Goal: Task Accomplishment & Management: Use online tool/utility

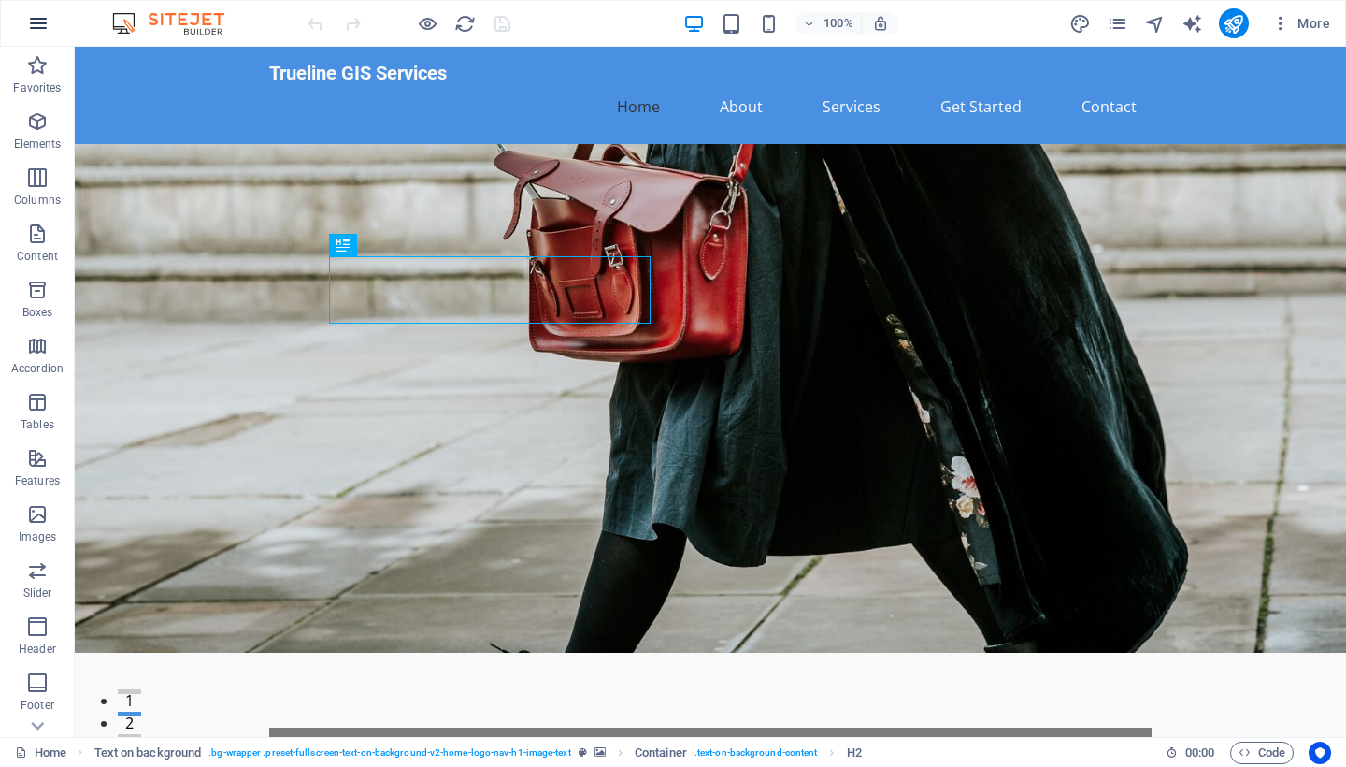
click at [39, 22] on icon "button" at bounding box center [38, 23] width 22 height 22
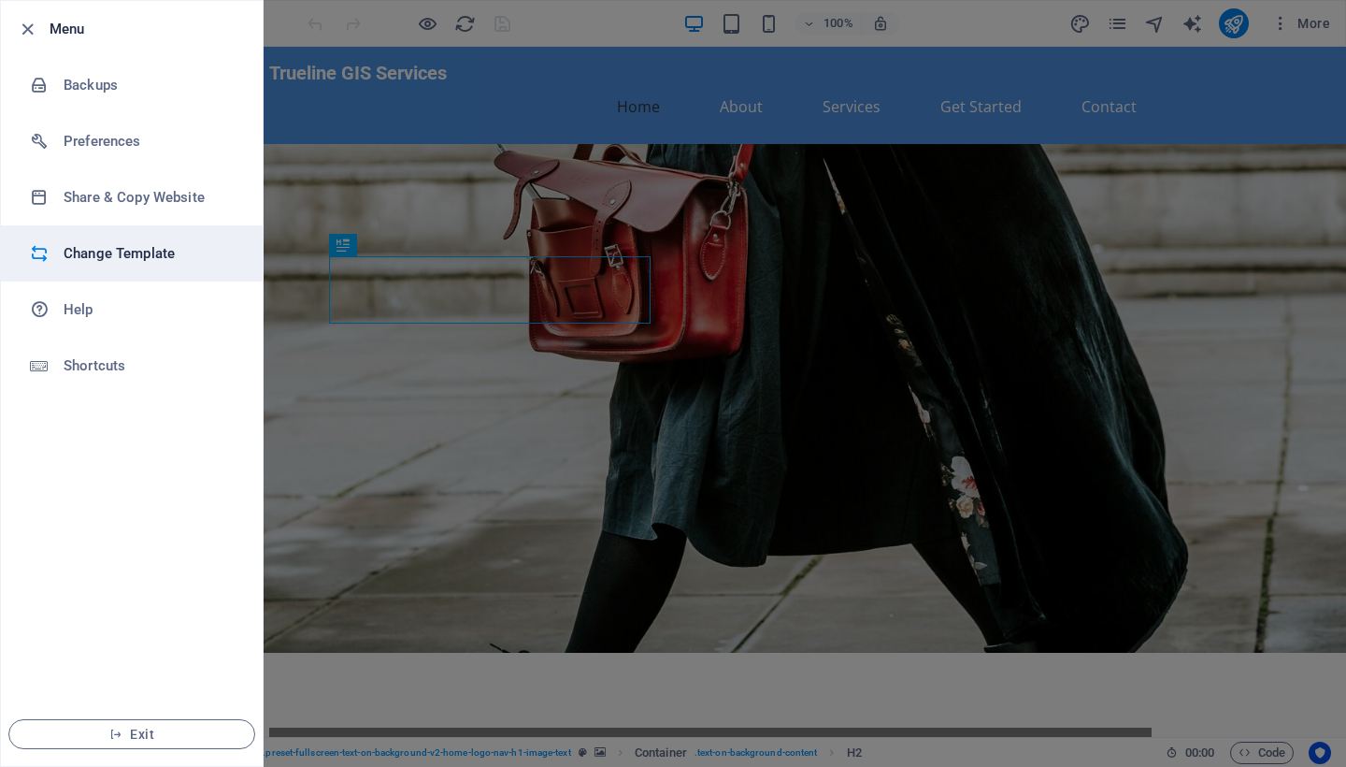
click at [165, 247] on h6 "Change Template" at bounding box center [150, 253] width 173 height 22
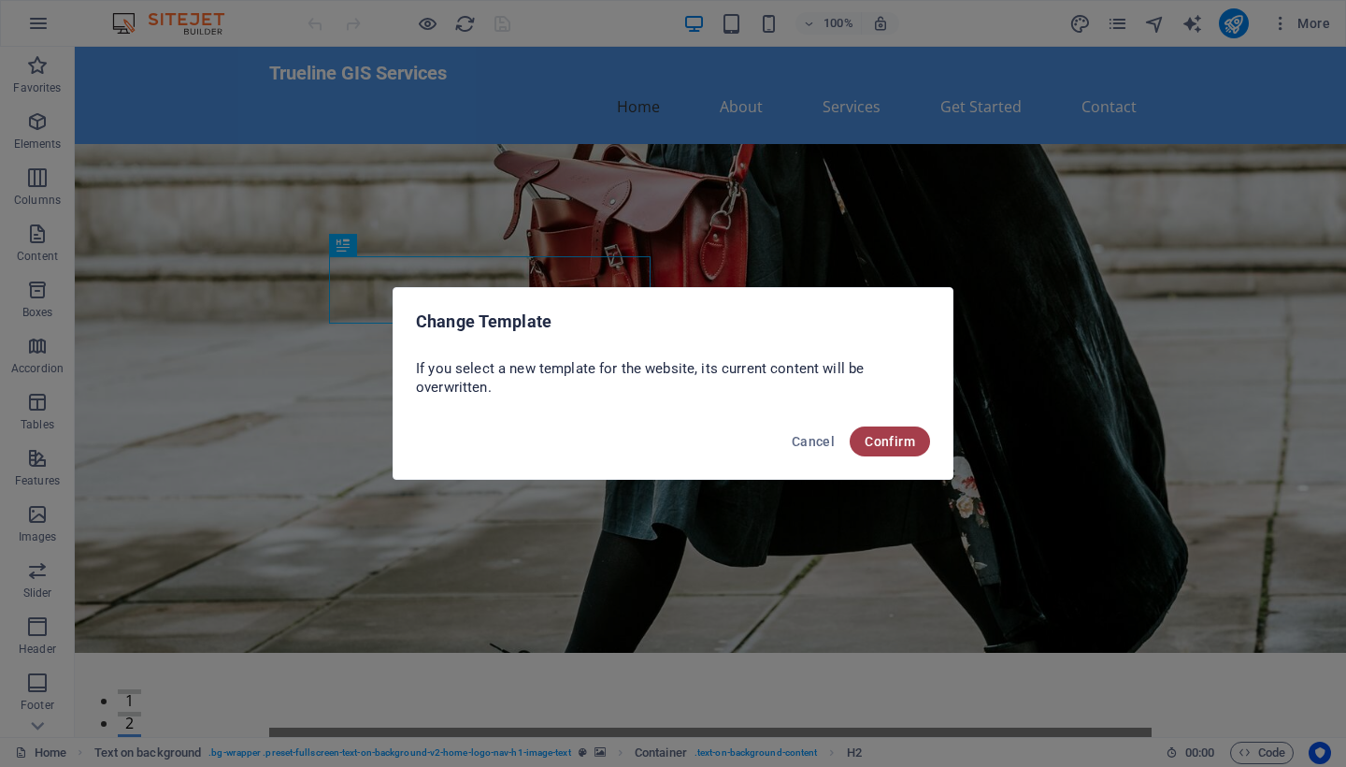
click at [897, 435] on span "Confirm" at bounding box center [890, 441] width 50 height 15
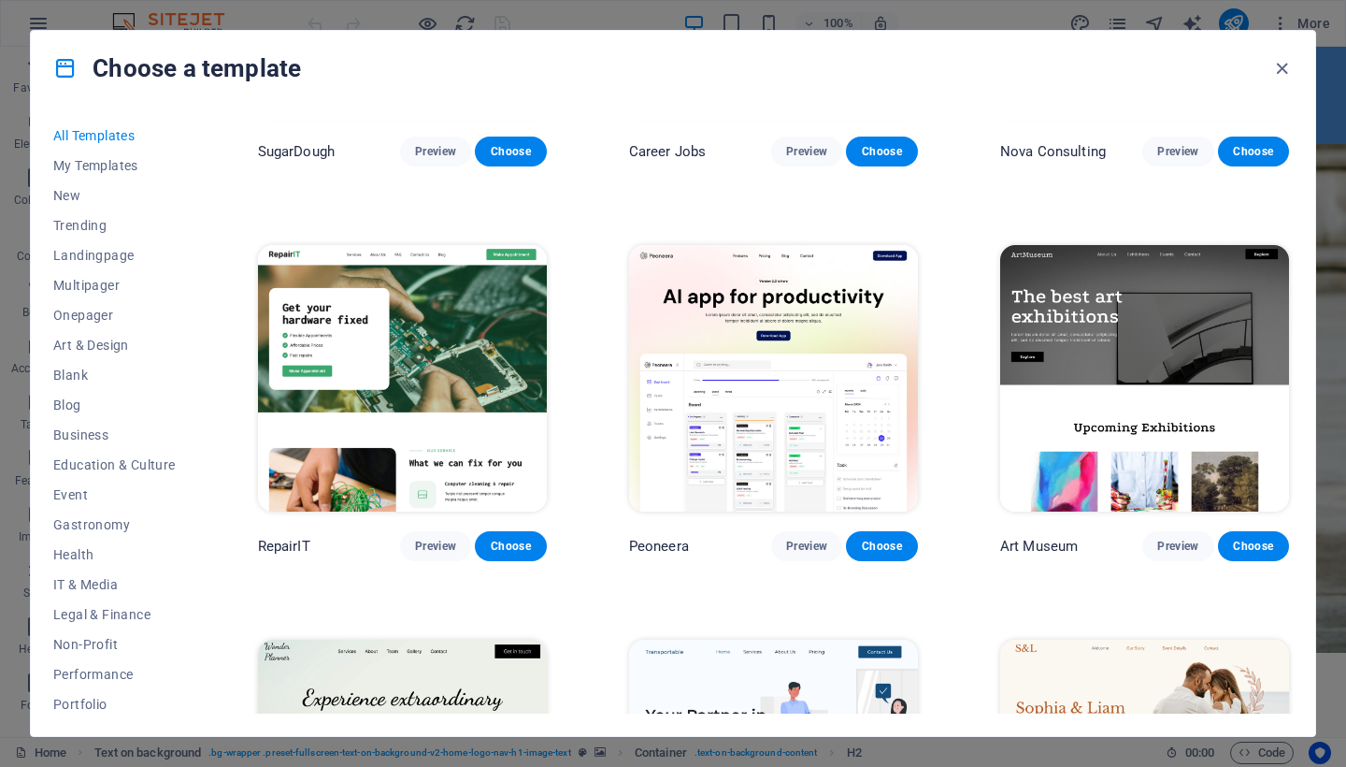
scroll to position [275, 0]
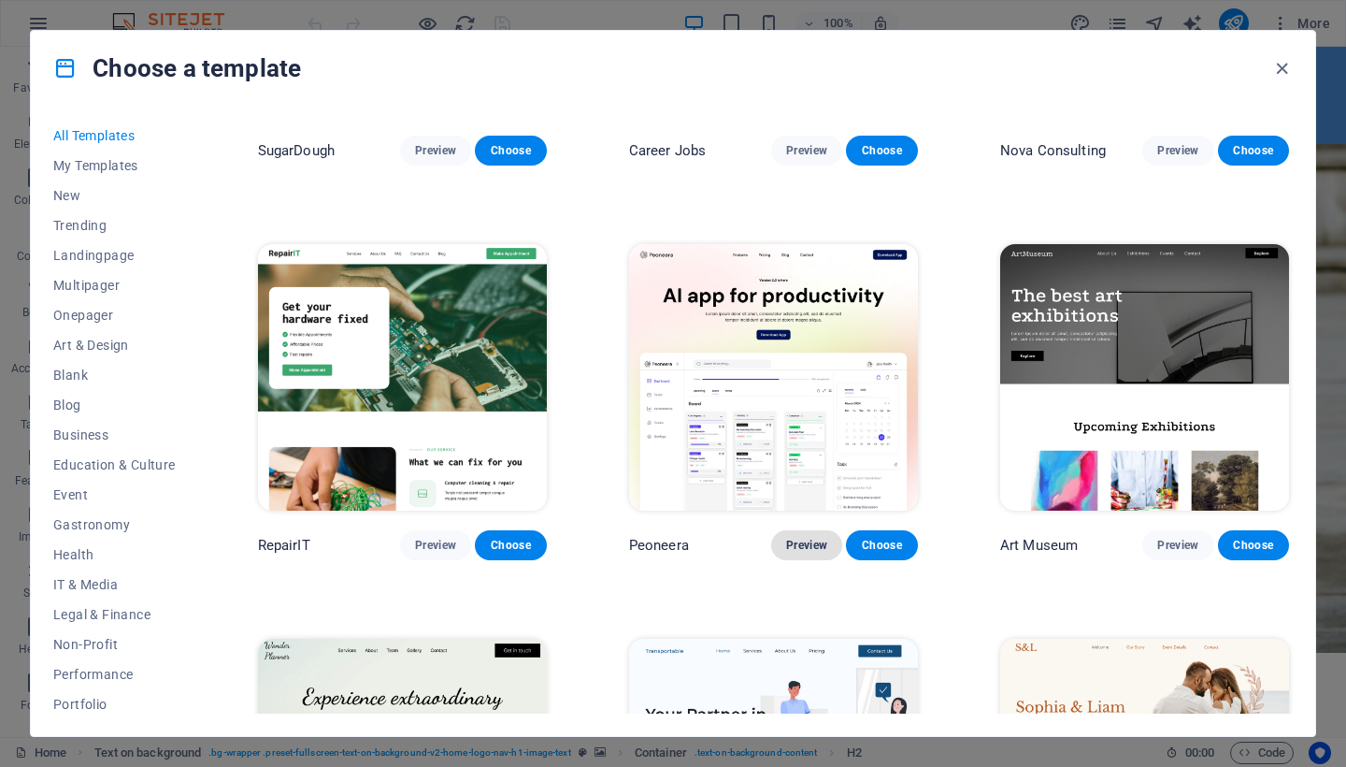
click at [806, 546] on span "Preview" at bounding box center [806, 545] width 41 height 15
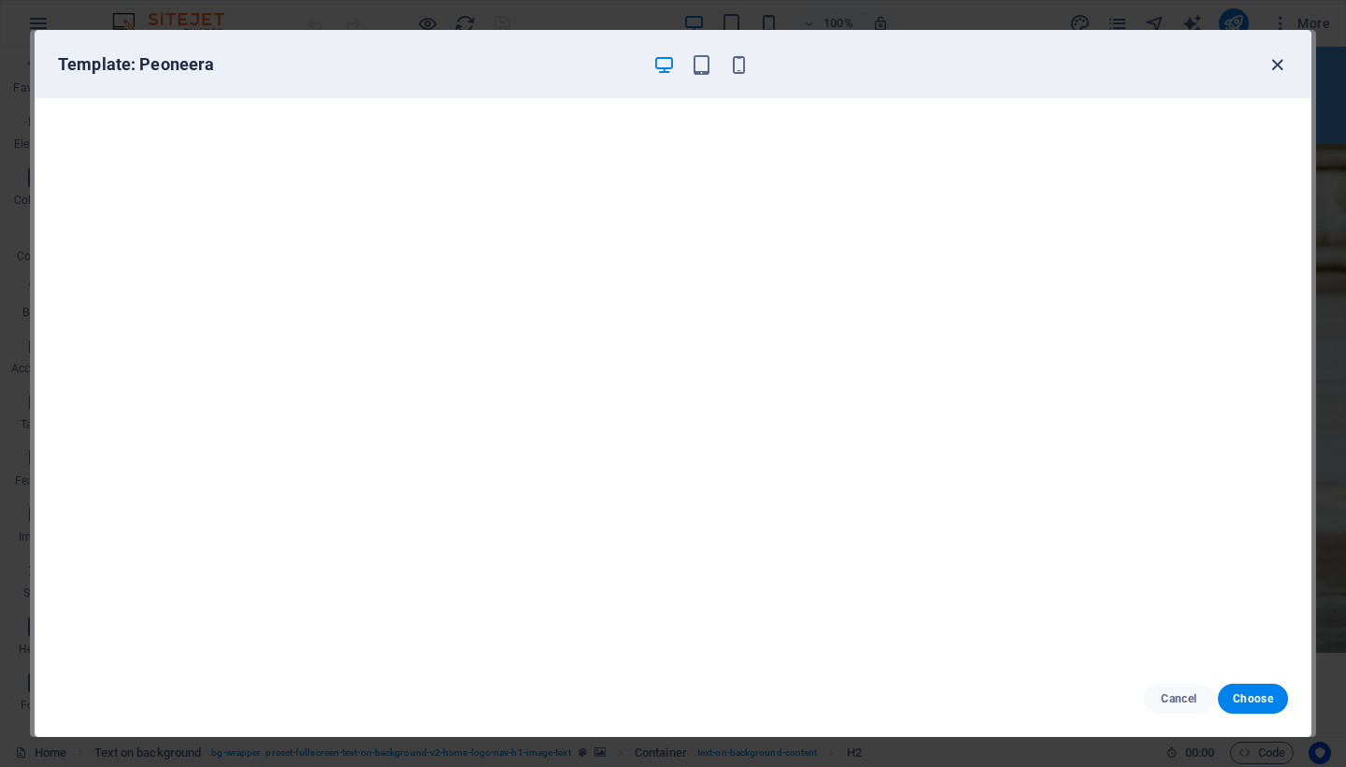
click at [1282, 59] on icon "button" at bounding box center [1278, 65] width 22 height 22
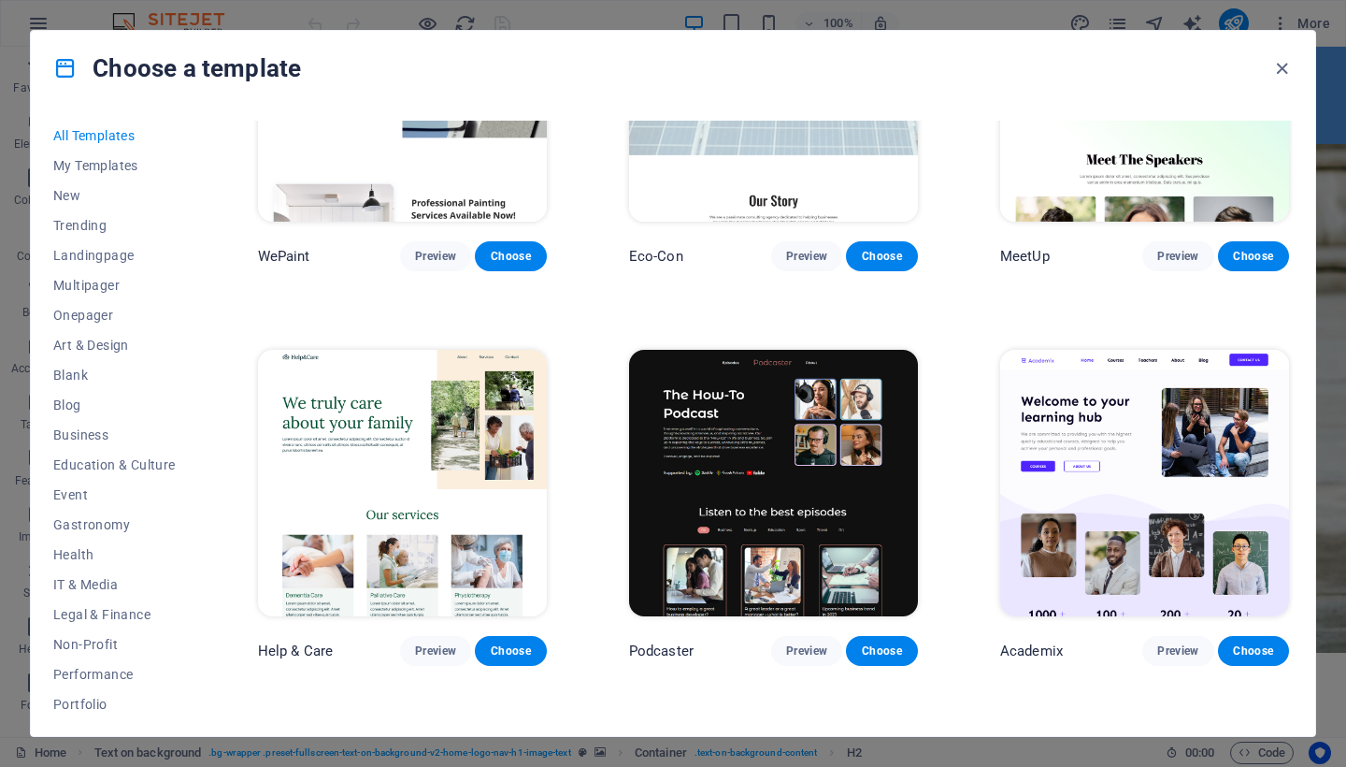
scroll to position [1383, 0]
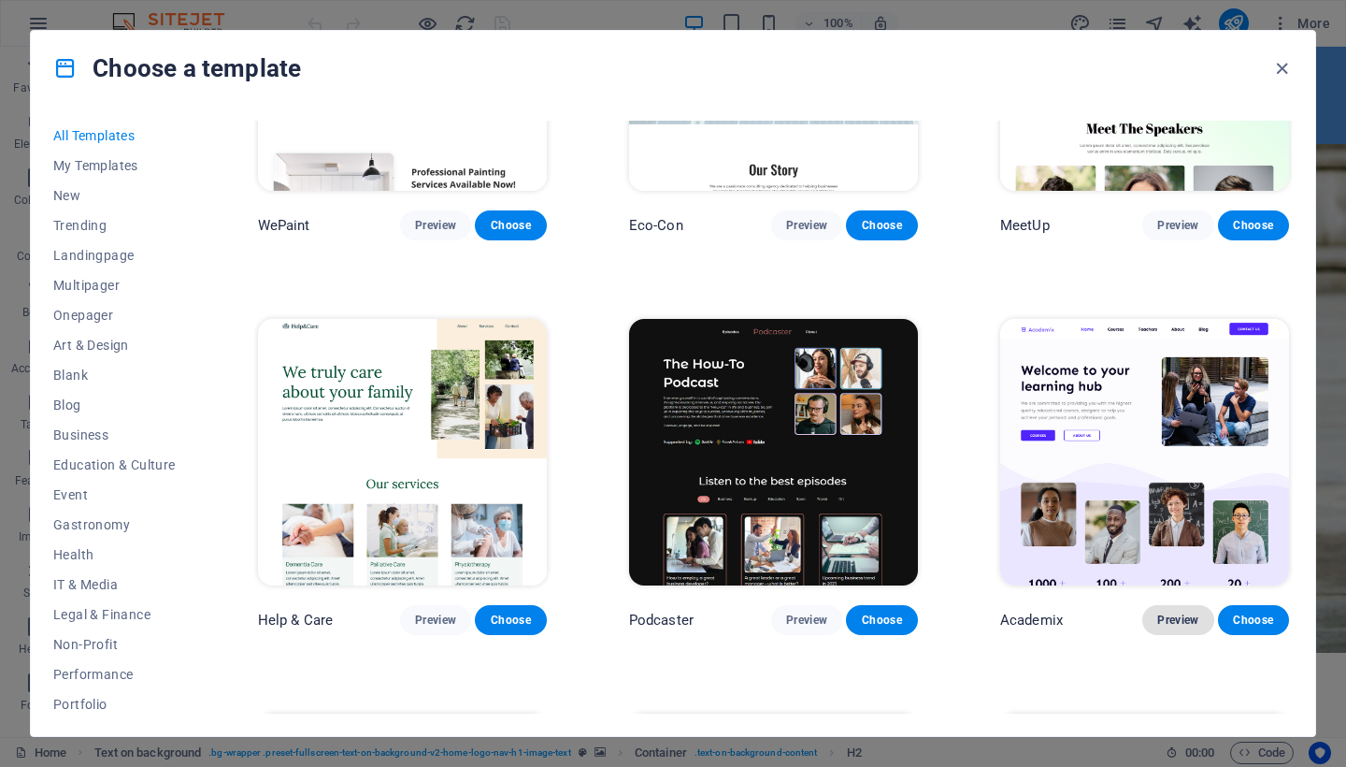
click at [1157, 612] on span "Preview" at bounding box center [1177, 619] width 41 height 15
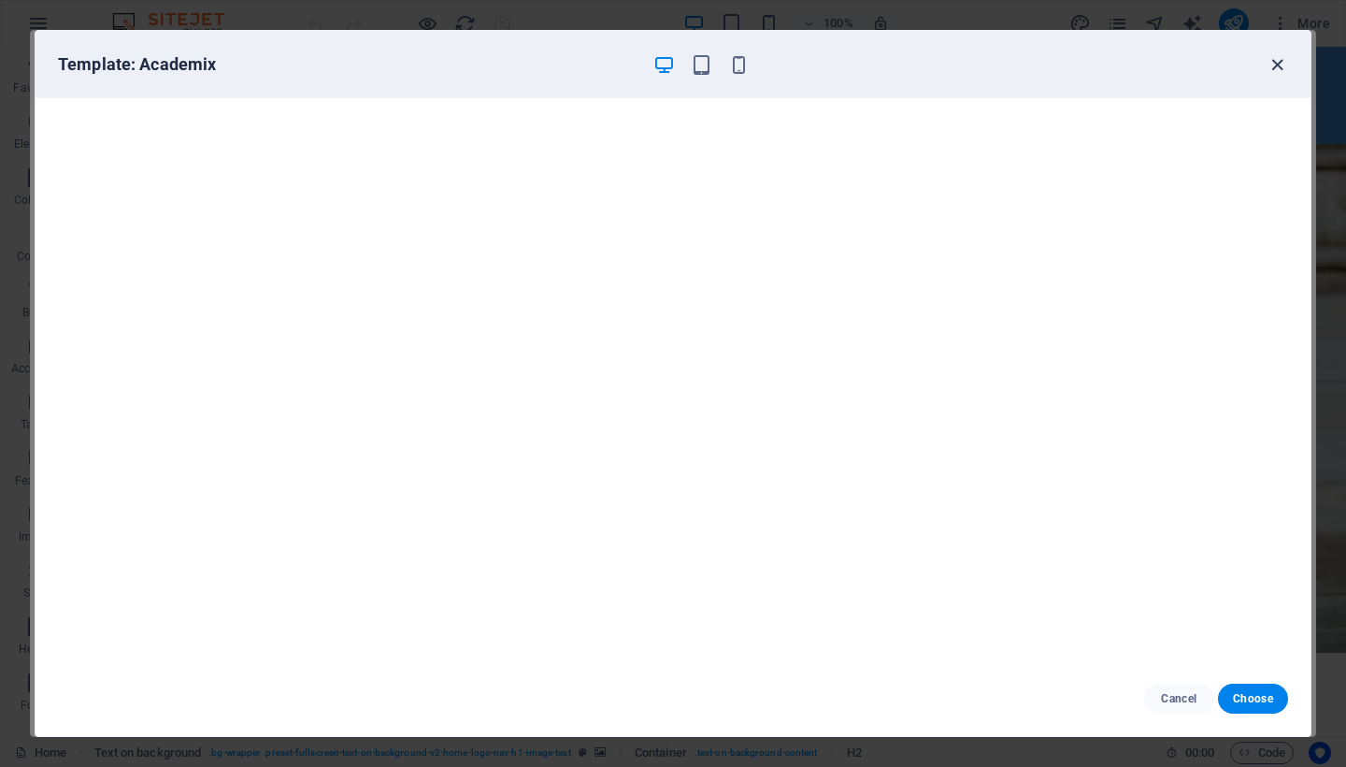
click at [1278, 62] on icon "button" at bounding box center [1278, 65] width 22 height 22
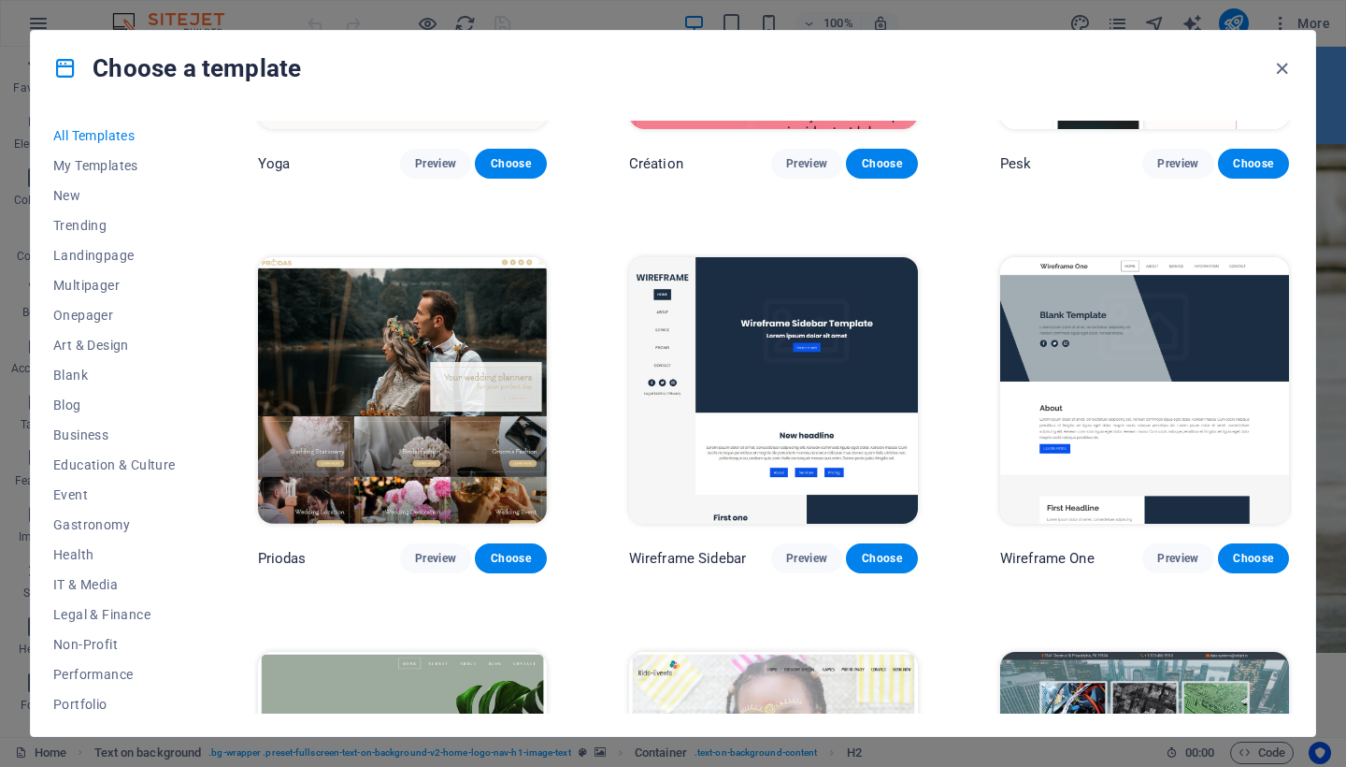
scroll to position [6572, 0]
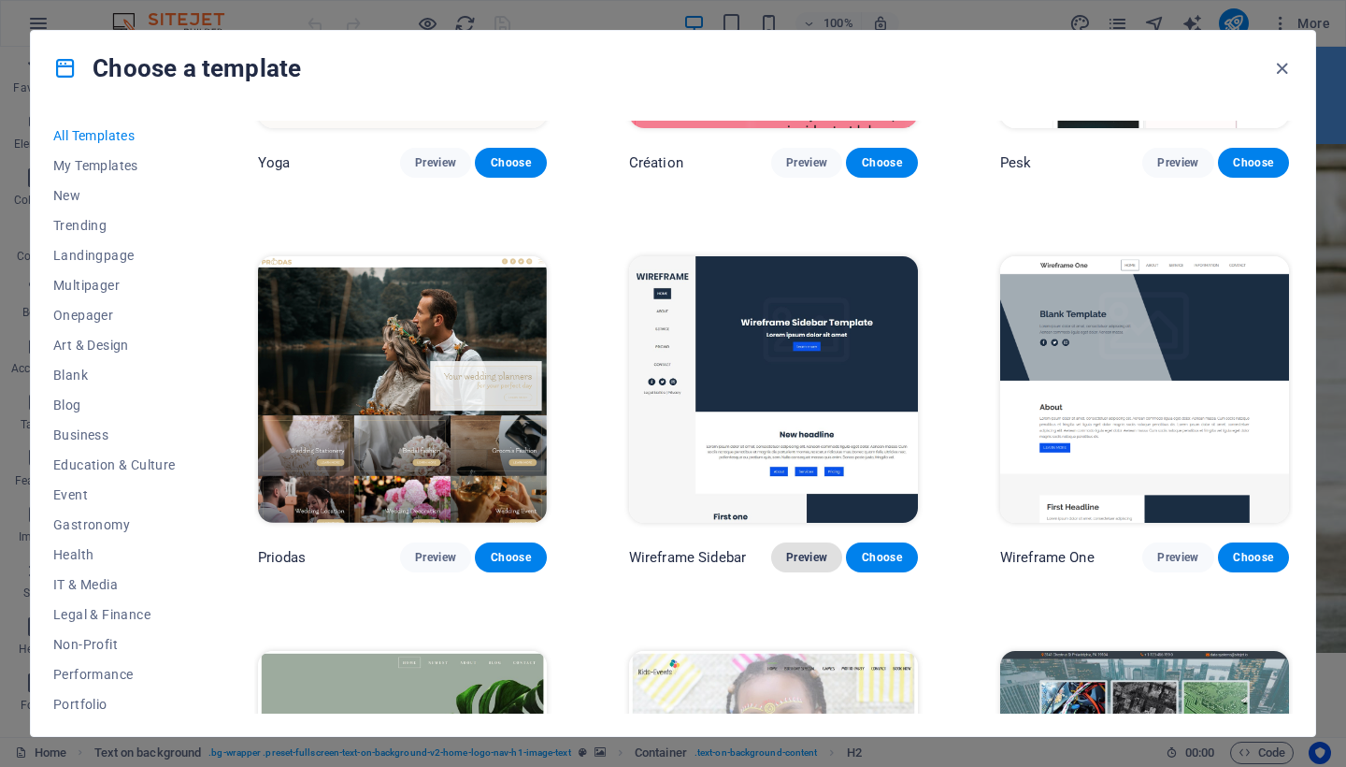
click at [786, 550] on span "Preview" at bounding box center [806, 557] width 41 height 15
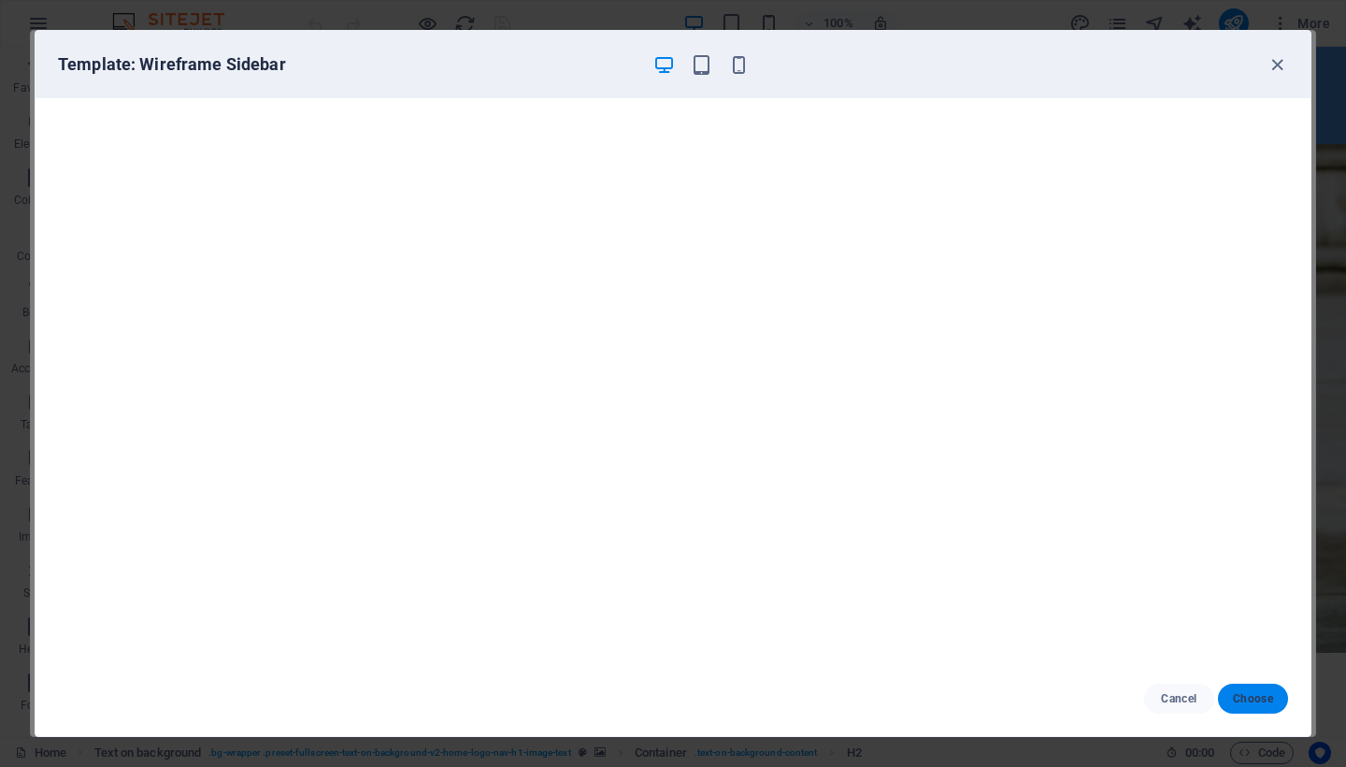
click at [1255, 691] on span "Choose" at bounding box center [1253, 698] width 40 height 15
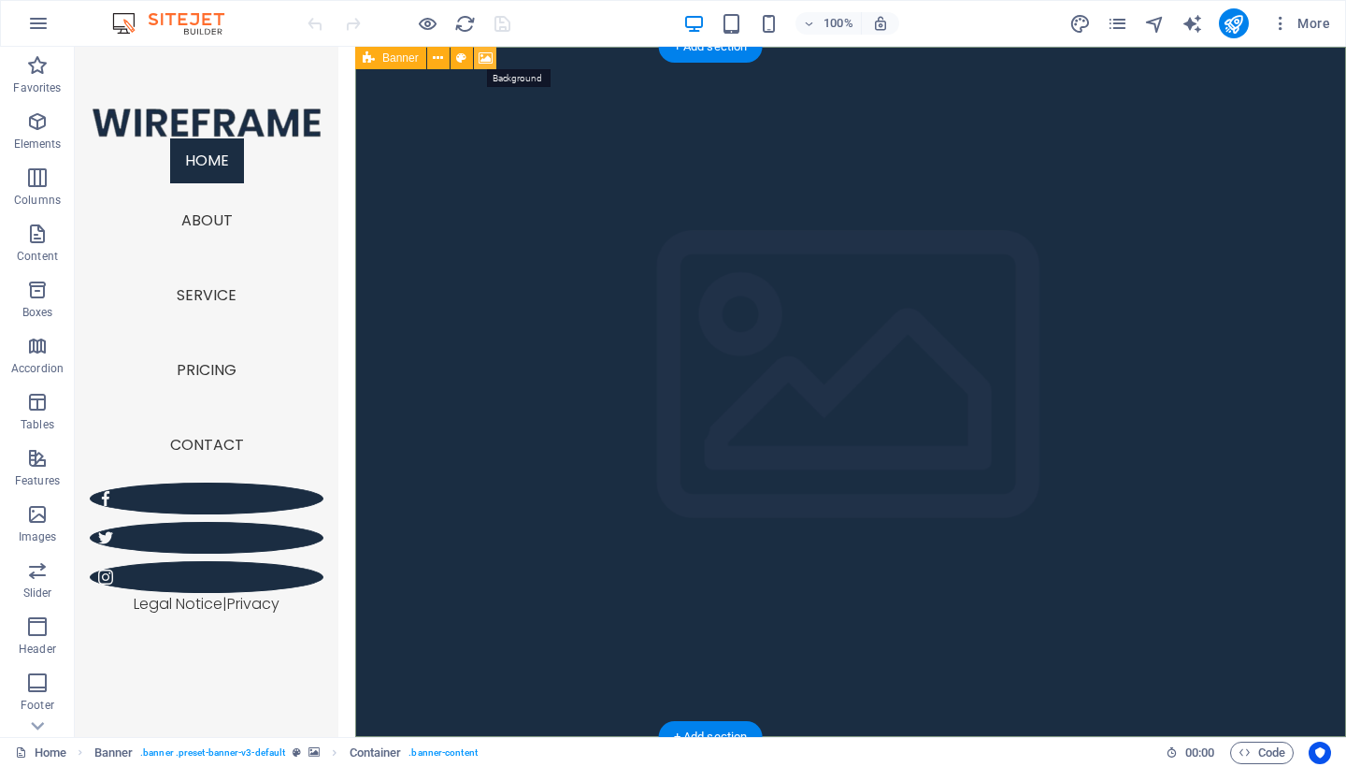
click at [490, 53] on icon at bounding box center [486, 59] width 14 height 20
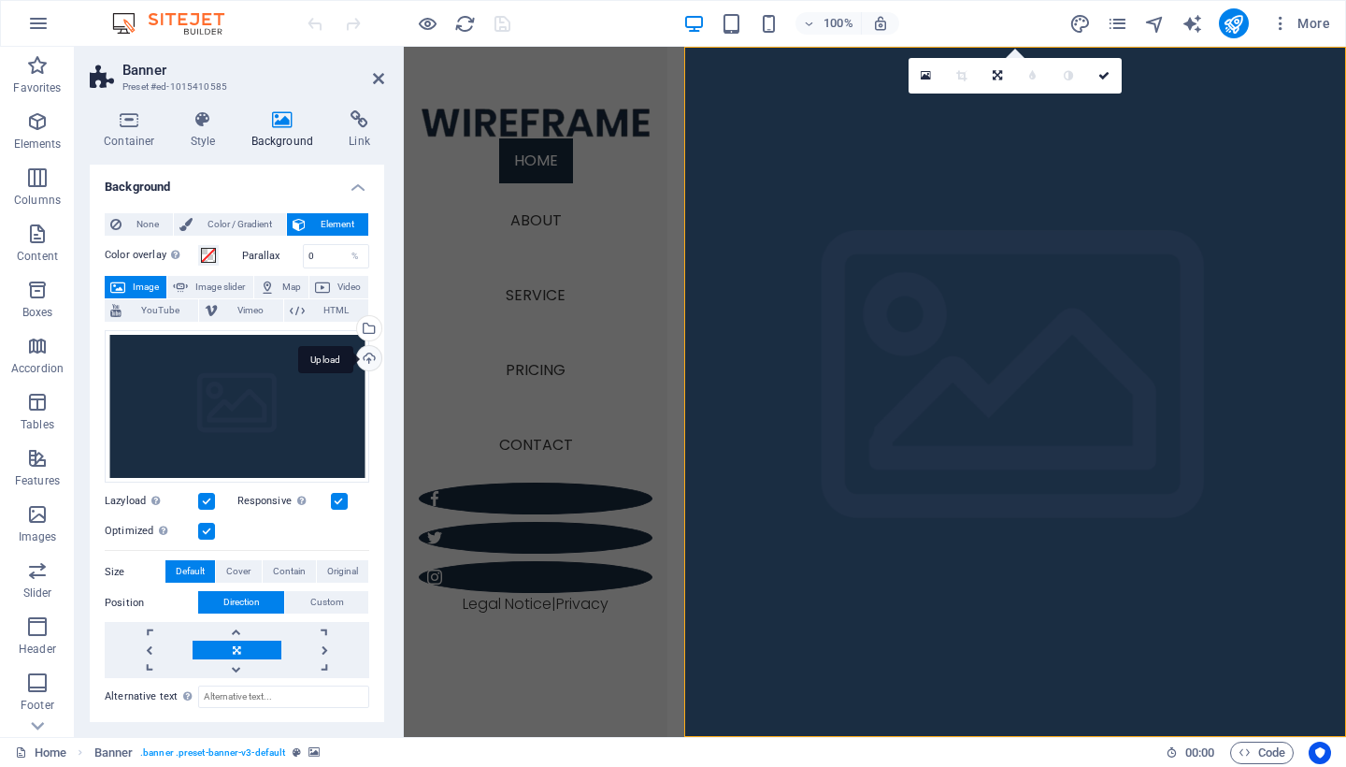
click at [368, 353] on div "Upload" at bounding box center [367, 360] width 28 height 28
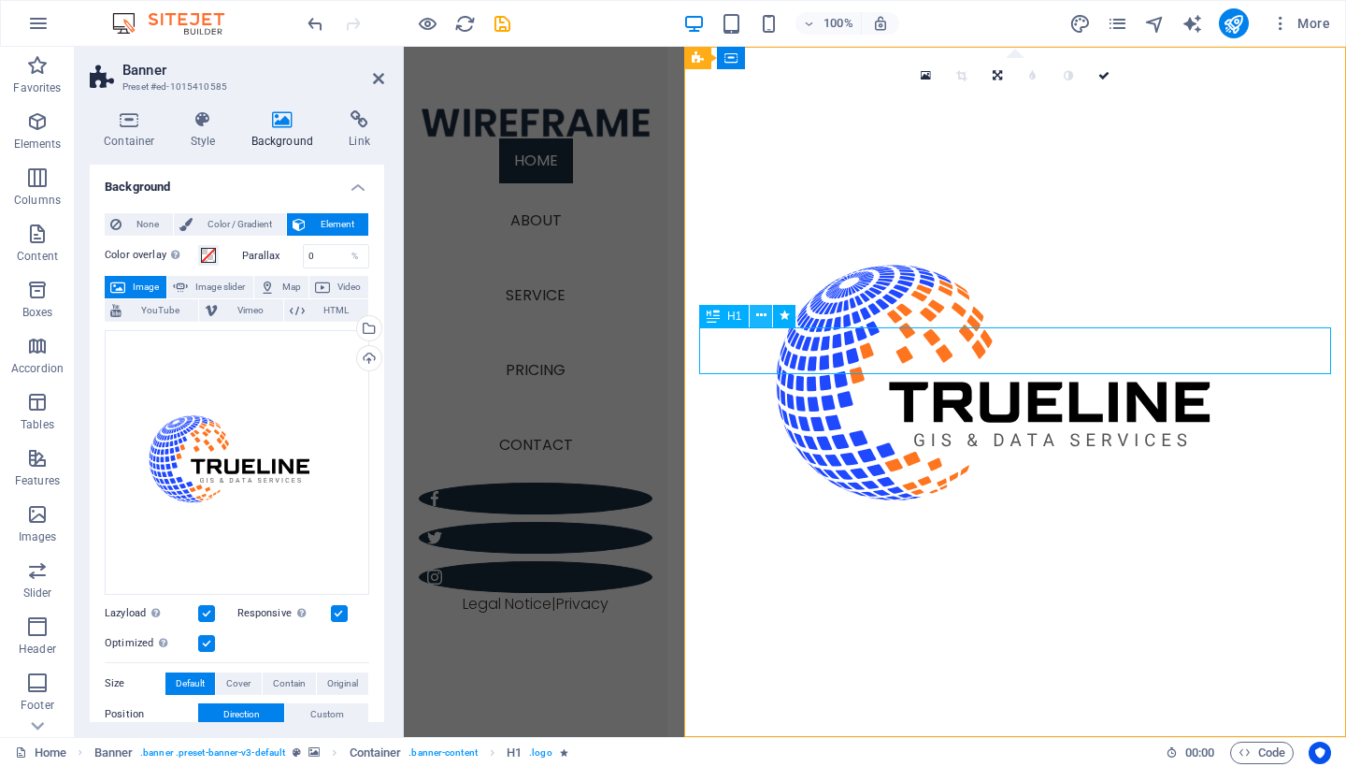
click at [759, 316] on icon at bounding box center [761, 316] width 10 height 20
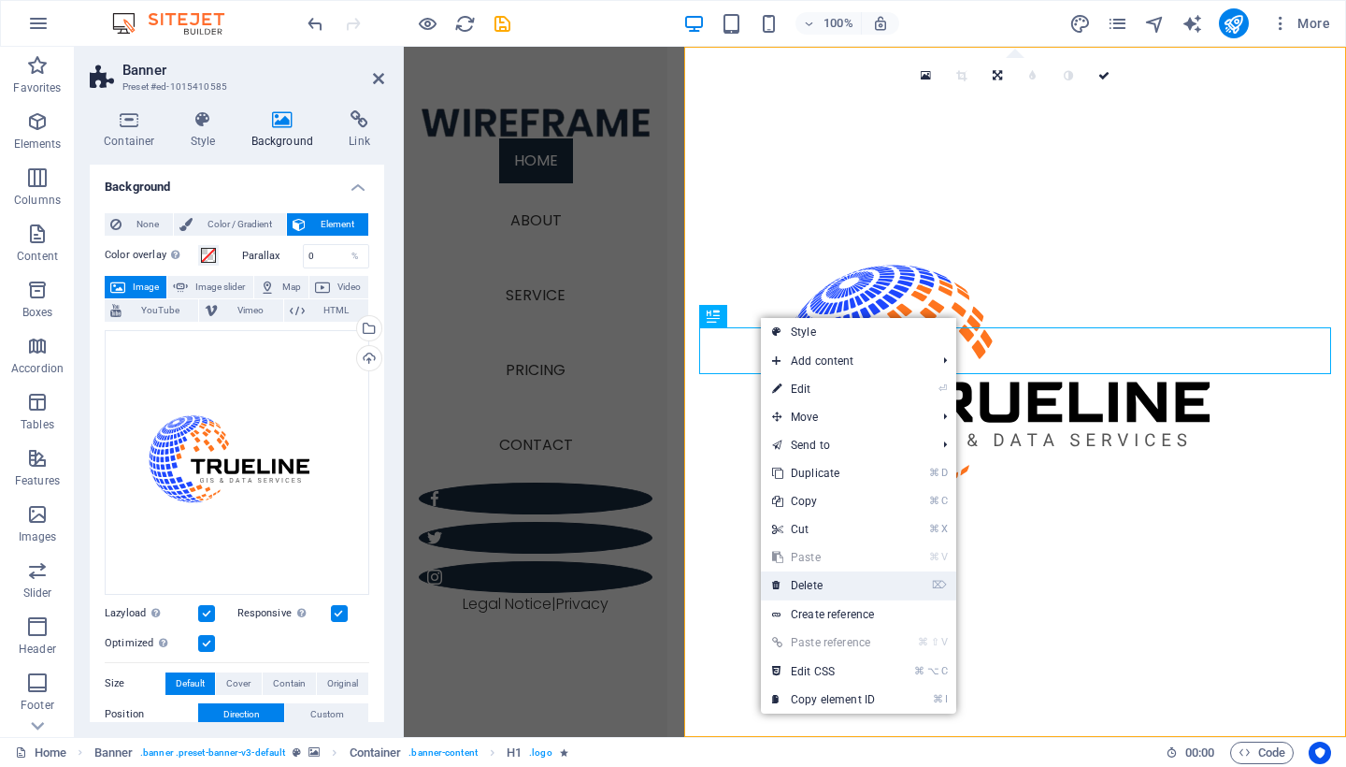
click at [796, 585] on link "⌦ Delete" at bounding box center [823, 585] width 125 height 28
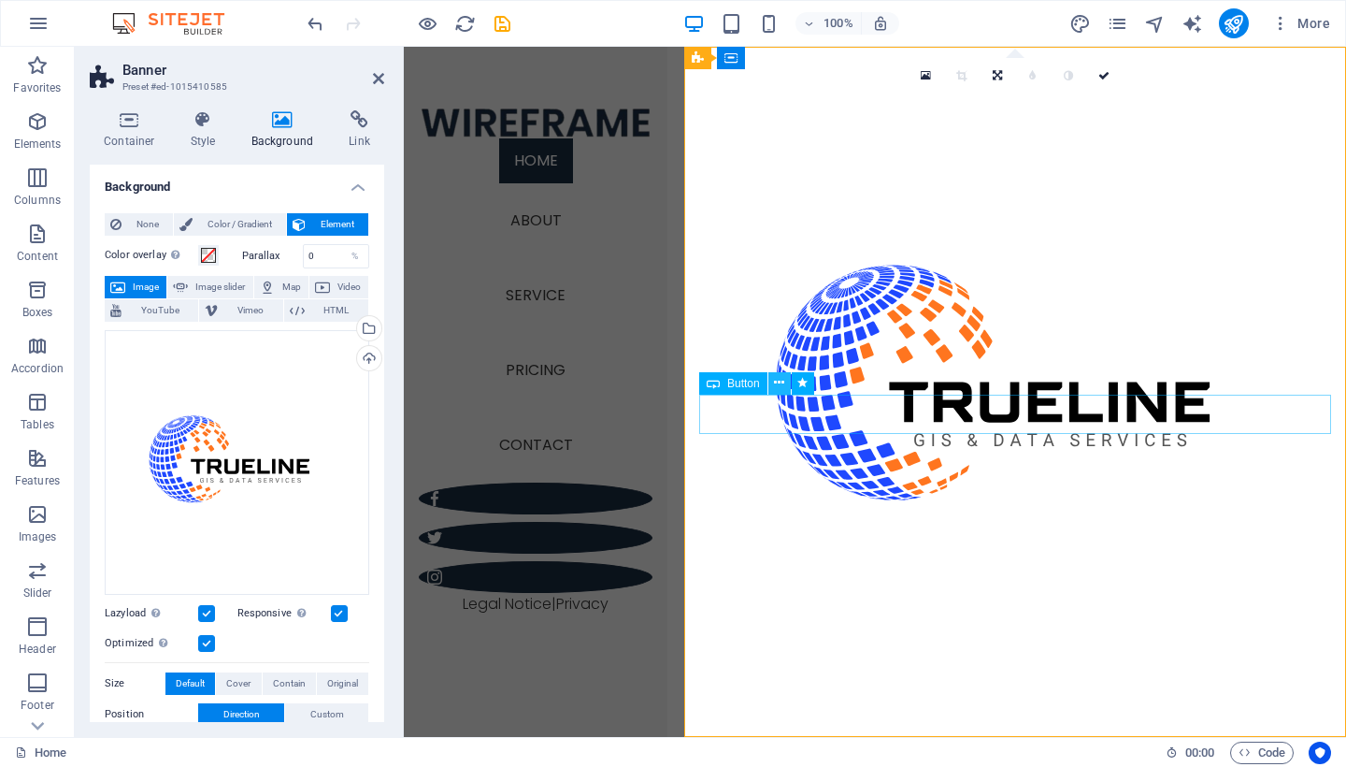
click at [782, 380] on icon at bounding box center [779, 383] width 10 height 20
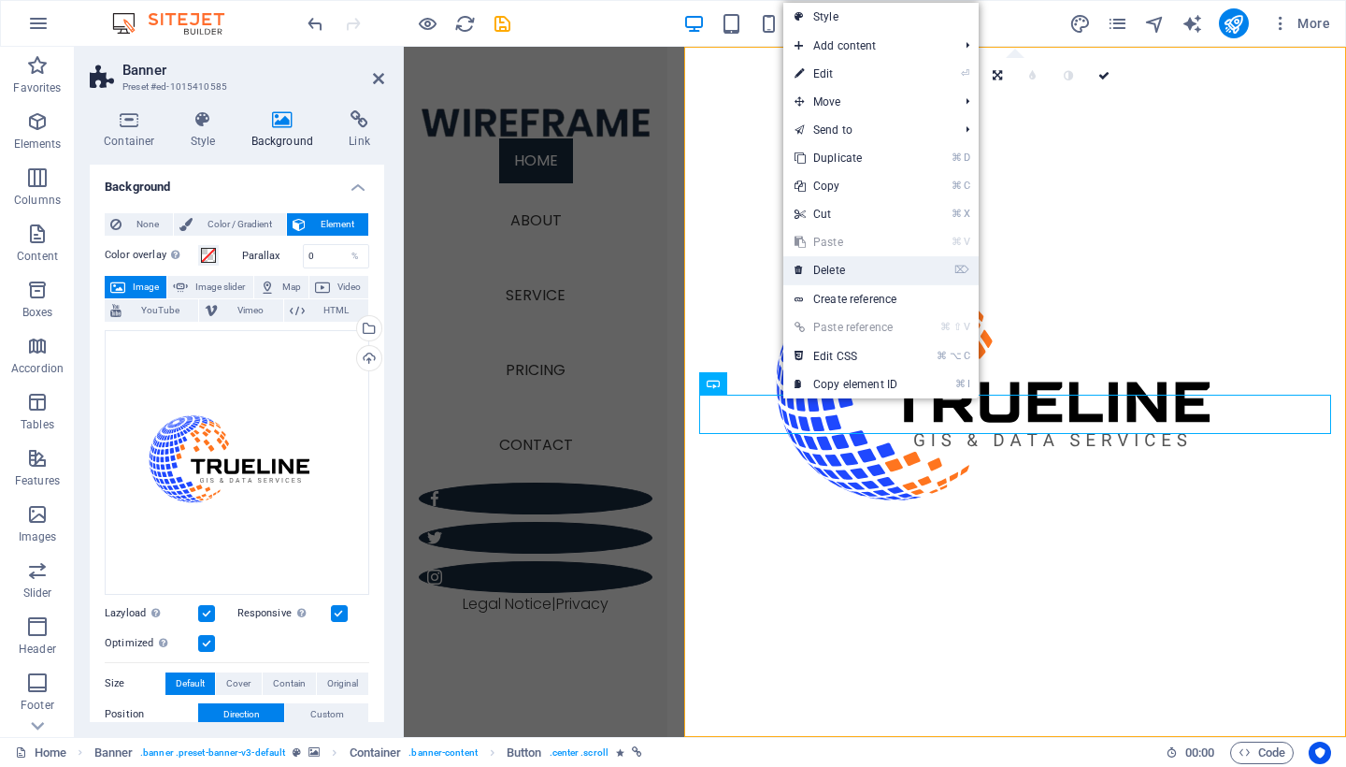
click at [856, 262] on link "⌦ Delete" at bounding box center [845, 270] width 125 height 28
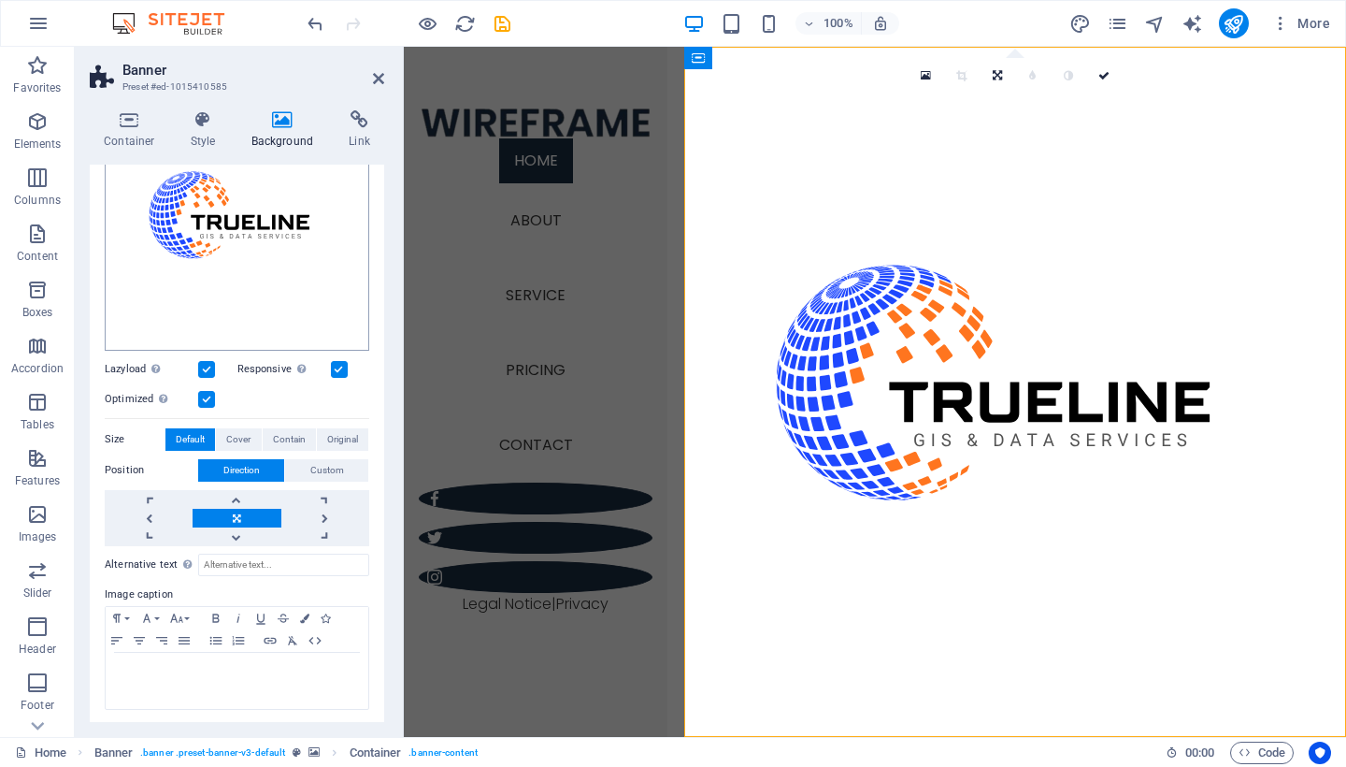
scroll to position [243, 0]
click at [378, 69] on h2 "Banner" at bounding box center [253, 70] width 262 height 17
click at [374, 79] on icon at bounding box center [378, 78] width 11 height 15
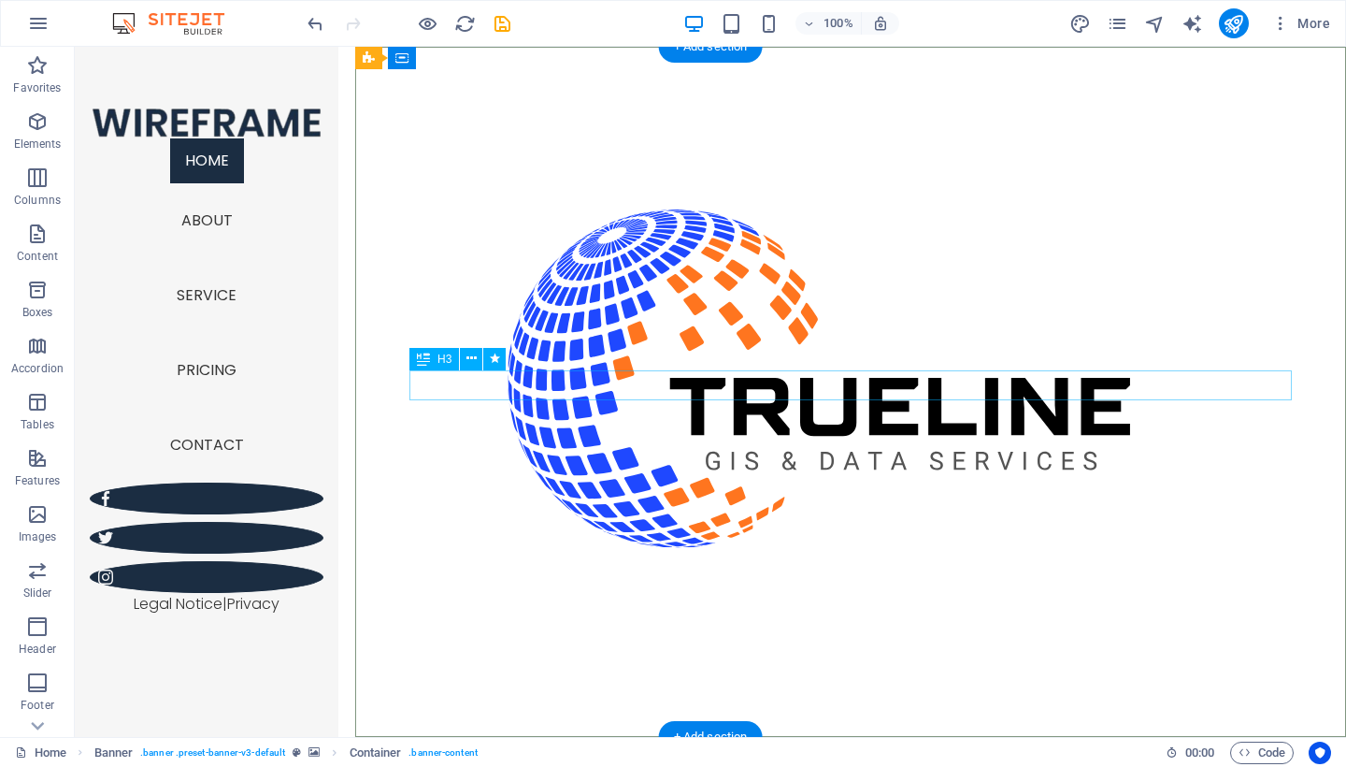
click at [471, 358] on icon at bounding box center [471, 359] width 10 height 20
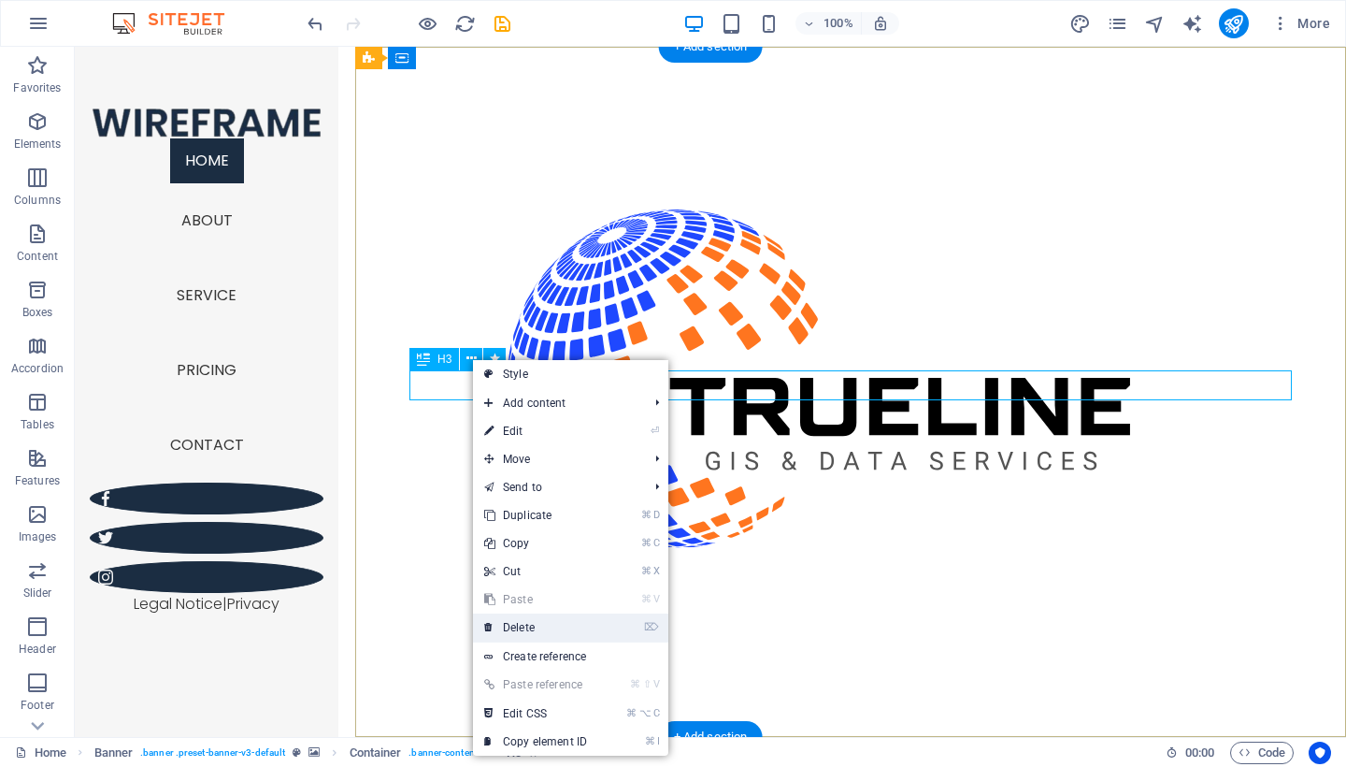
click at [545, 627] on link "⌦ Delete" at bounding box center [535, 627] width 125 height 28
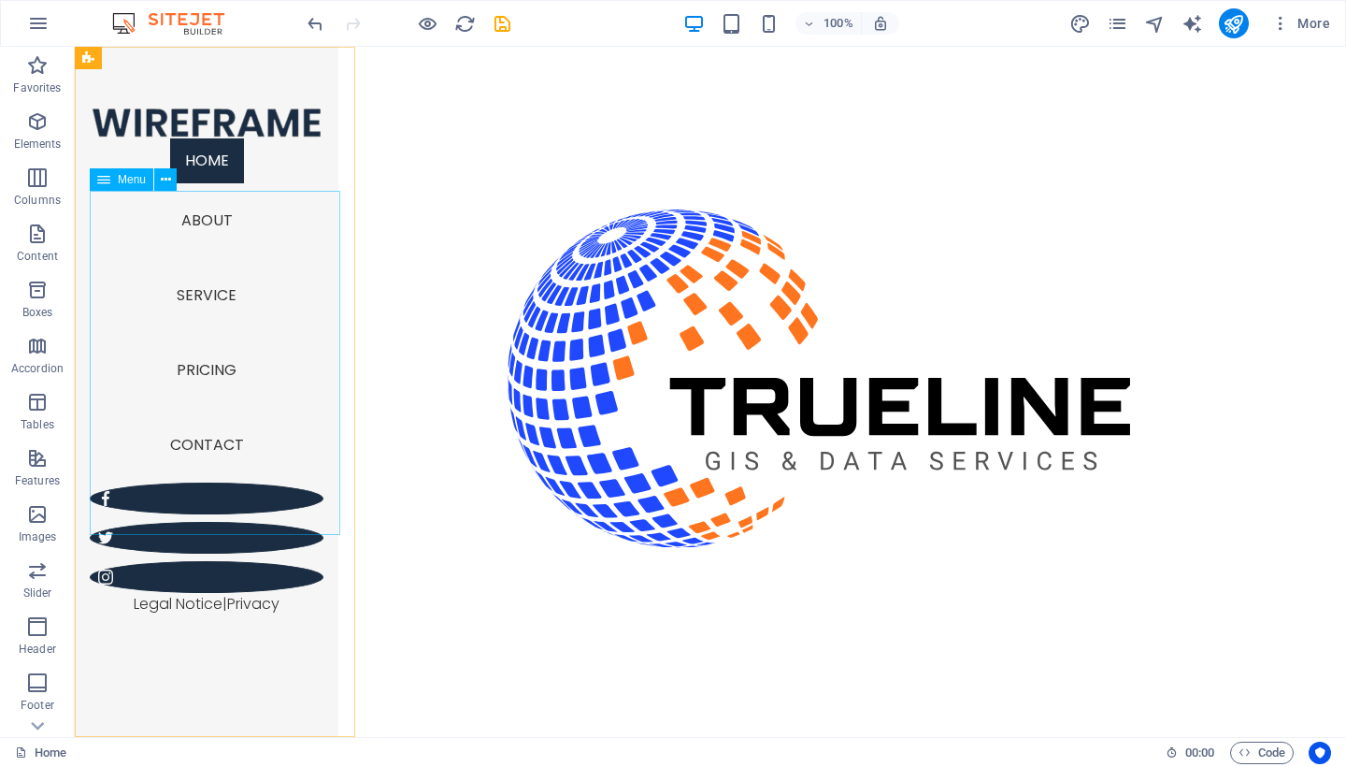
click at [226, 352] on nav "Home About Service Pricing Contact" at bounding box center [207, 310] width 234 height 344
click at [167, 178] on icon at bounding box center [166, 180] width 10 height 20
click at [101, 189] on icon at bounding box center [103, 179] width 13 height 22
click at [104, 180] on icon at bounding box center [103, 179] width 13 height 22
click at [165, 176] on icon at bounding box center [166, 180] width 10 height 20
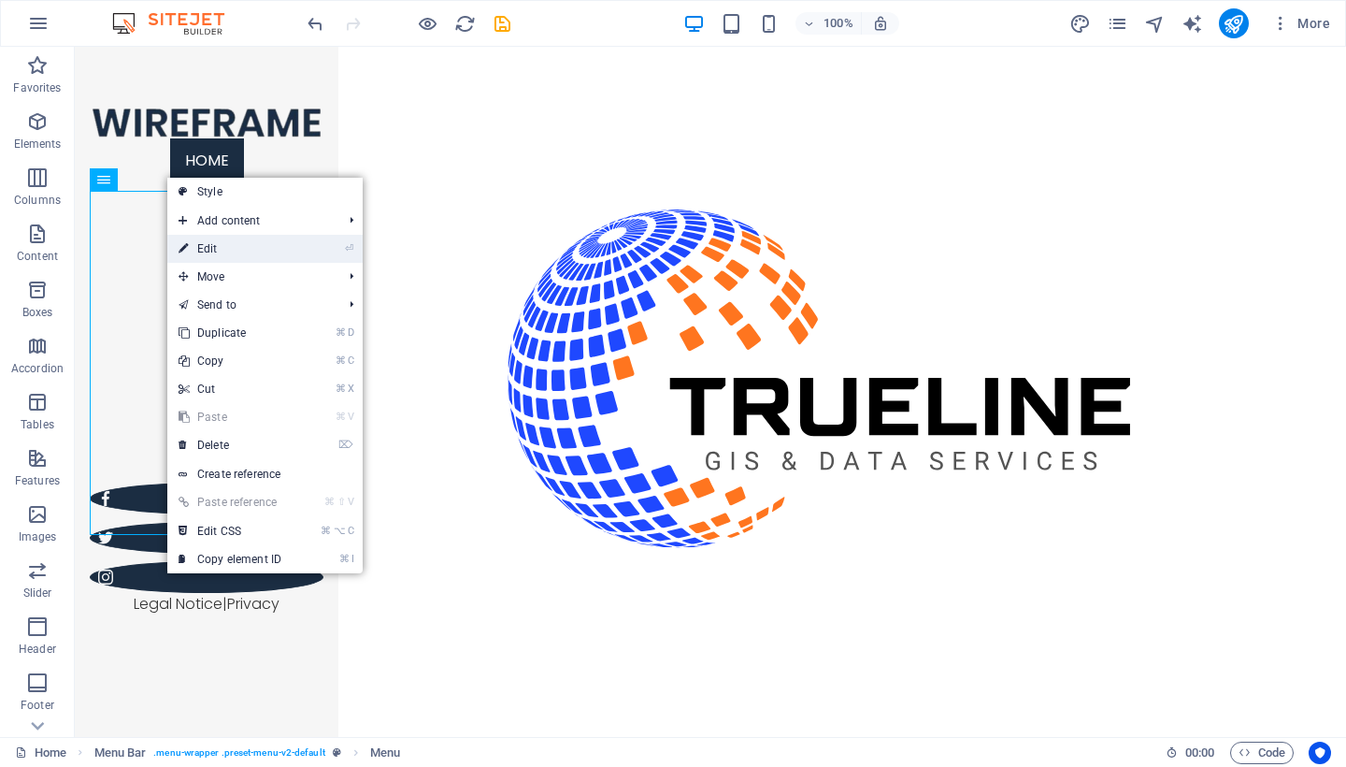
click at [214, 246] on link "⏎ Edit" at bounding box center [229, 249] width 125 height 28
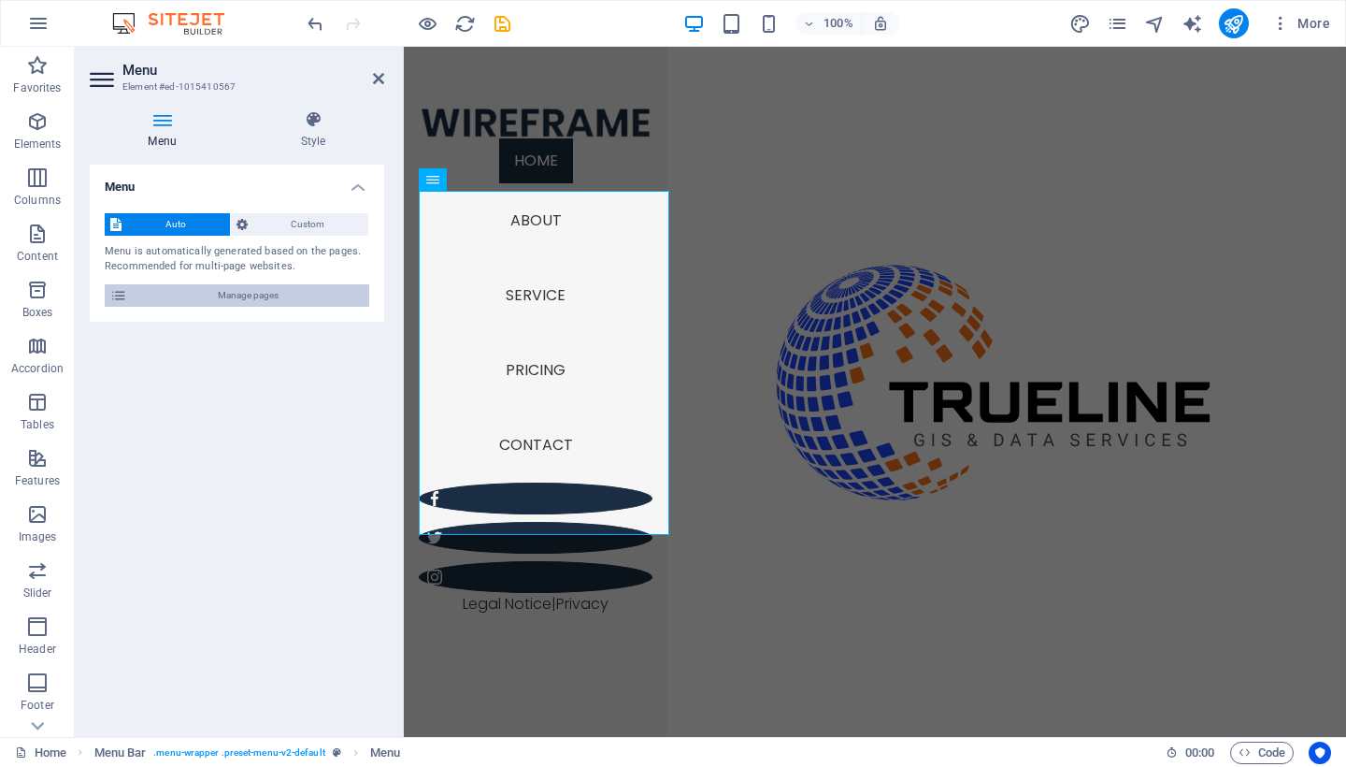
click at [314, 300] on span "Manage pages" at bounding box center [248, 295] width 231 height 22
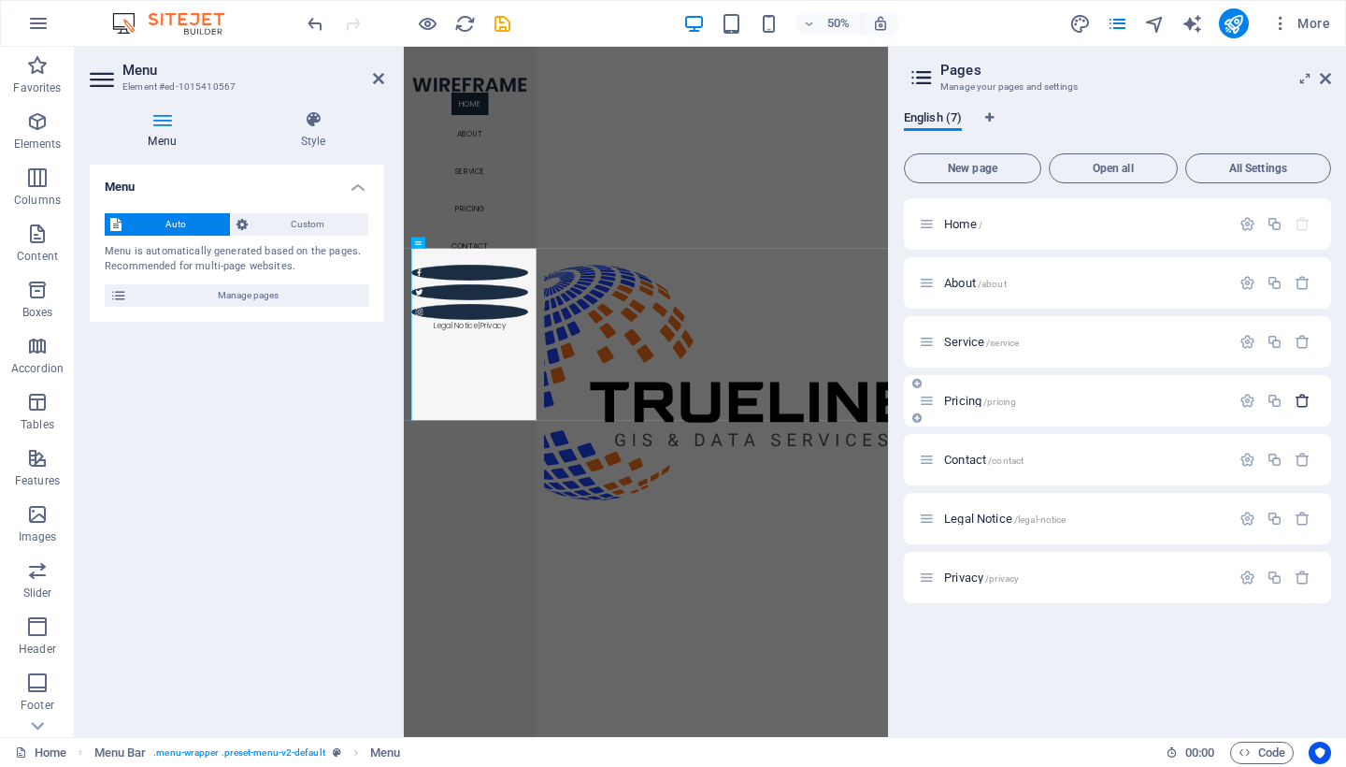
click at [1305, 402] on icon "button" at bounding box center [1303, 401] width 16 height 16
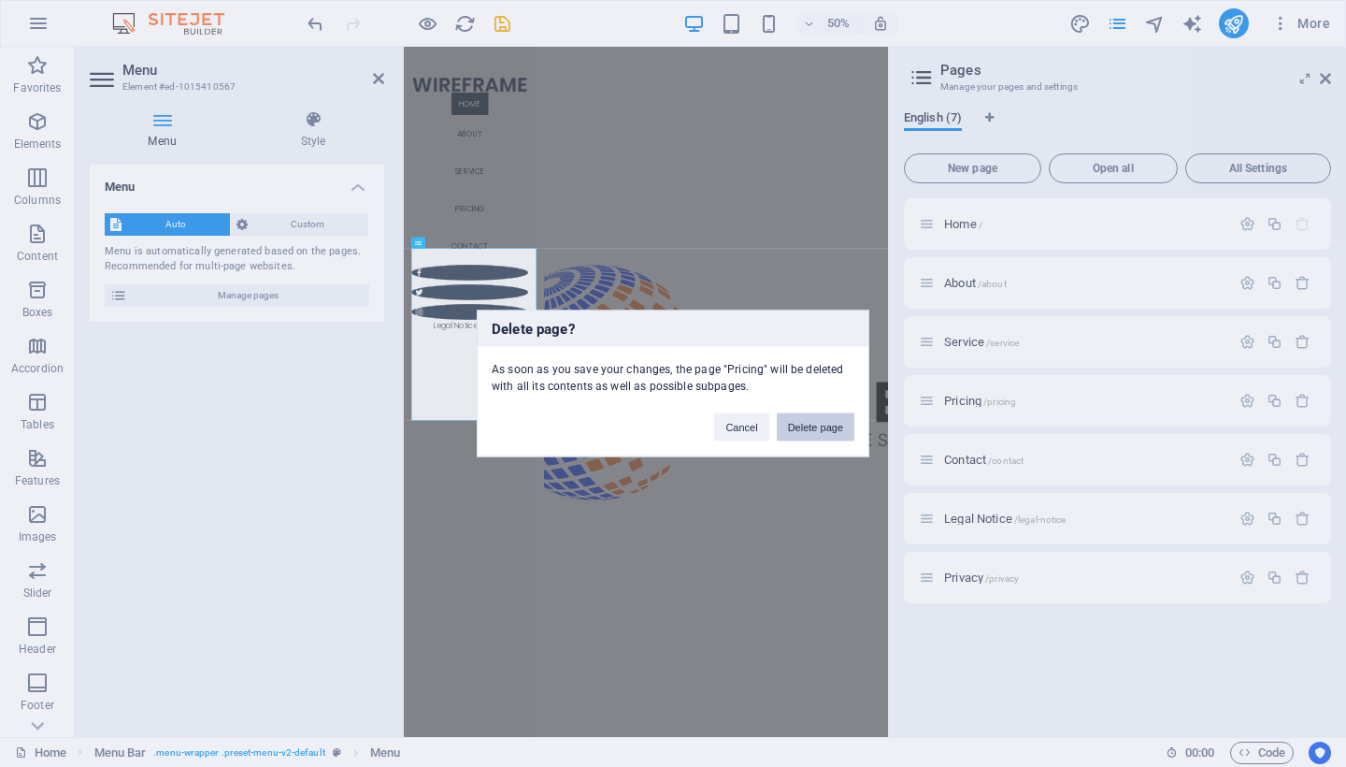
click at [832, 425] on button "Delete page" at bounding box center [816, 427] width 78 height 28
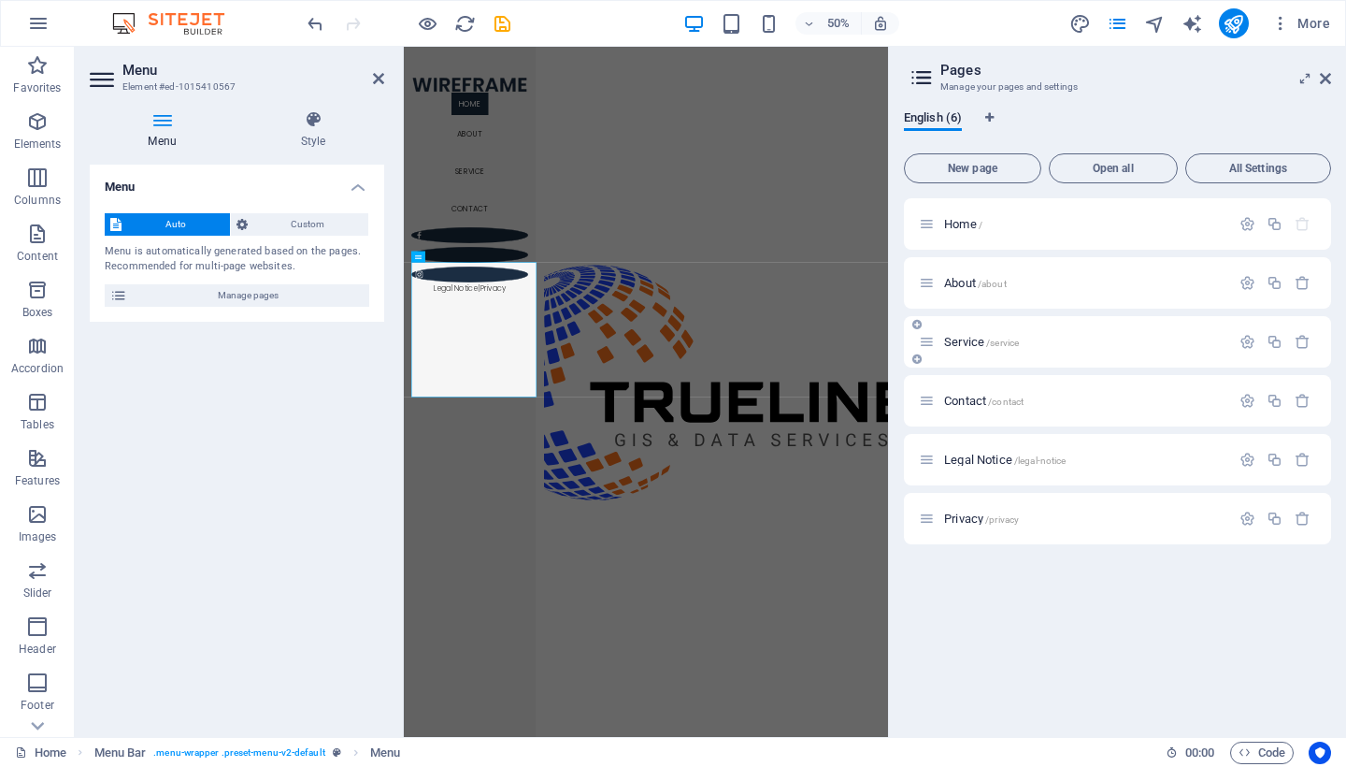
click at [992, 343] on span "/service" at bounding box center [1002, 342] width 33 height 10
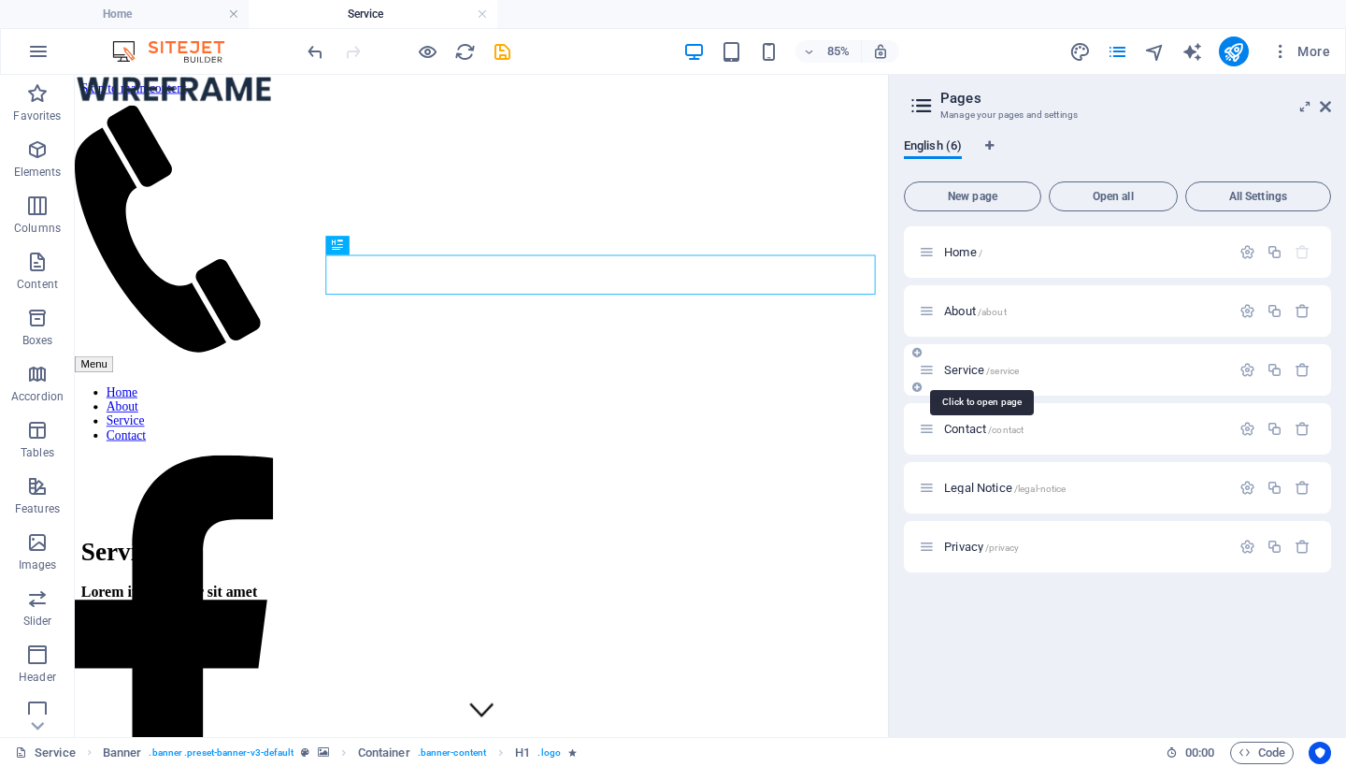
scroll to position [0, 0]
click at [1326, 106] on icon at bounding box center [1325, 106] width 11 height 15
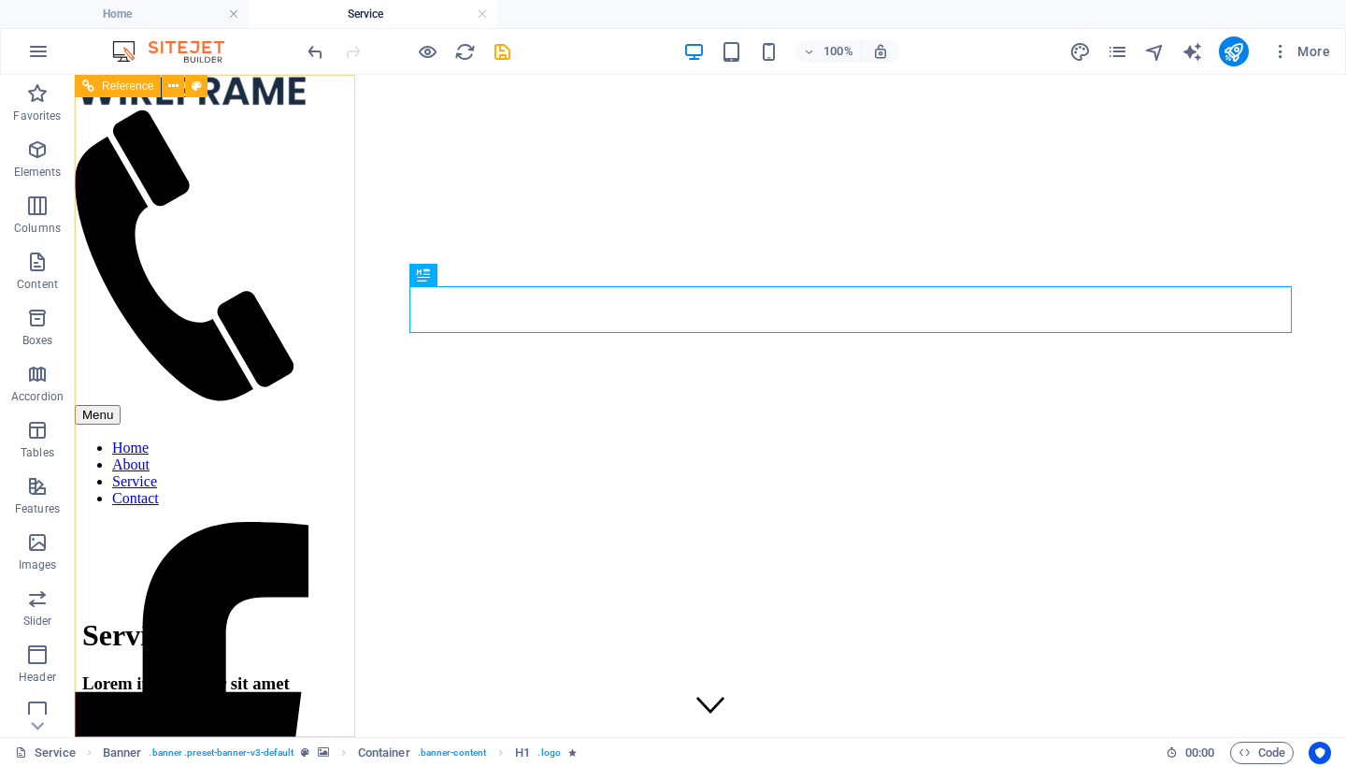
click at [251, 110] on div at bounding box center [192, 93] width 234 height 36
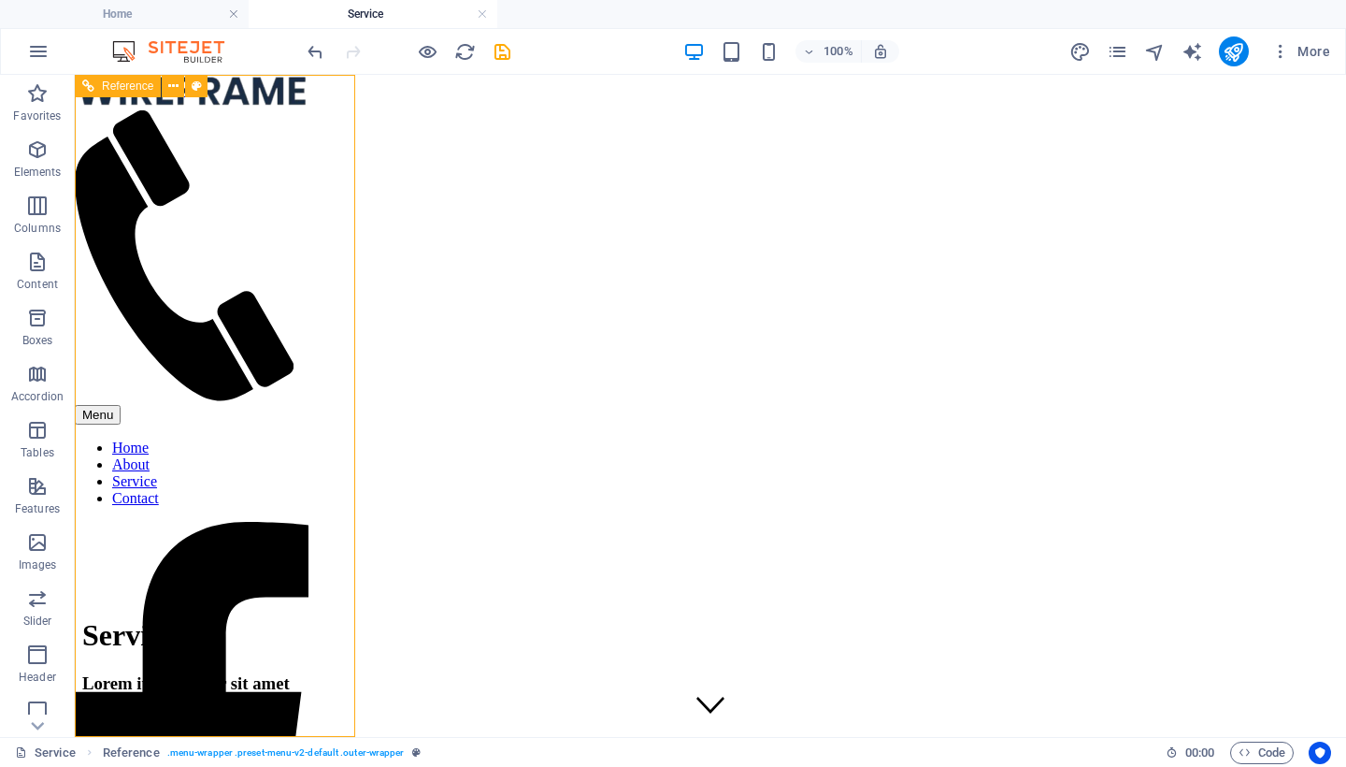
click at [251, 110] on div at bounding box center [192, 93] width 234 height 36
click at [222, 439] on nav "Home About Service Contact" at bounding box center [192, 472] width 234 height 67
click at [216, 439] on nav "Home About Service Contact" at bounding box center [192, 472] width 234 height 67
click at [172, 80] on icon at bounding box center [173, 87] width 10 height 20
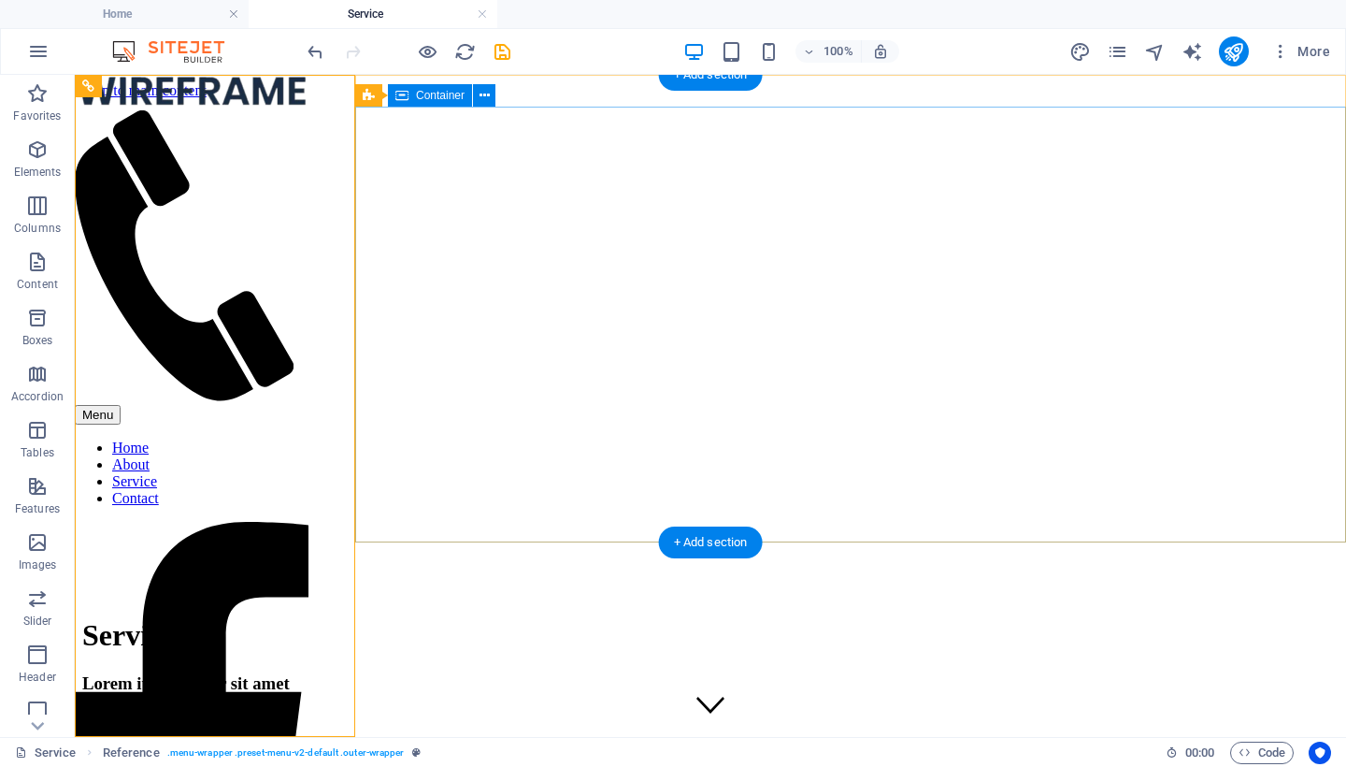
click at [431, 598] on div "Service Lorem ipsum dolor sit amet" at bounding box center [710, 654] width 1256 height 113
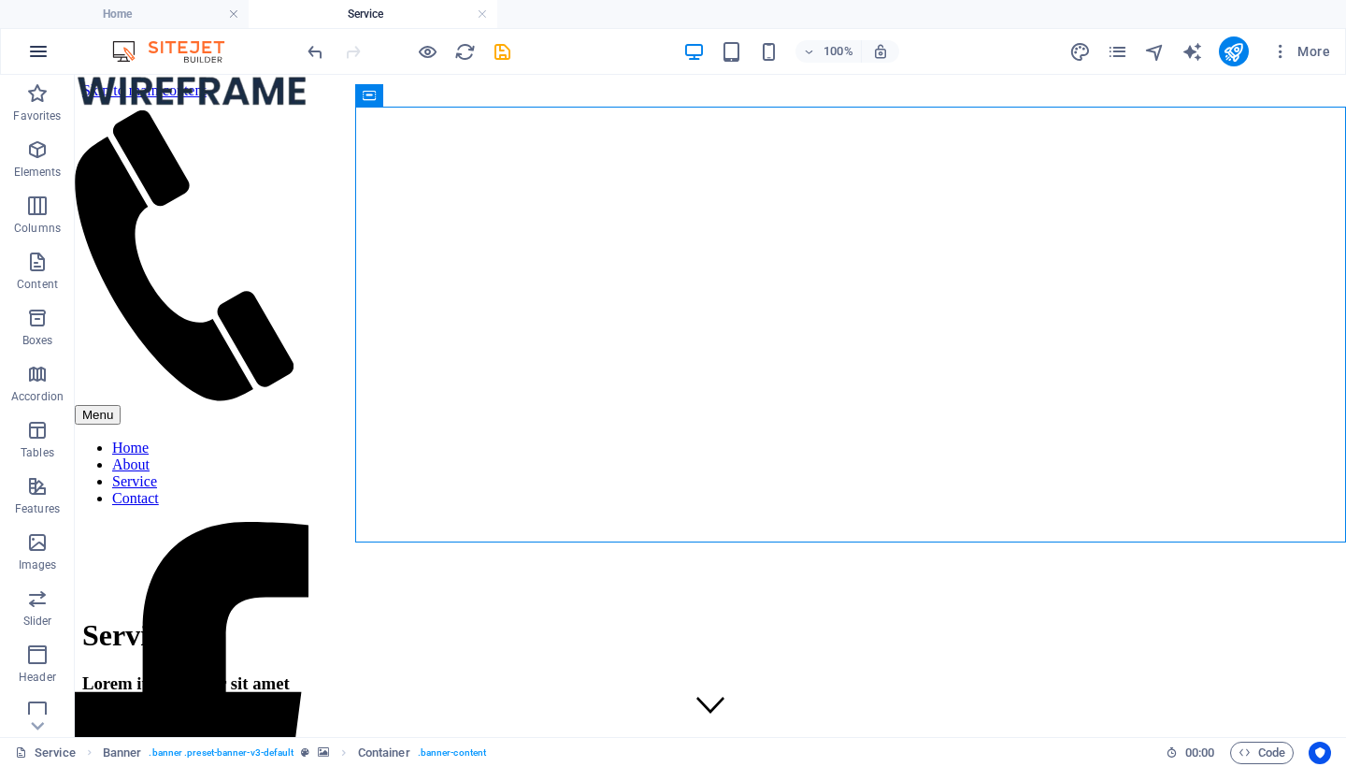
click at [44, 52] on icon "button" at bounding box center [38, 51] width 22 height 22
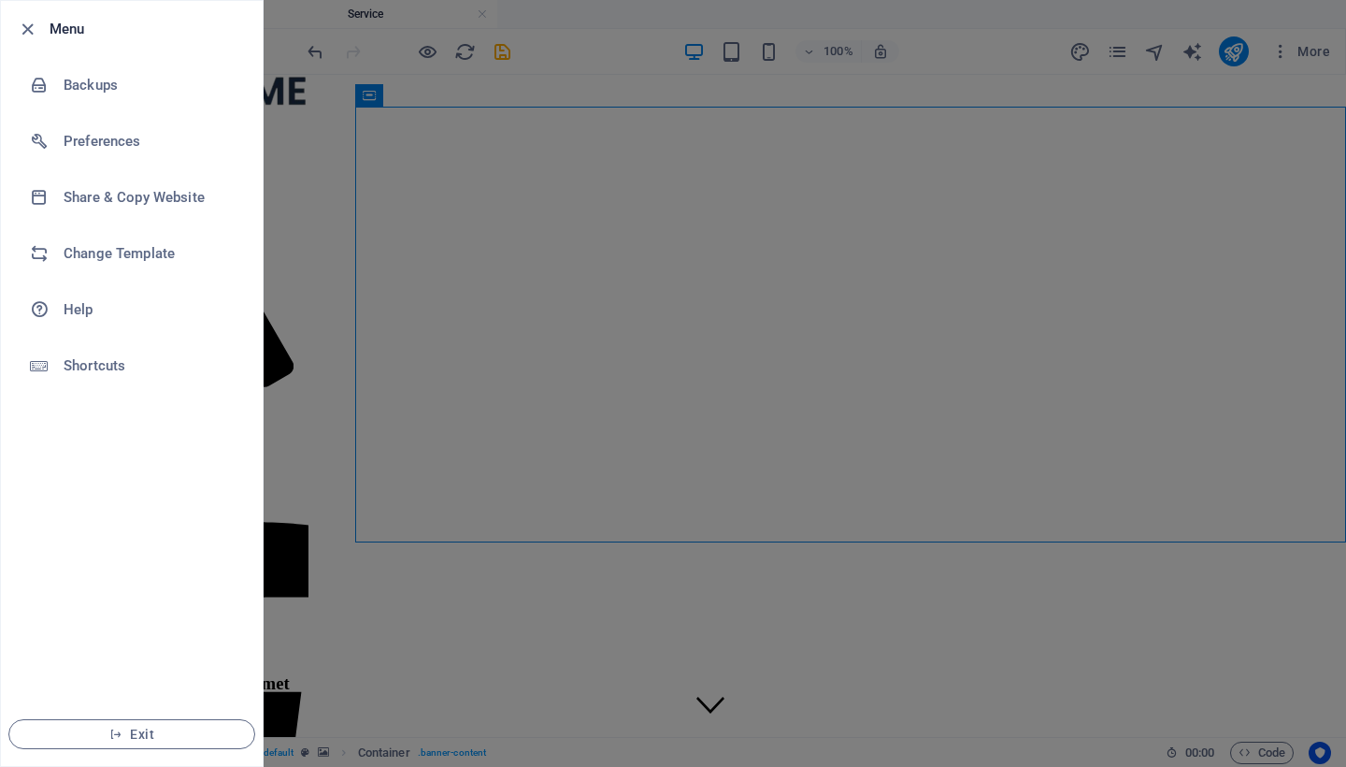
click at [301, 213] on div at bounding box center [673, 383] width 1346 height 767
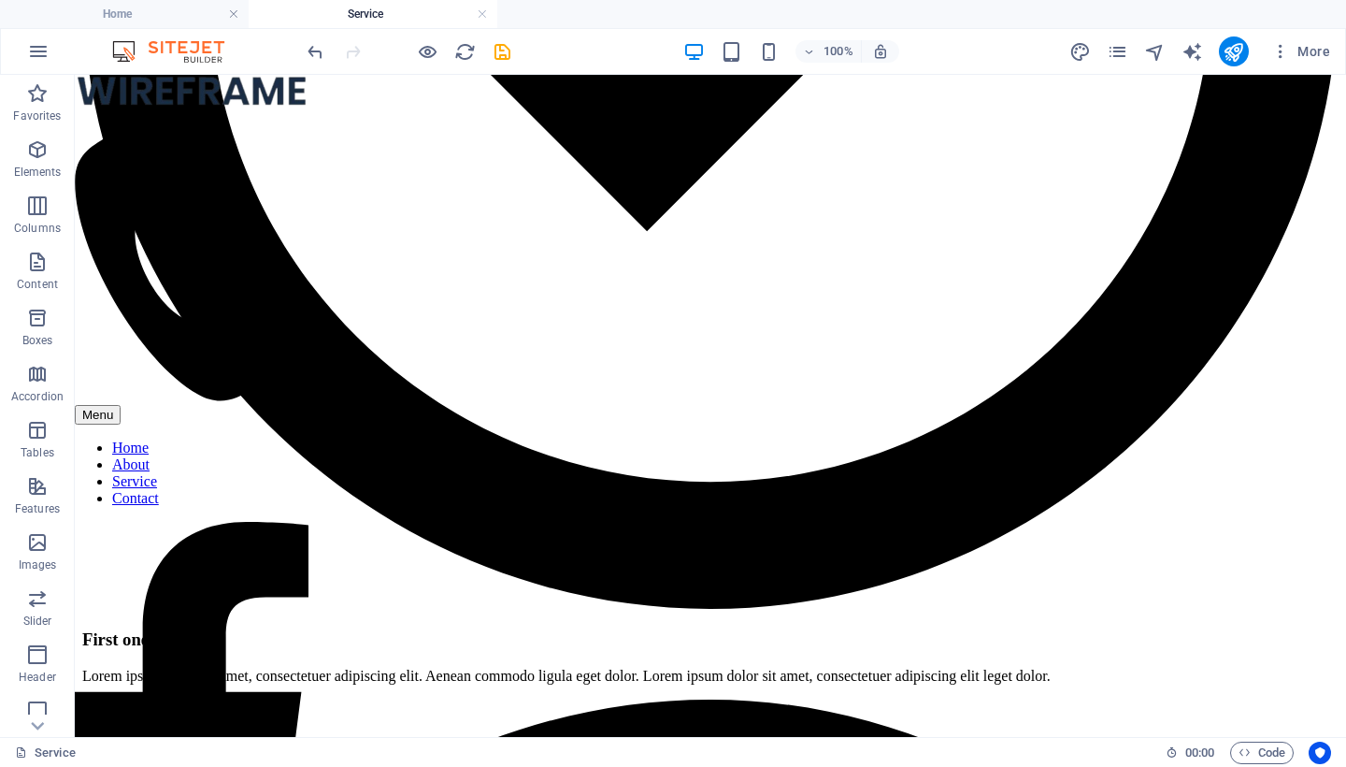
scroll to position [2058, 0]
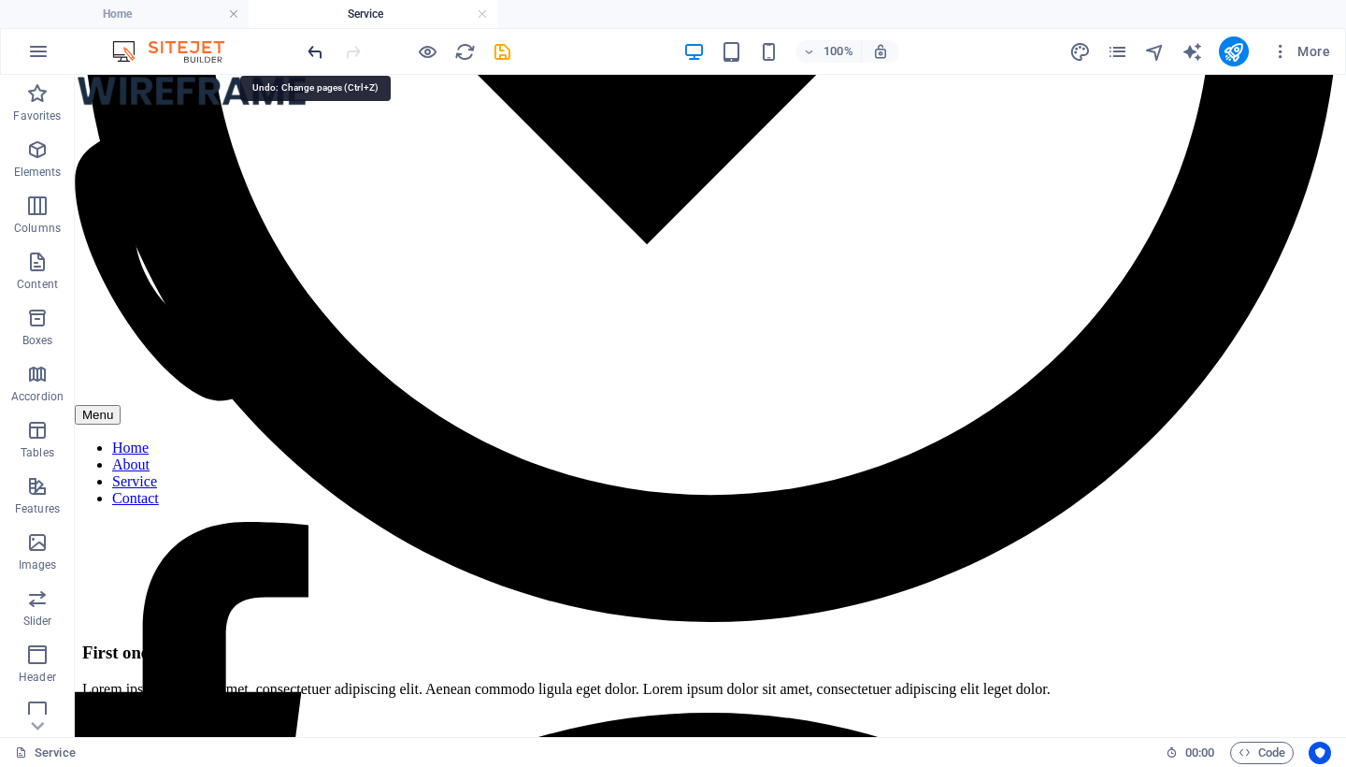
click at [319, 51] on icon "undo" at bounding box center [316, 52] width 22 height 22
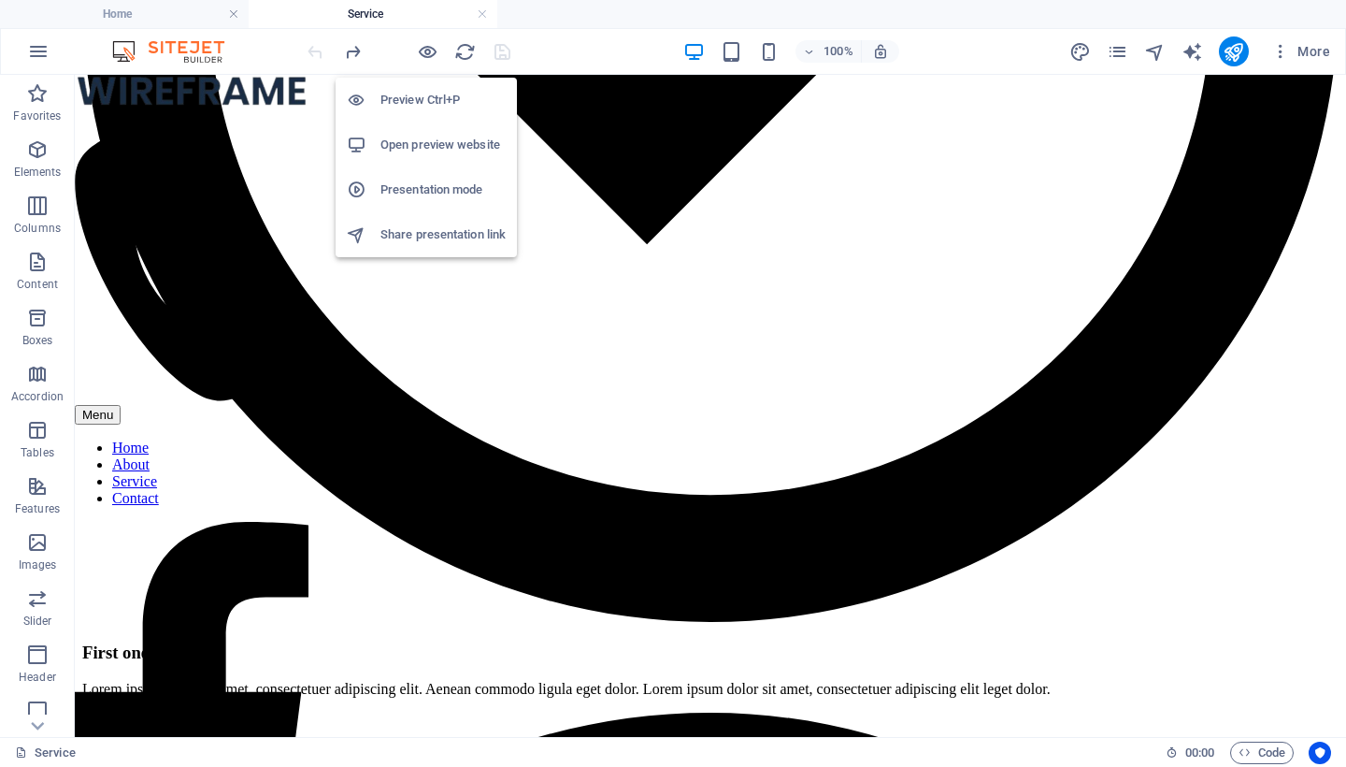
click at [398, 137] on h6 "Open preview website" at bounding box center [442, 145] width 125 height 22
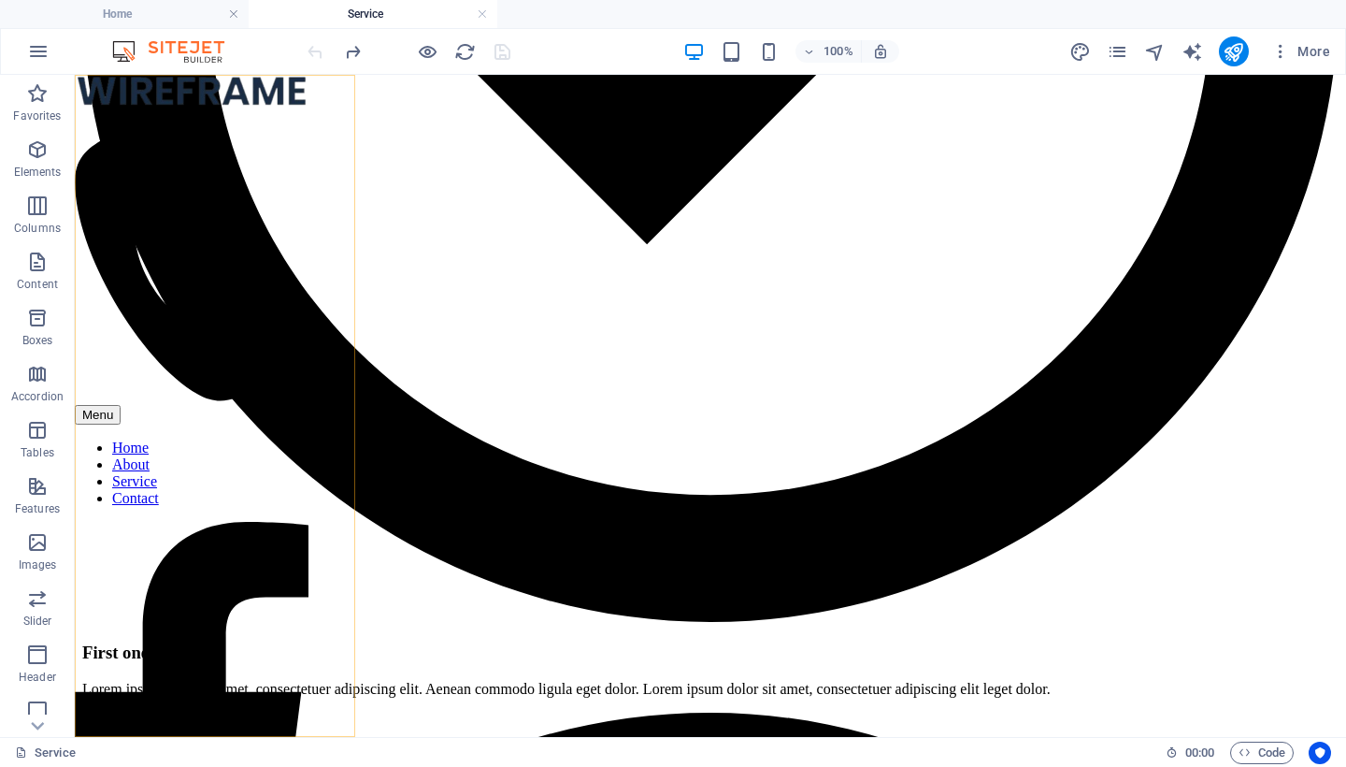
click at [221, 439] on nav "Home About Service Contact" at bounding box center [192, 472] width 234 height 67
click at [189, 51] on img at bounding box center [178, 51] width 140 height 22
click at [1120, 52] on icon "pages" at bounding box center [1118, 52] width 22 height 22
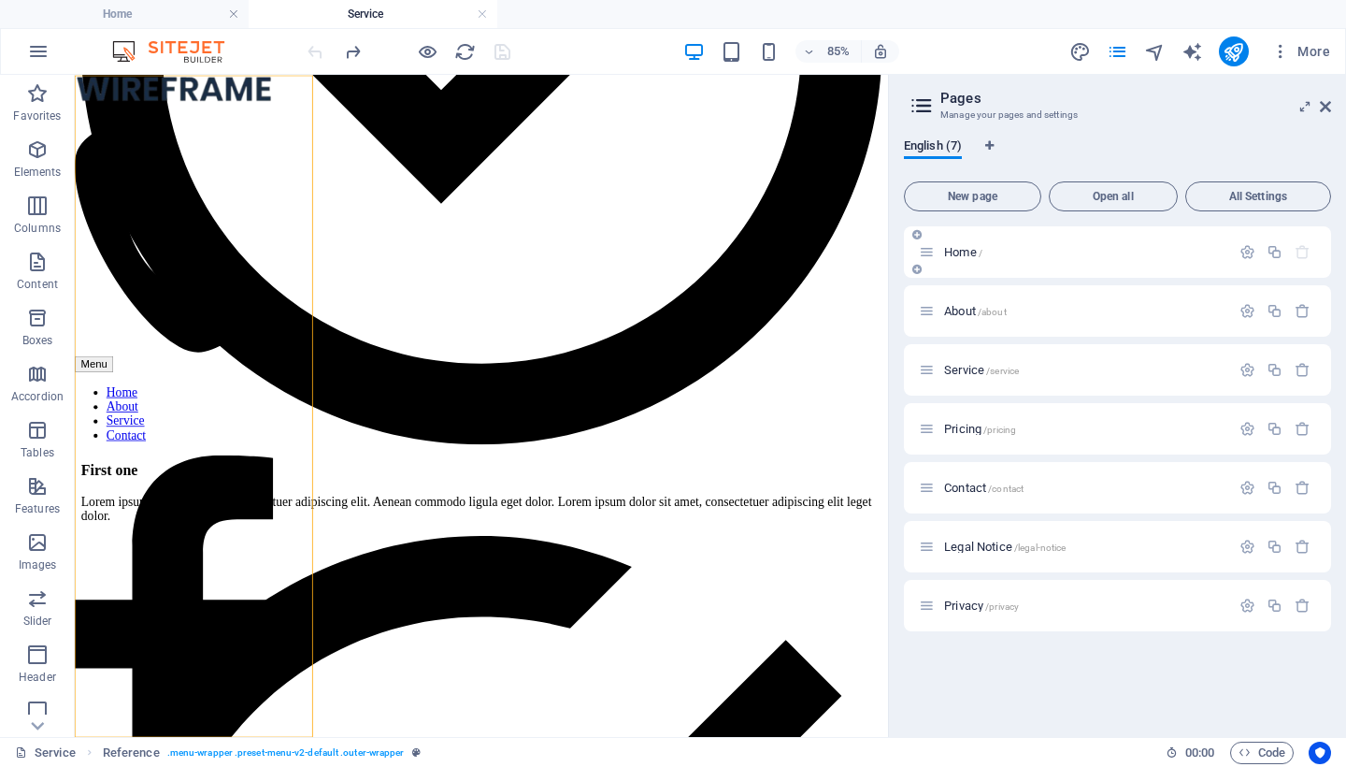
click at [1018, 242] on div "Home /" at bounding box center [1074, 252] width 311 height 22
click at [959, 262] on div "Home /" at bounding box center [1074, 252] width 311 height 22
click at [929, 257] on icon at bounding box center [927, 252] width 16 height 16
click at [220, 439] on nav "Home About Service Contact" at bounding box center [192, 472] width 234 height 67
click at [967, 251] on span "Home /" at bounding box center [963, 252] width 38 height 14
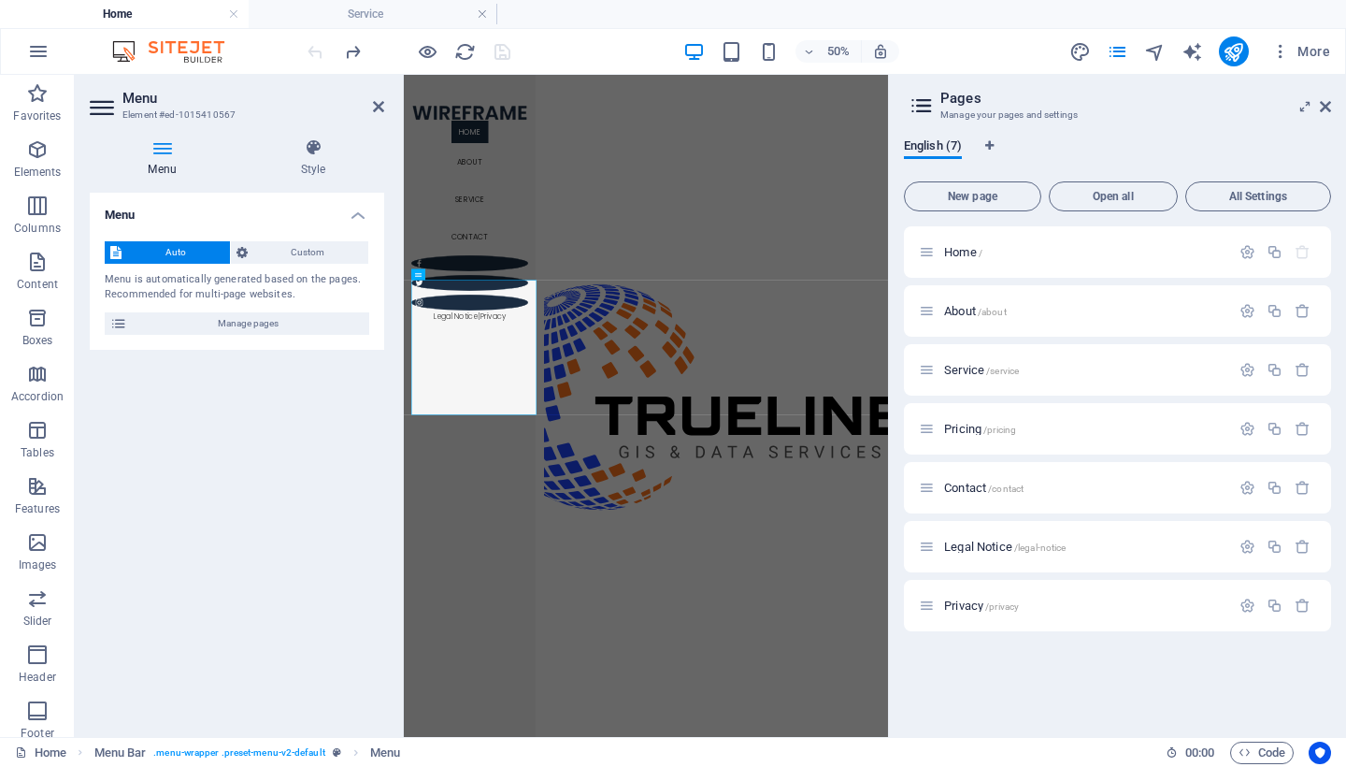
click at [1317, 103] on h2 "Pages" at bounding box center [1135, 98] width 391 height 17
click at [1320, 107] on icon at bounding box center [1325, 106] width 11 height 15
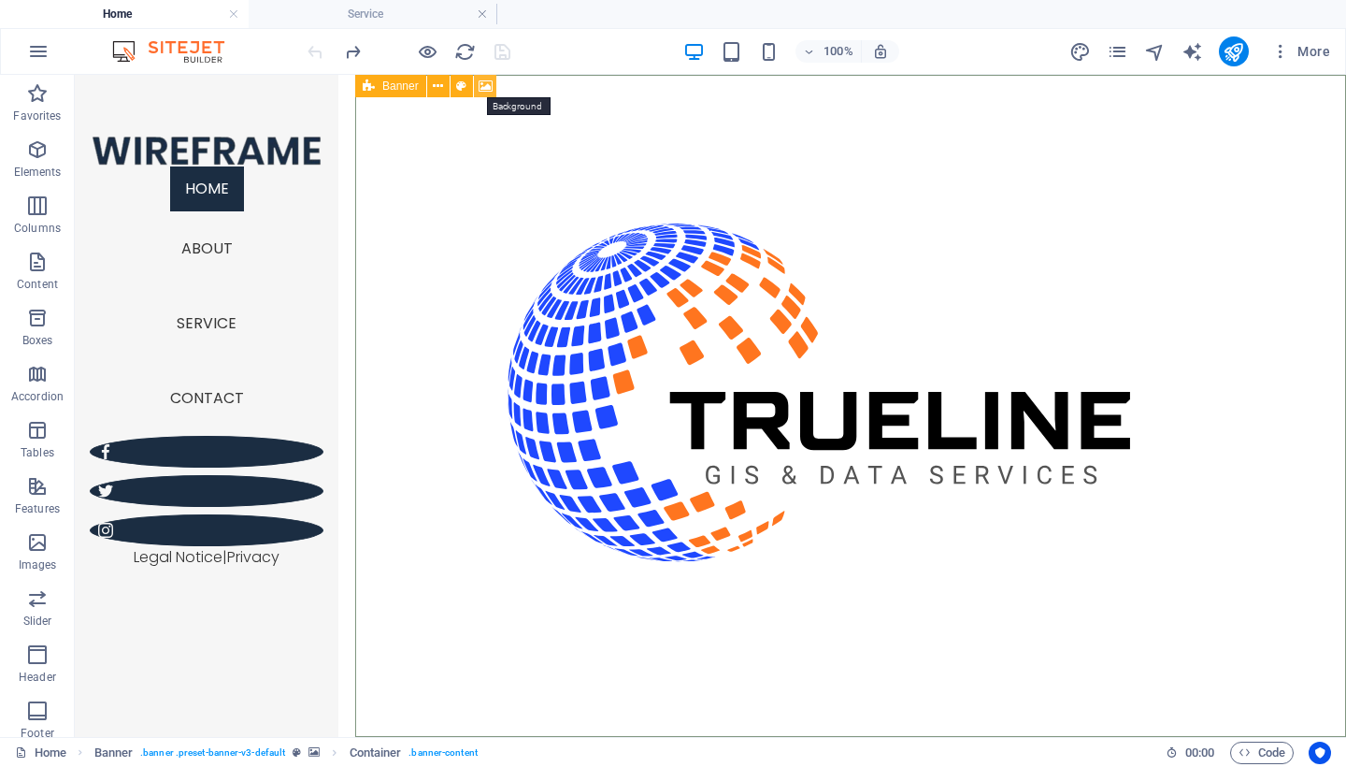
click at [491, 83] on icon at bounding box center [486, 87] width 14 height 20
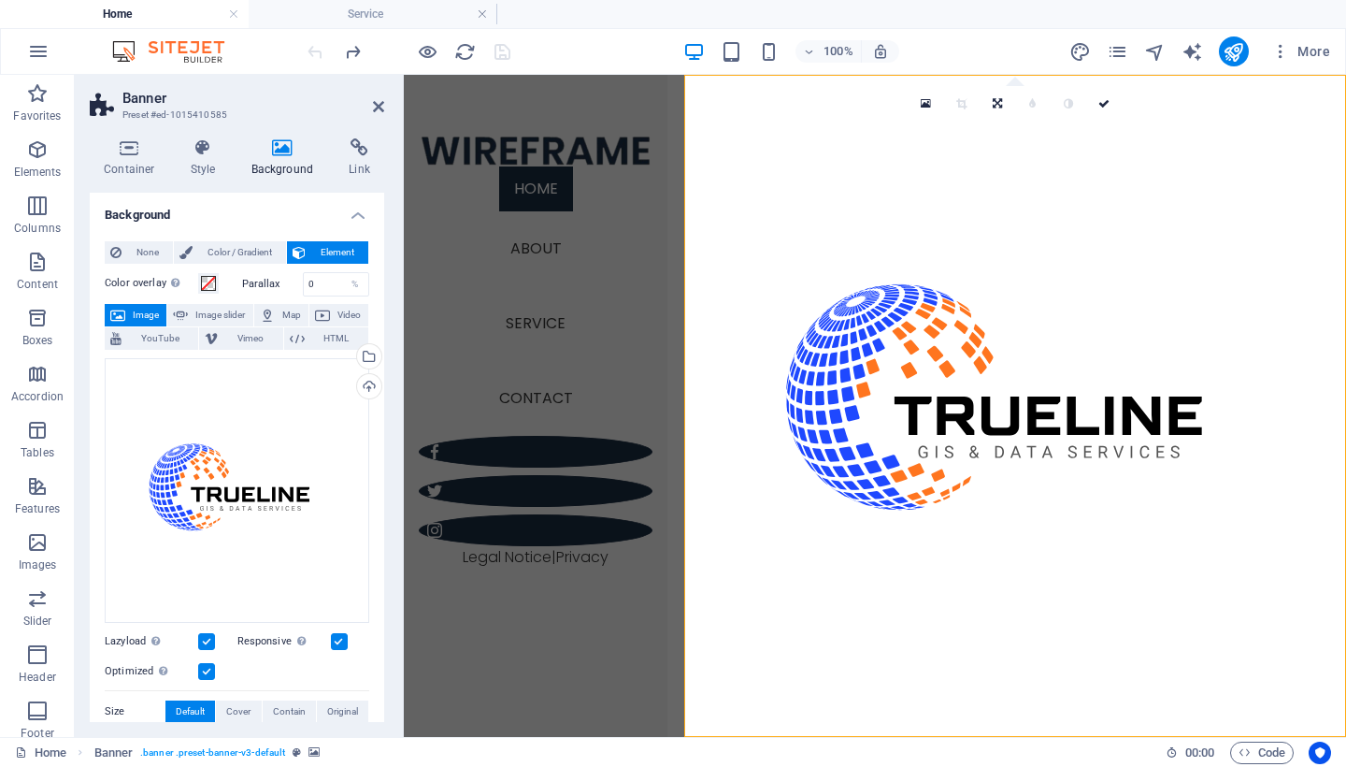
scroll to position [0, 0]
click at [198, 153] on icon at bounding box center [203, 147] width 53 height 19
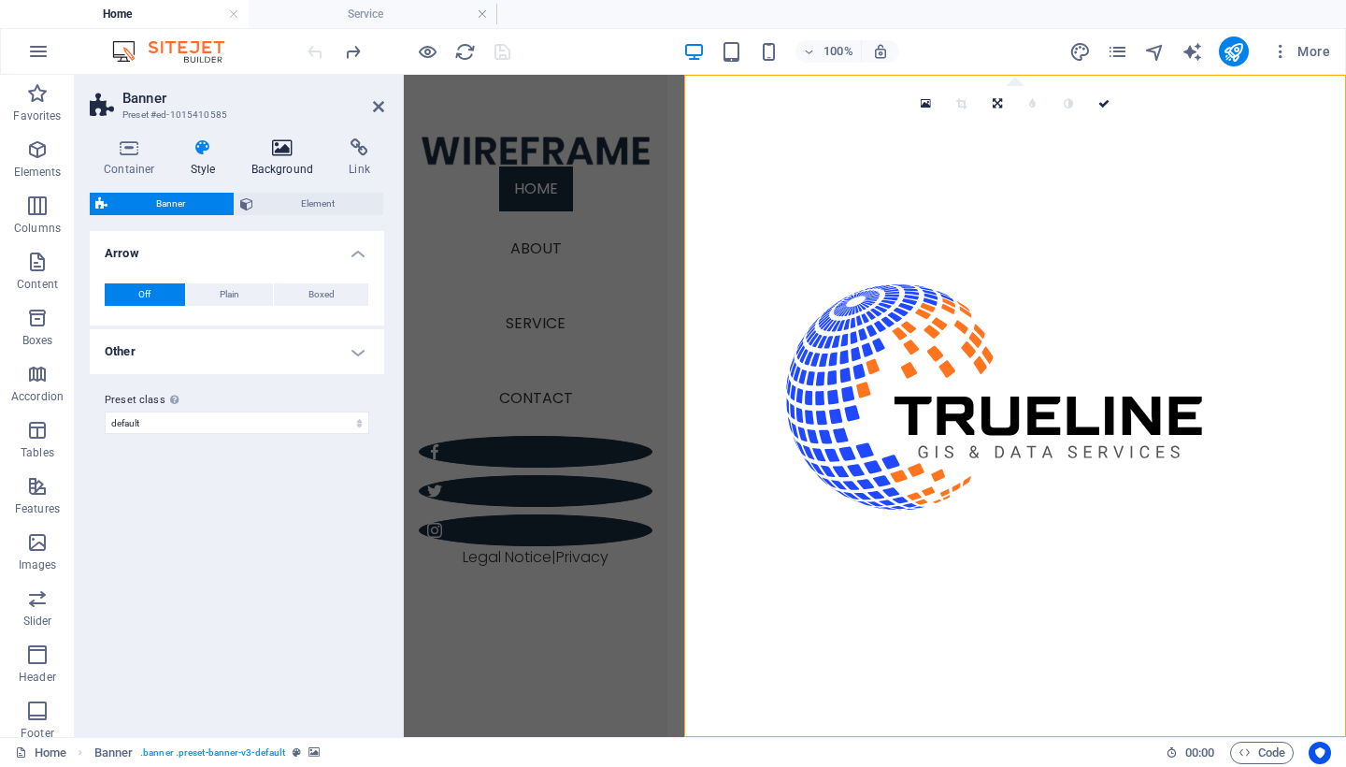
click at [271, 151] on icon at bounding box center [282, 147] width 91 height 19
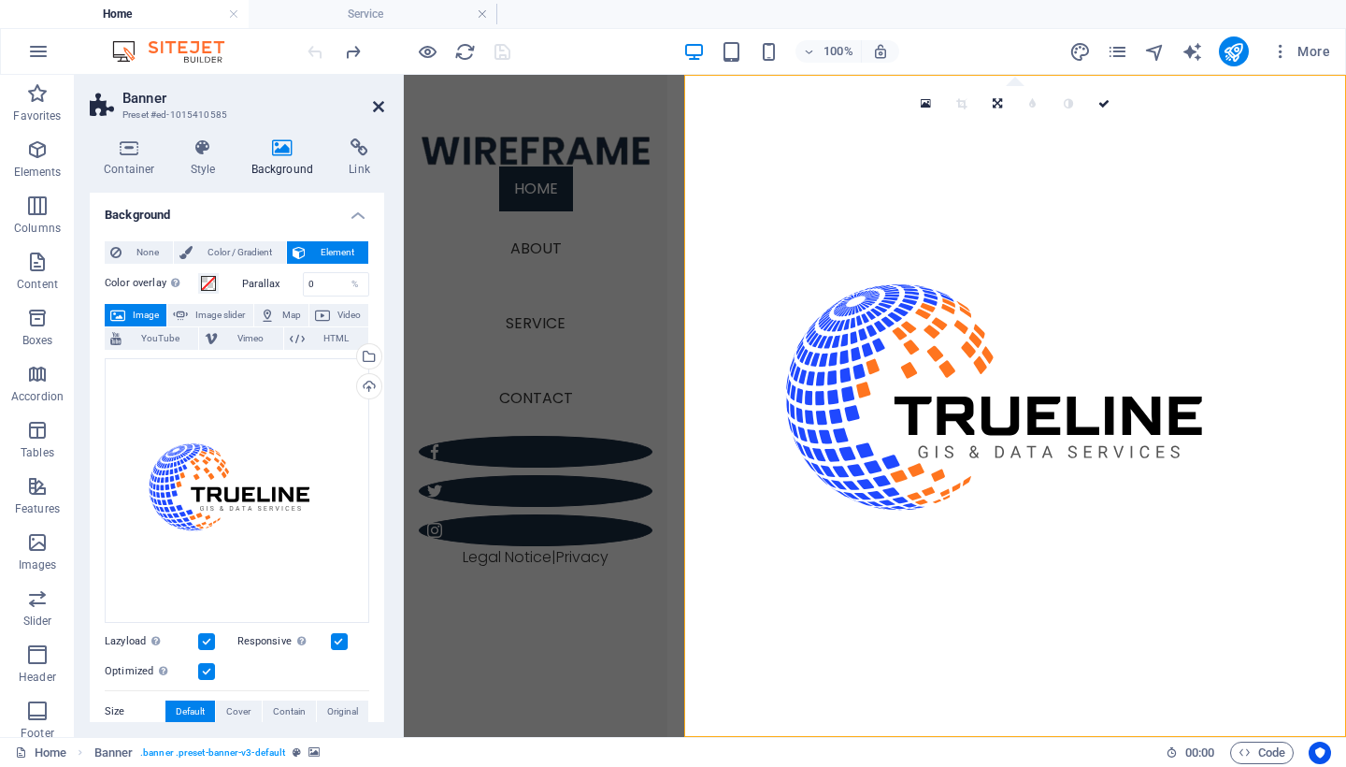
click at [373, 109] on icon at bounding box center [378, 106] width 11 height 15
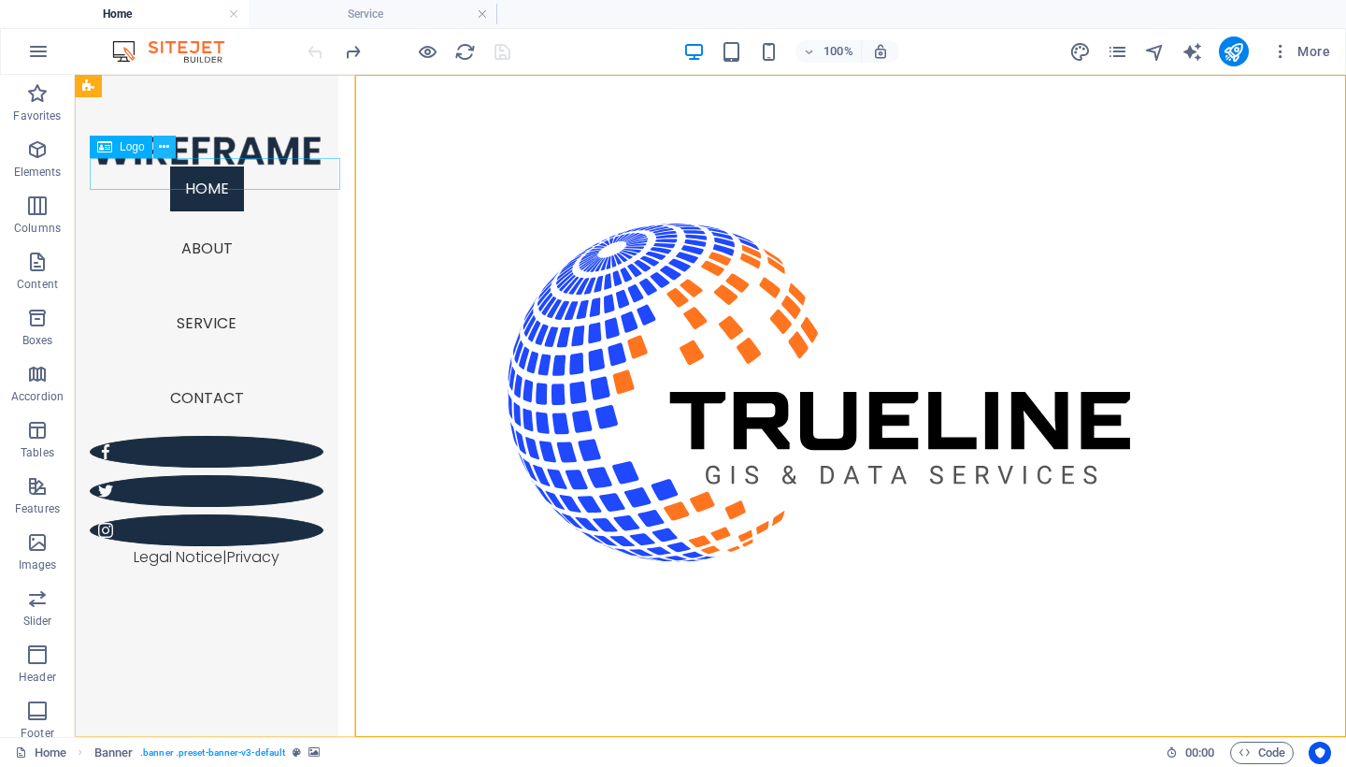
click at [159, 151] on icon at bounding box center [164, 147] width 10 height 20
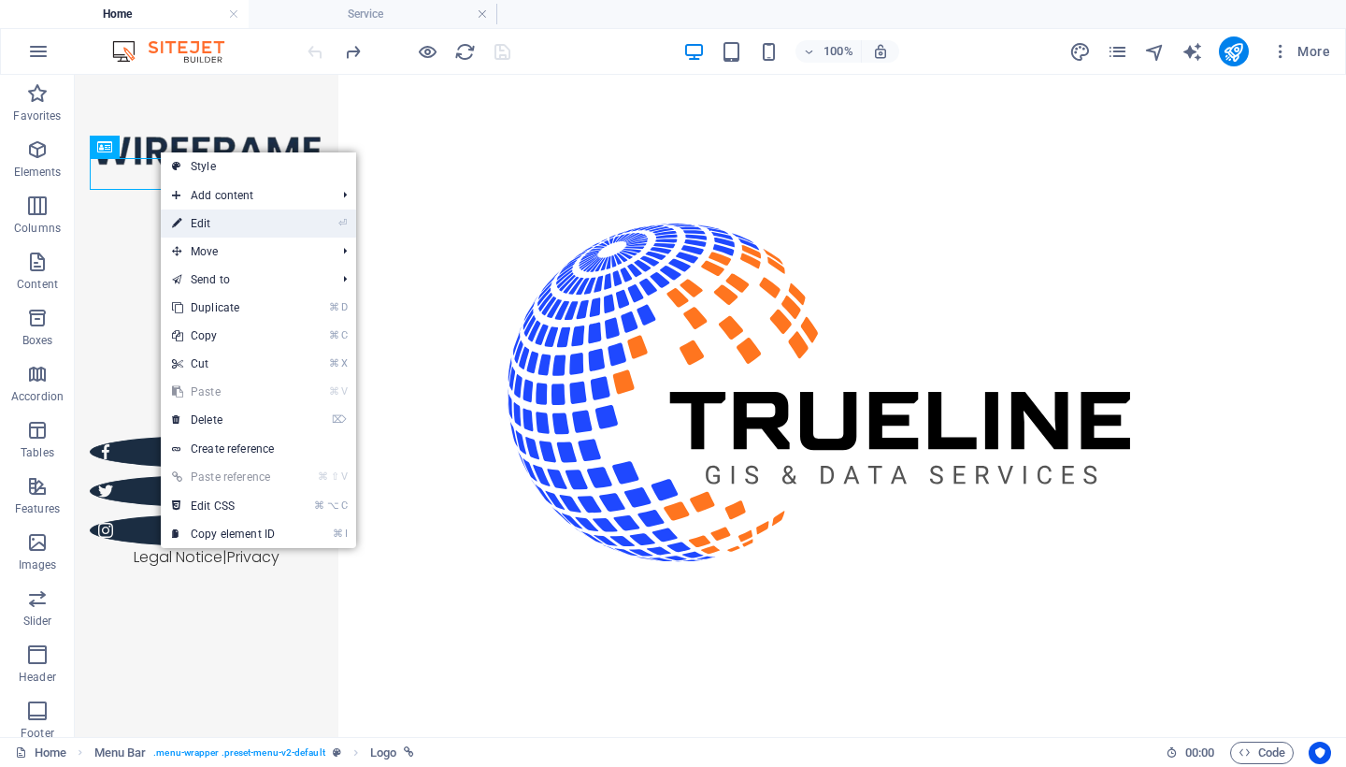
click at [193, 222] on link "⏎ Edit" at bounding box center [223, 223] width 125 height 28
select select "px"
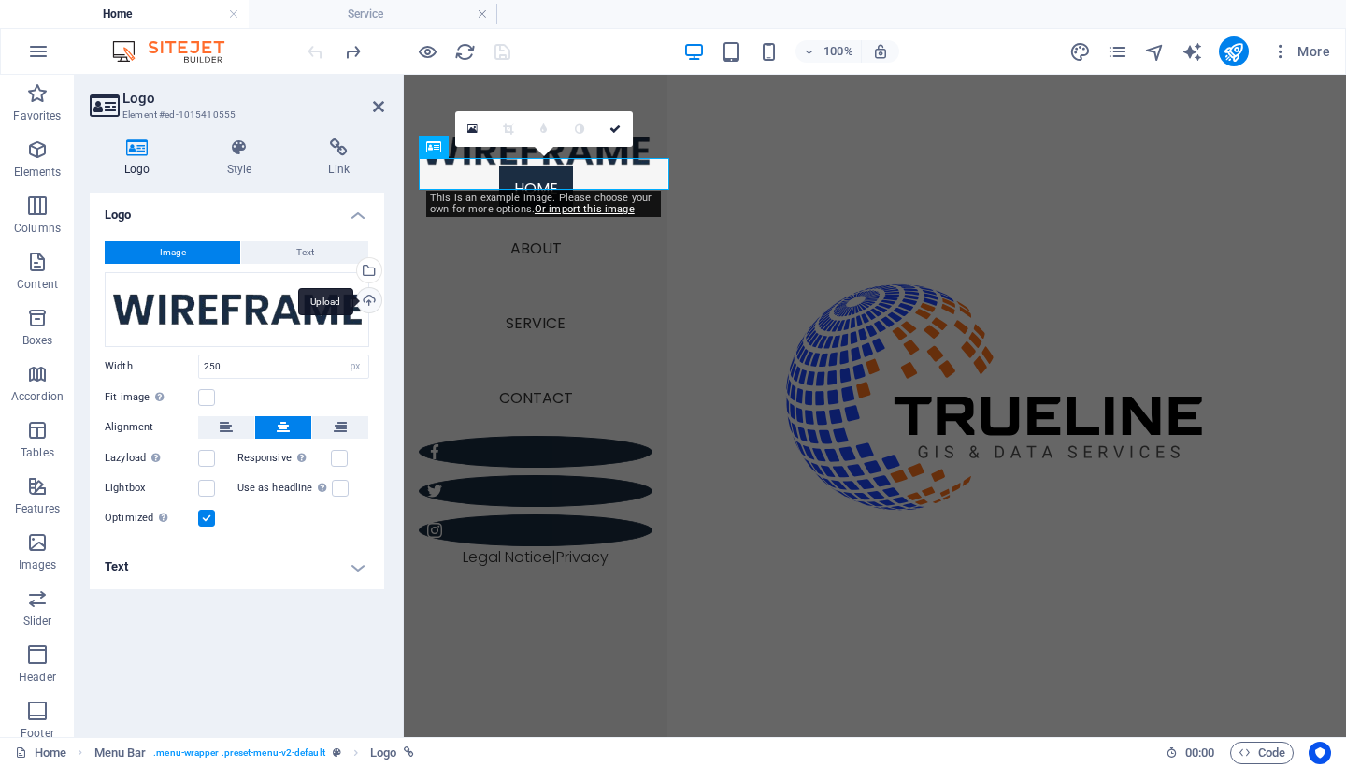
click at [370, 295] on div "Upload" at bounding box center [367, 302] width 28 height 28
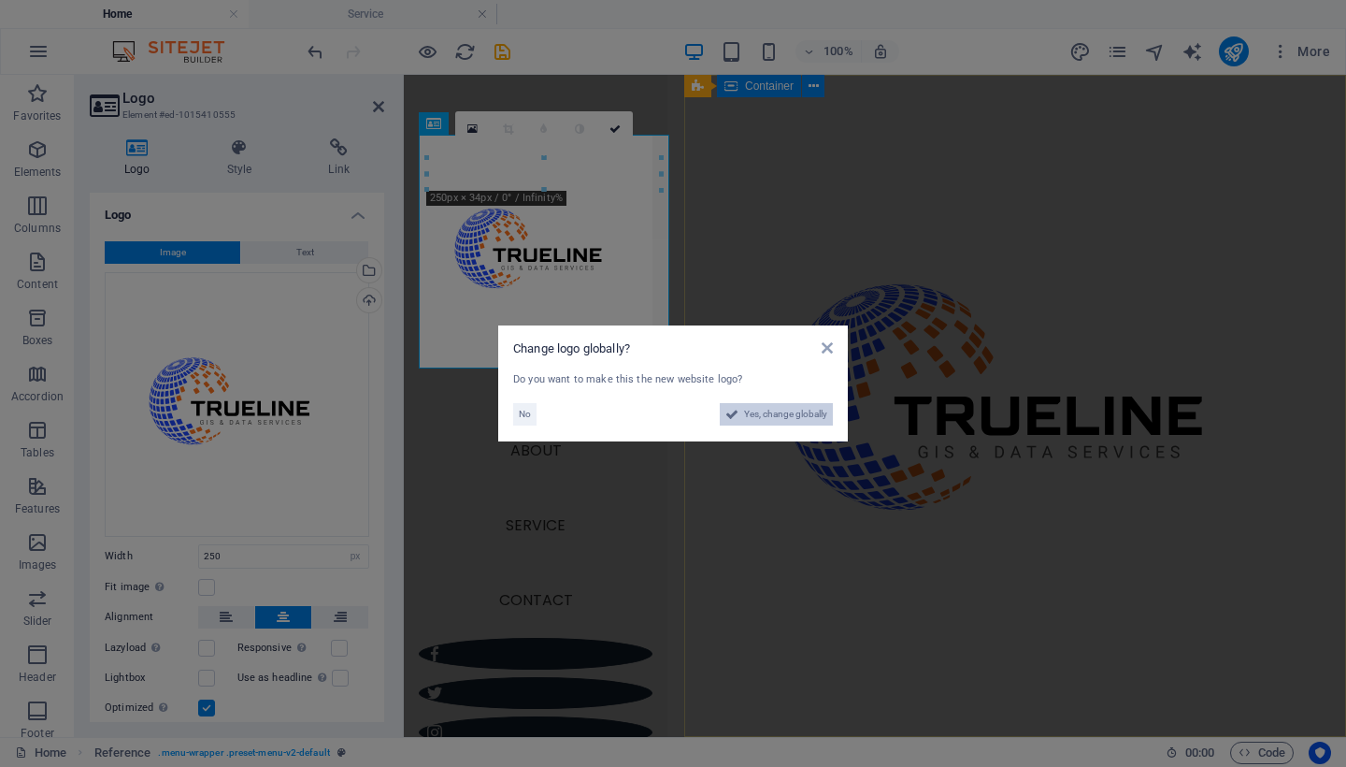
click at [801, 420] on span "Yes, change globally" at bounding box center [785, 414] width 83 height 22
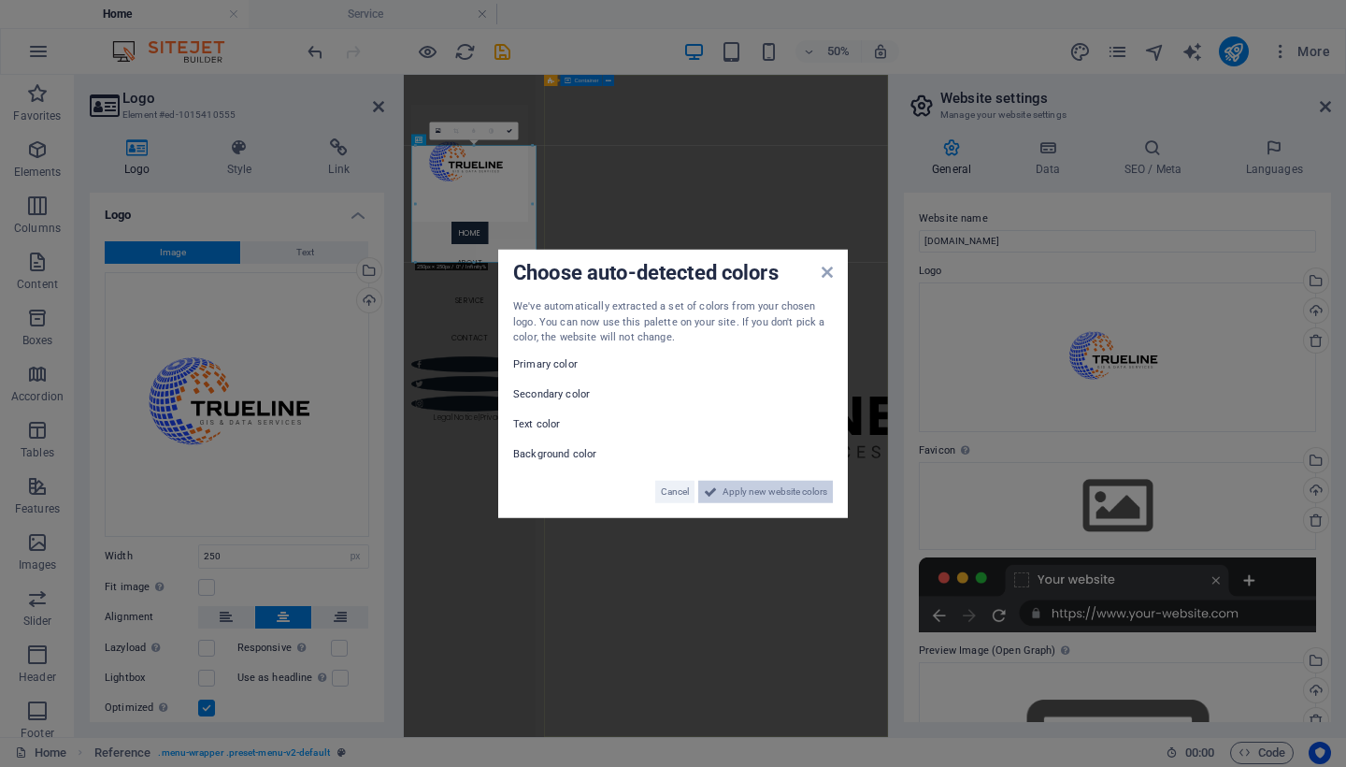
click at [739, 488] on span "Apply new website colors" at bounding box center [775, 491] width 105 height 22
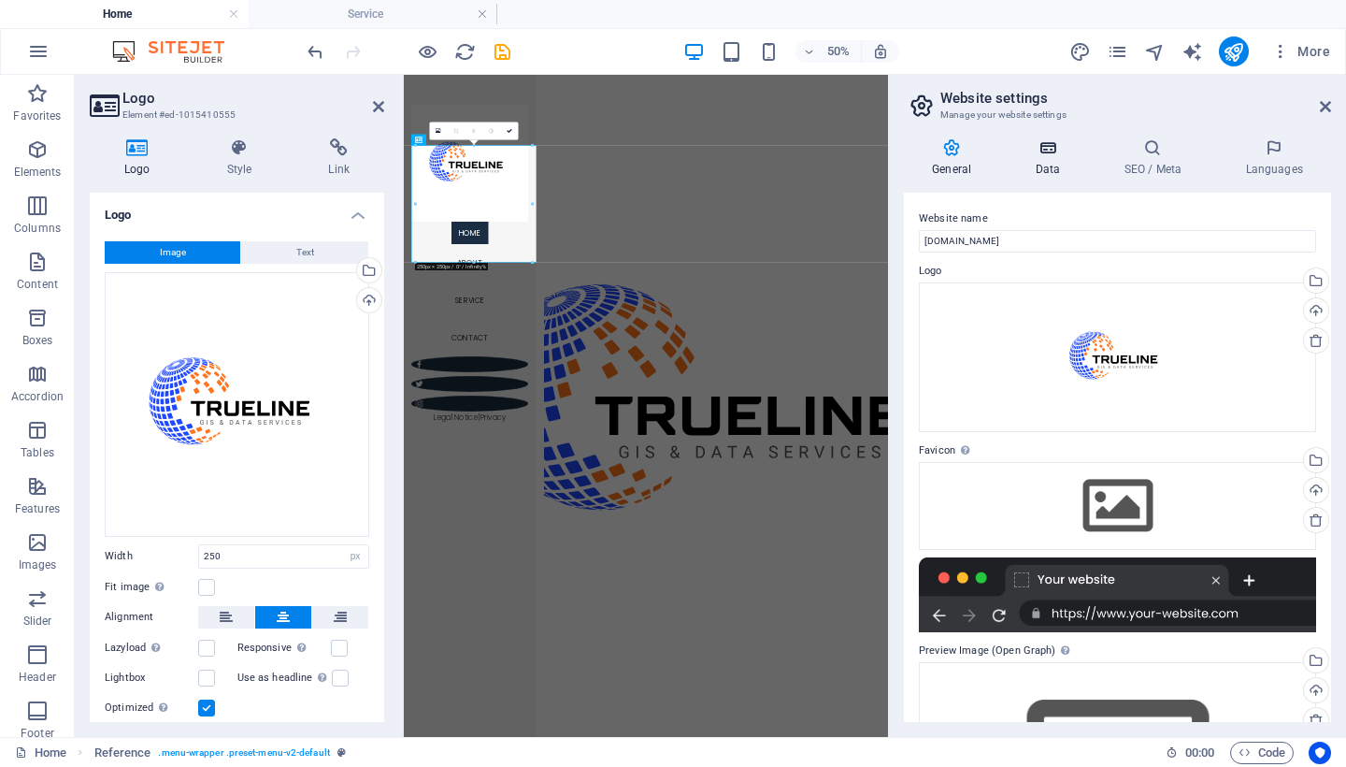
click at [1053, 145] on icon at bounding box center [1047, 147] width 81 height 19
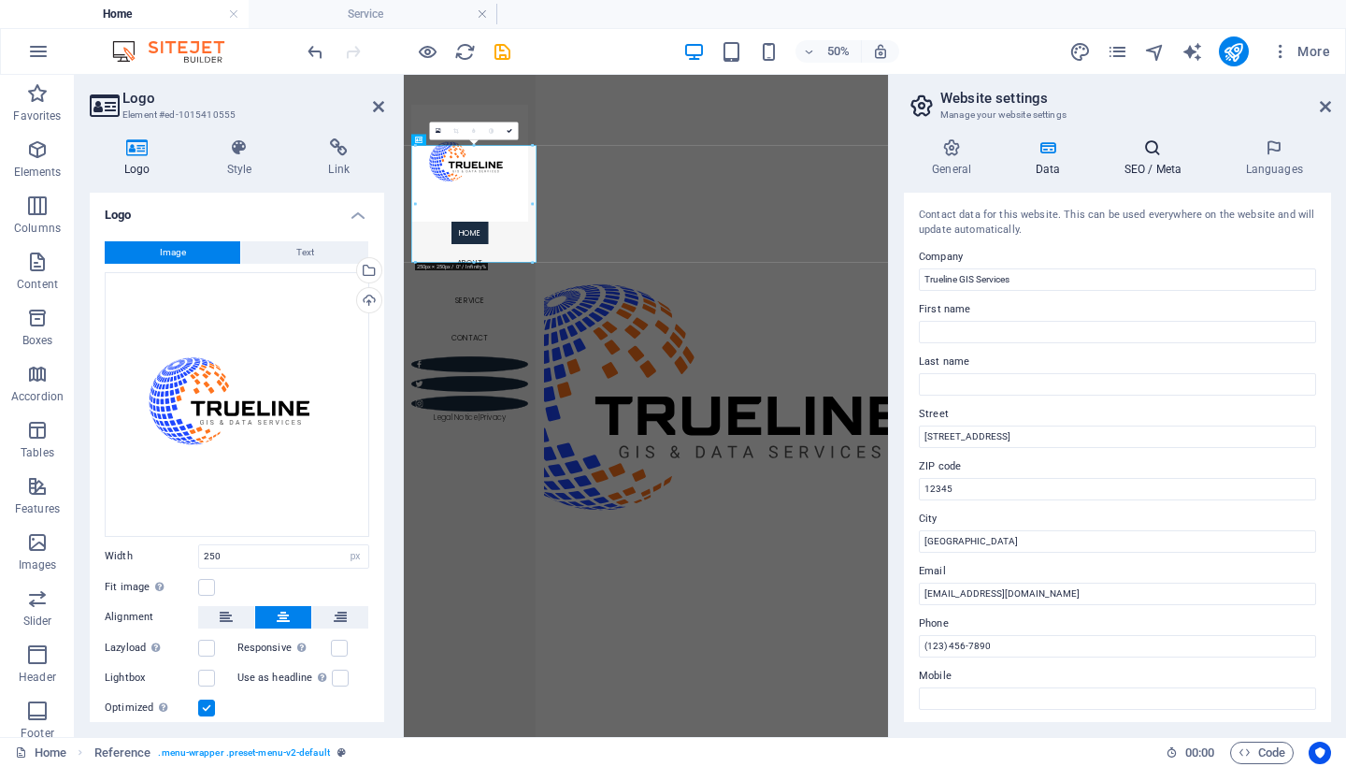
click at [1157, 152] on icon at bounding box center [1153, 147] width 114 height 19
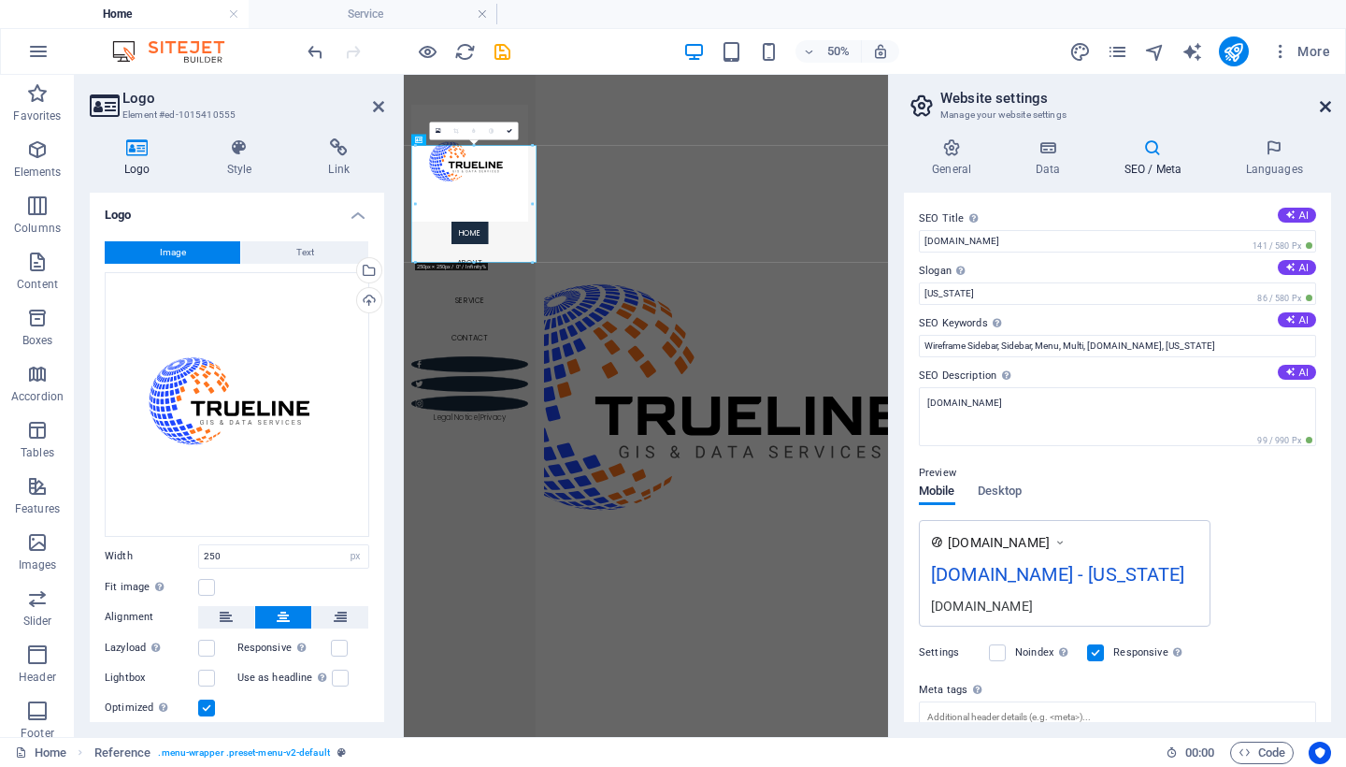
click at [1327, 99] on link at bounding box center [1325, 107] width 11 height 16
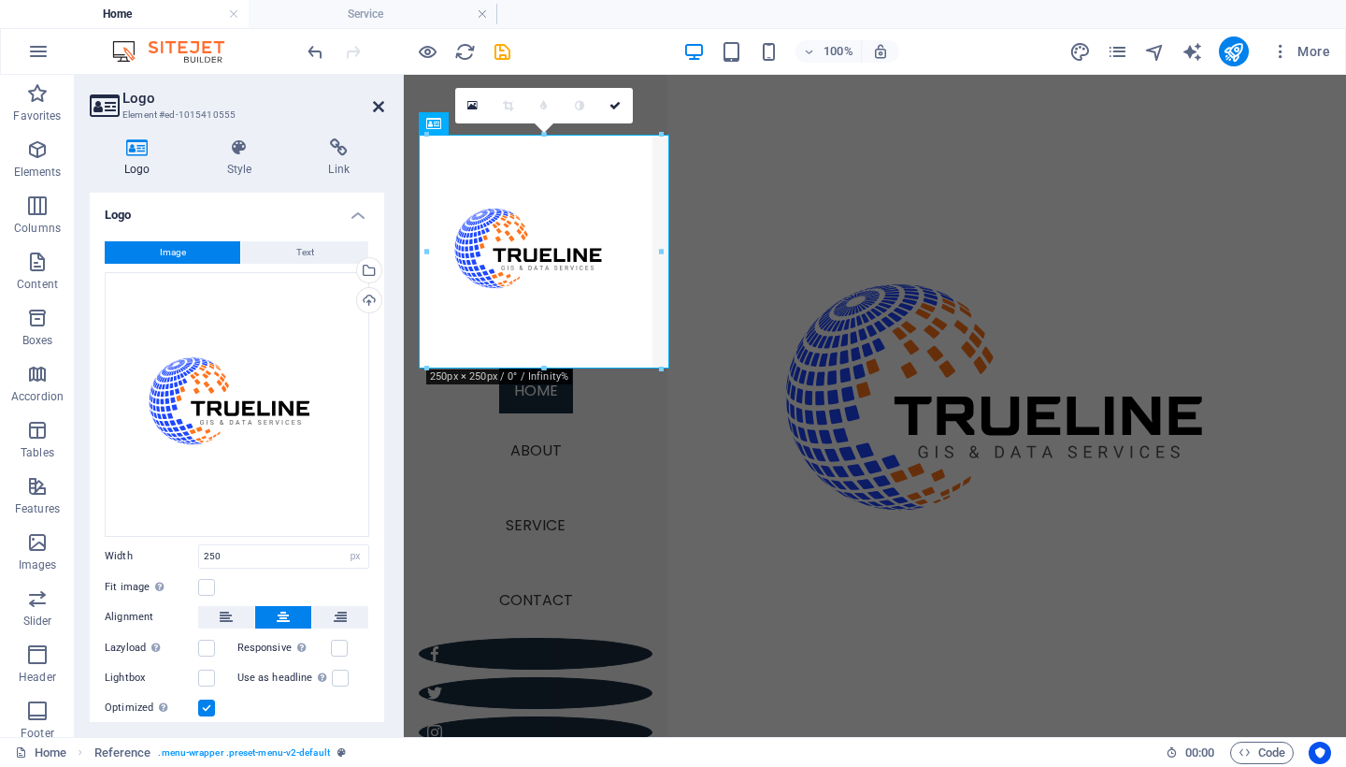
click at [374, 104] on icon at bounding box center [378, 106] width 11 height 15
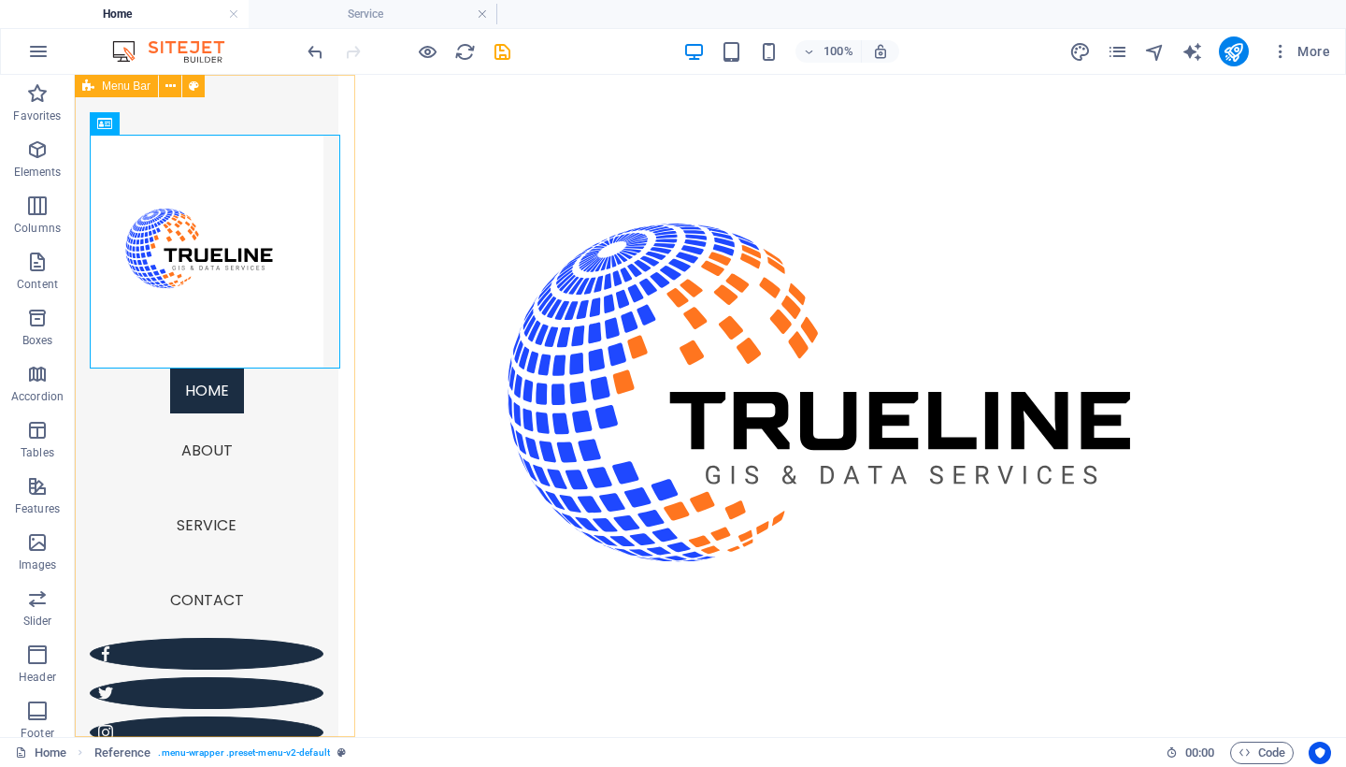
click at [328, 102] on div "Menu Home About Service Contact Legal Notice | Privacy" at bounding box center [207, 406] width 264 height 662
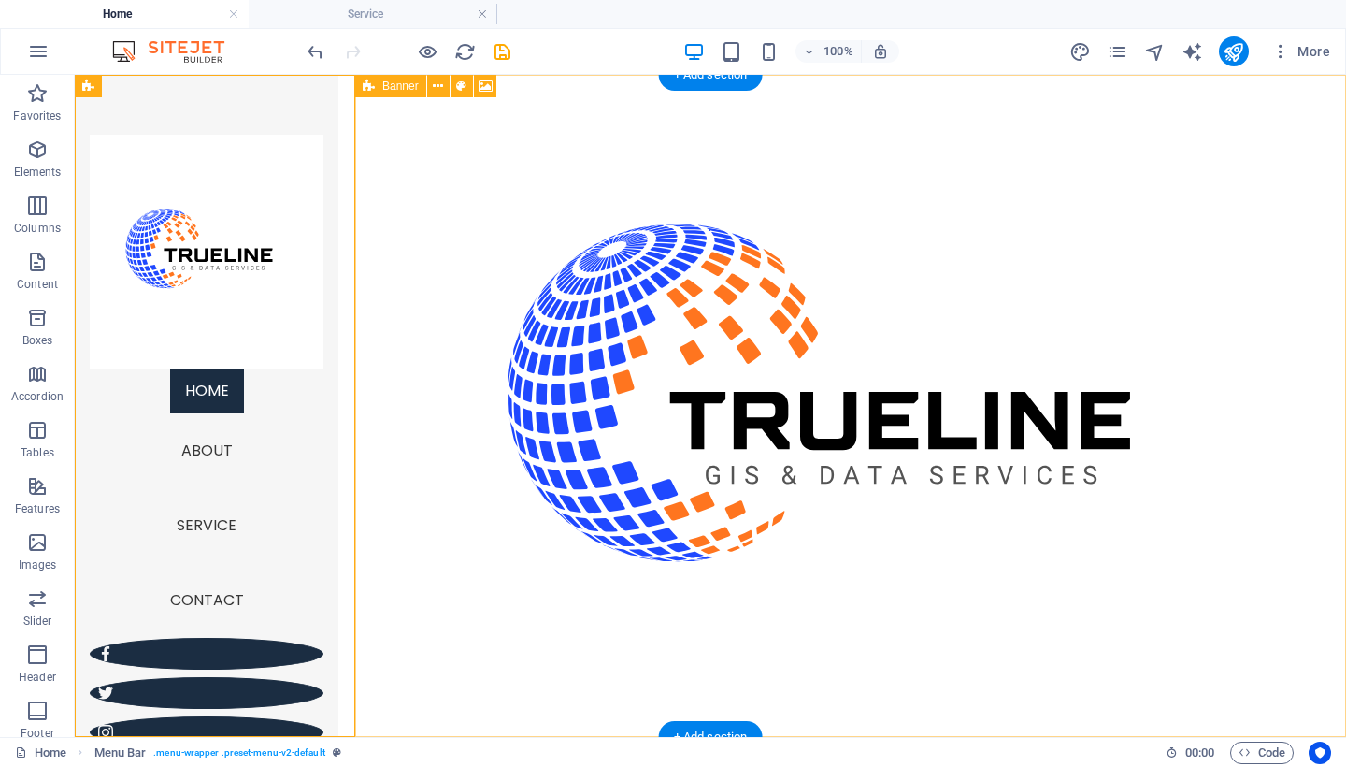
click at [367, 91] on icon at bounding box center [369, 86] width 12 height 22
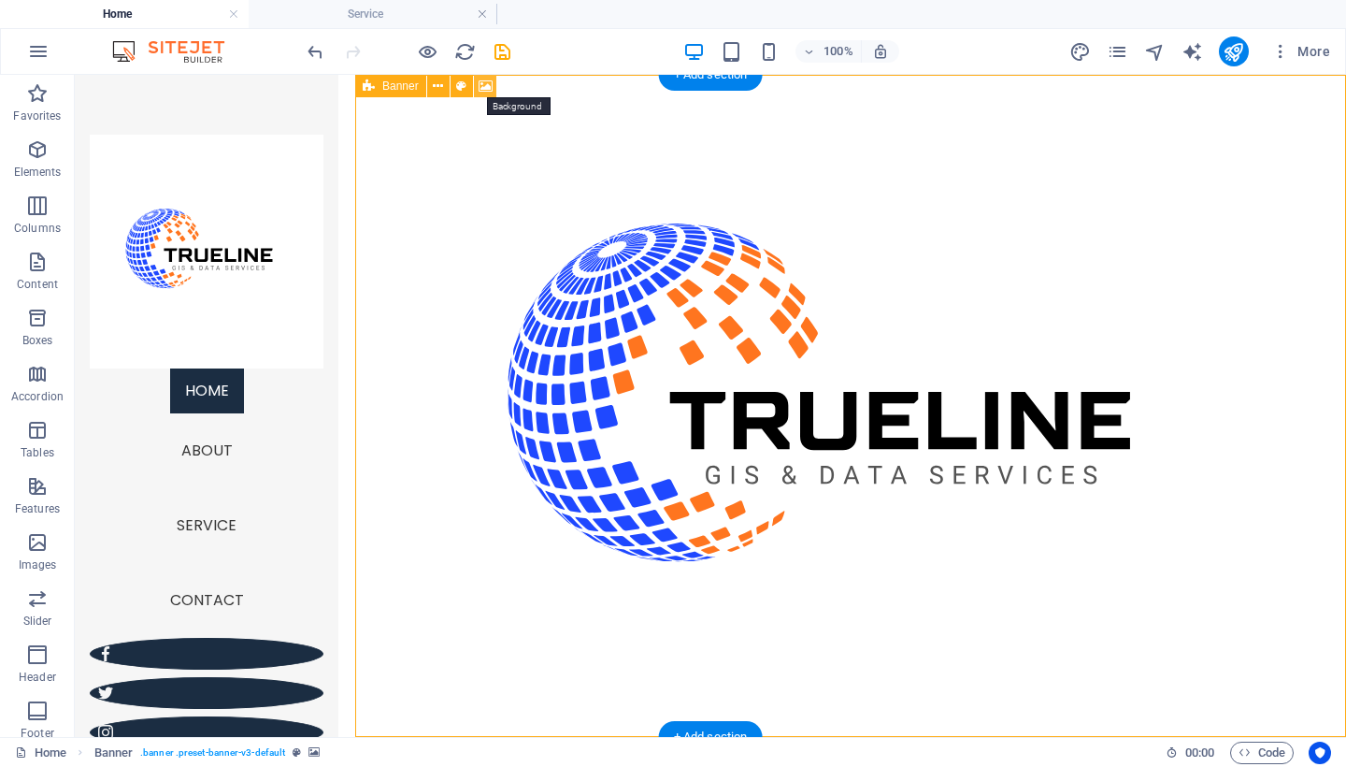
click at [487, 84] on icon at bounding box center [486, 87] width 14 height 20
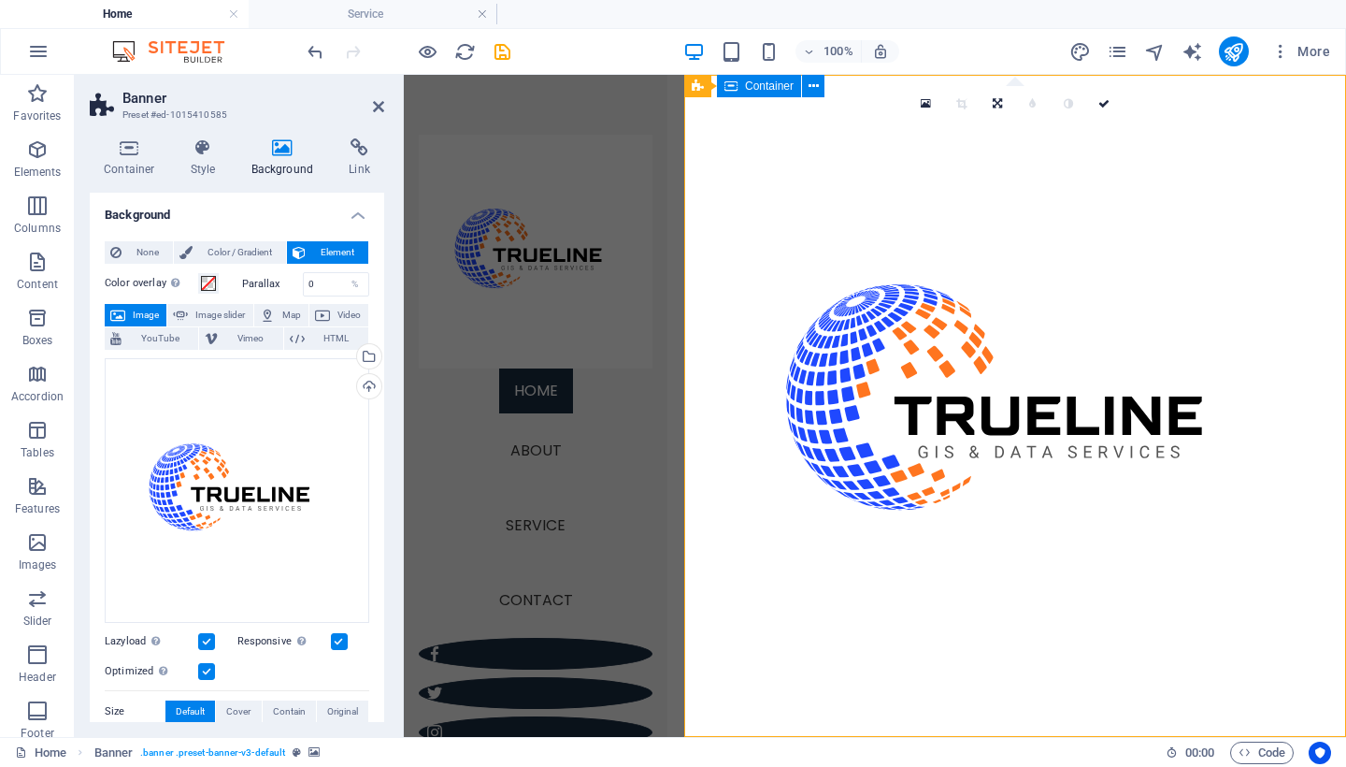
click at [374, 107] on icon at bounding box center [378, 106] width 11 height 15
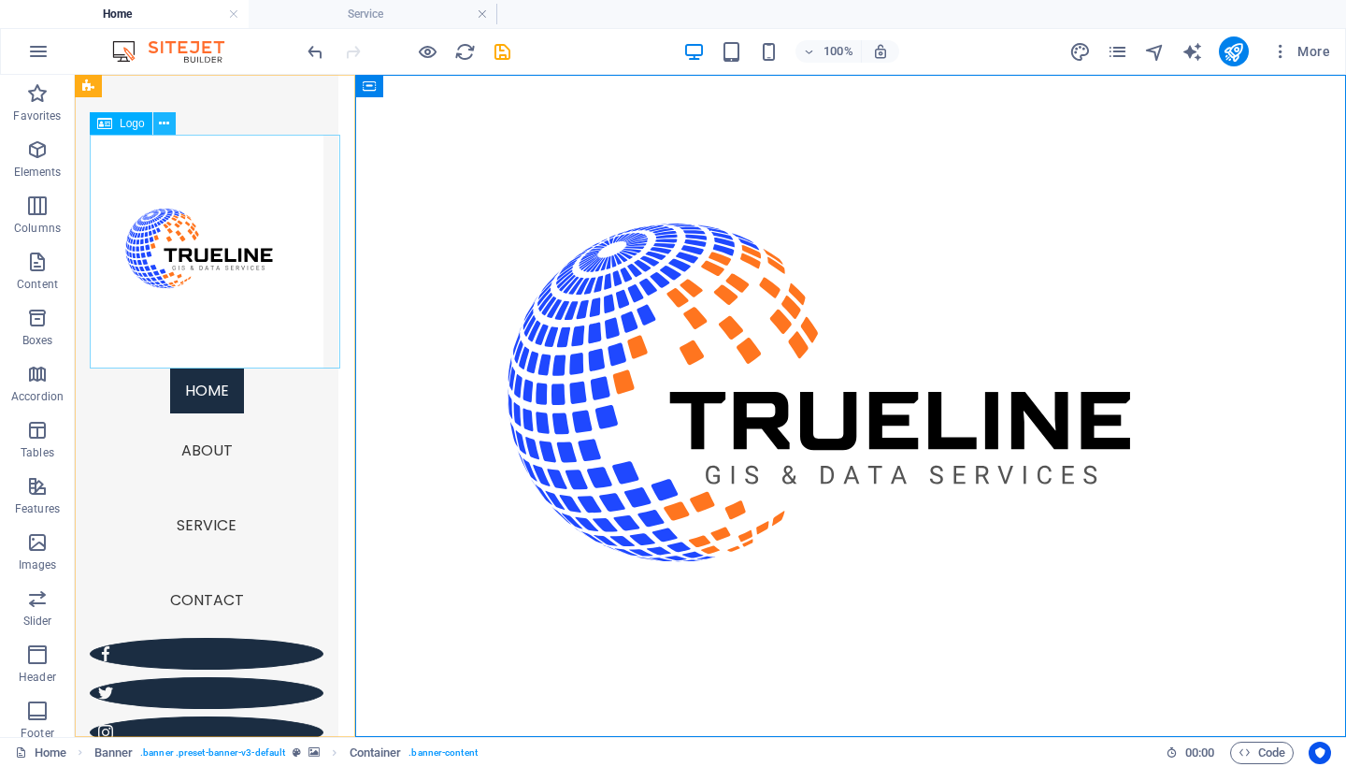
click at [163, 122] on icon at bounding box center [164, 124] width 10 height 20
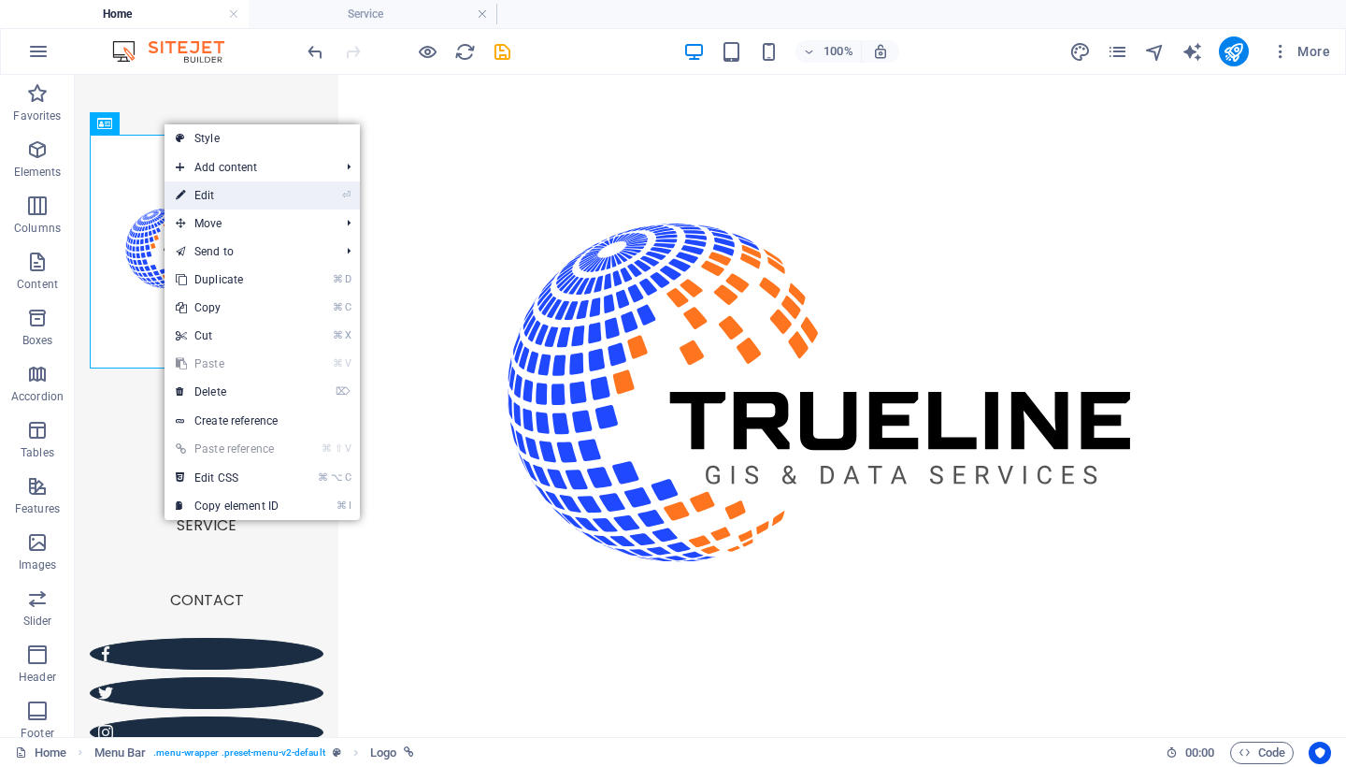
click at [215, 204] on link "⏎ Edit" at bounding box center [227, 195] width 125 height 28
select select "px"
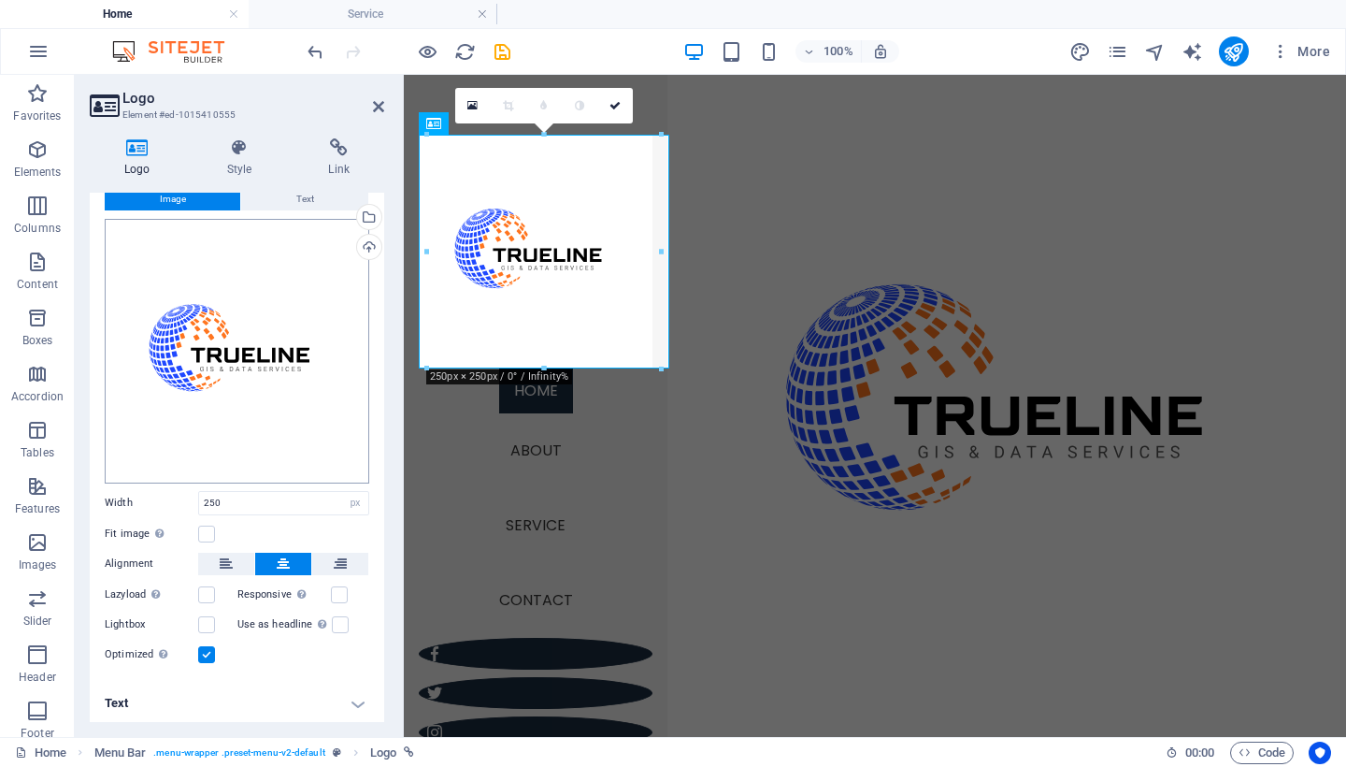
scroll to position [52, 0]
click at [211, 529] on label at bounding box center [206, 534] width 17 height 17
click at [0, 0] on input "Fit image Automatically fit image to a fixed width and height" at bounding box center [0, 0] width 0 height 0
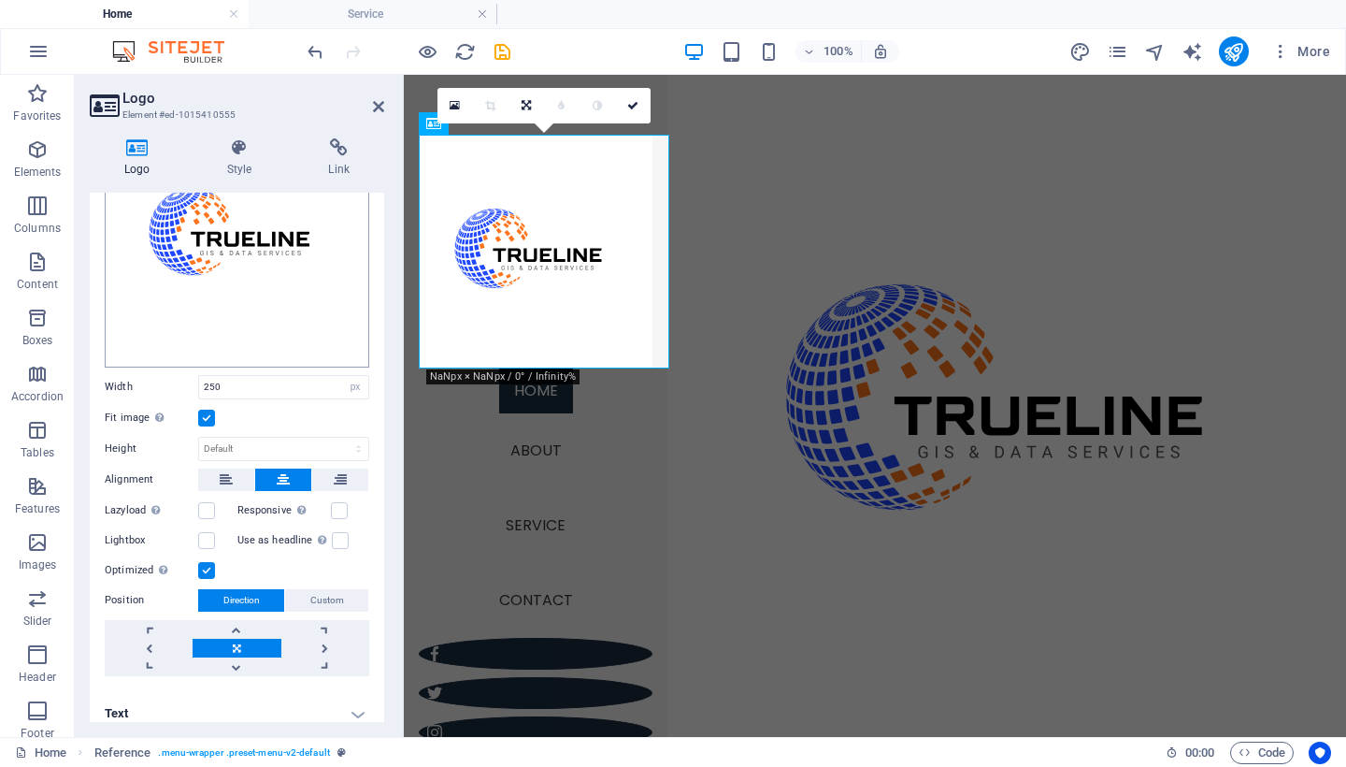
scroll to position [172, 0]
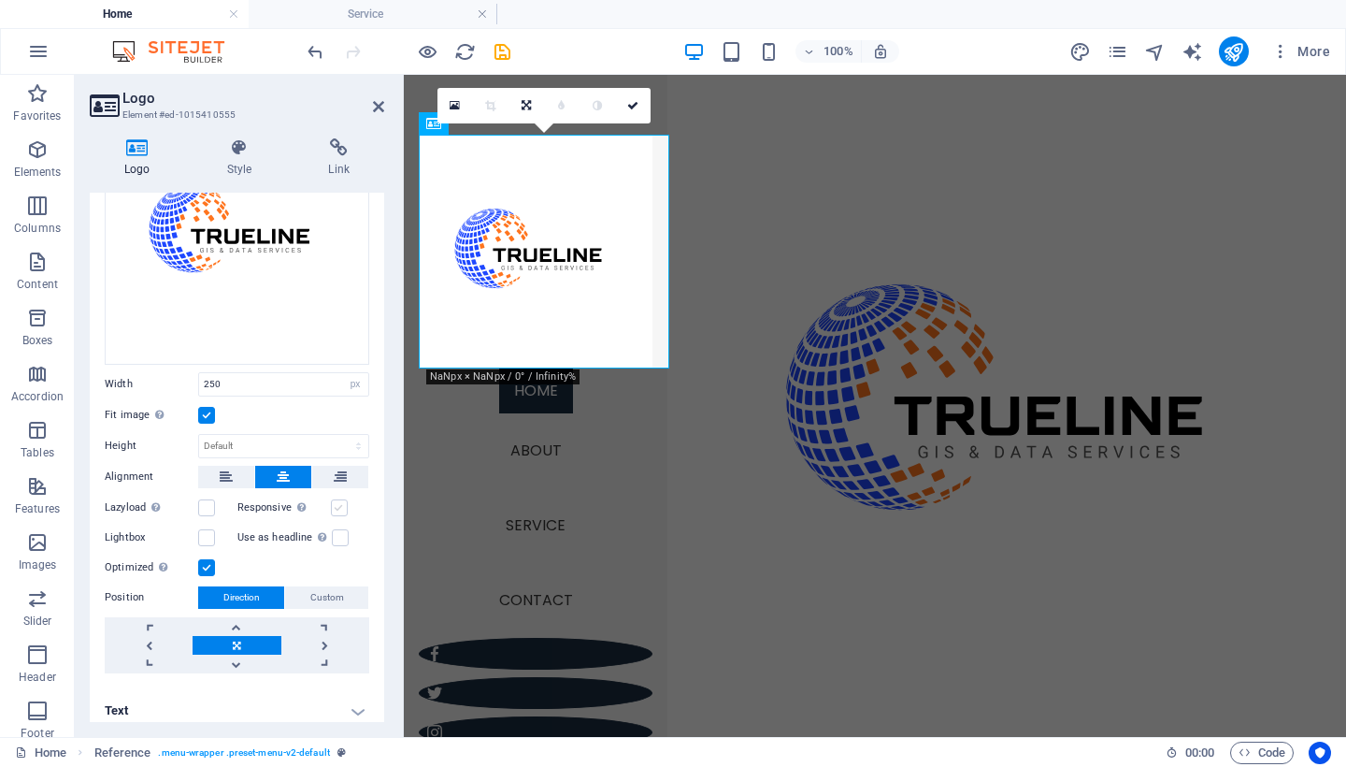
click at [333, 500] on label at bounding box center [339, 507] width 17 height 17
click at [0, 0] on input "Responsive Automatically load retina image and smartphone optimized sizes." at bounding box center [0, 0] width 0 height 0
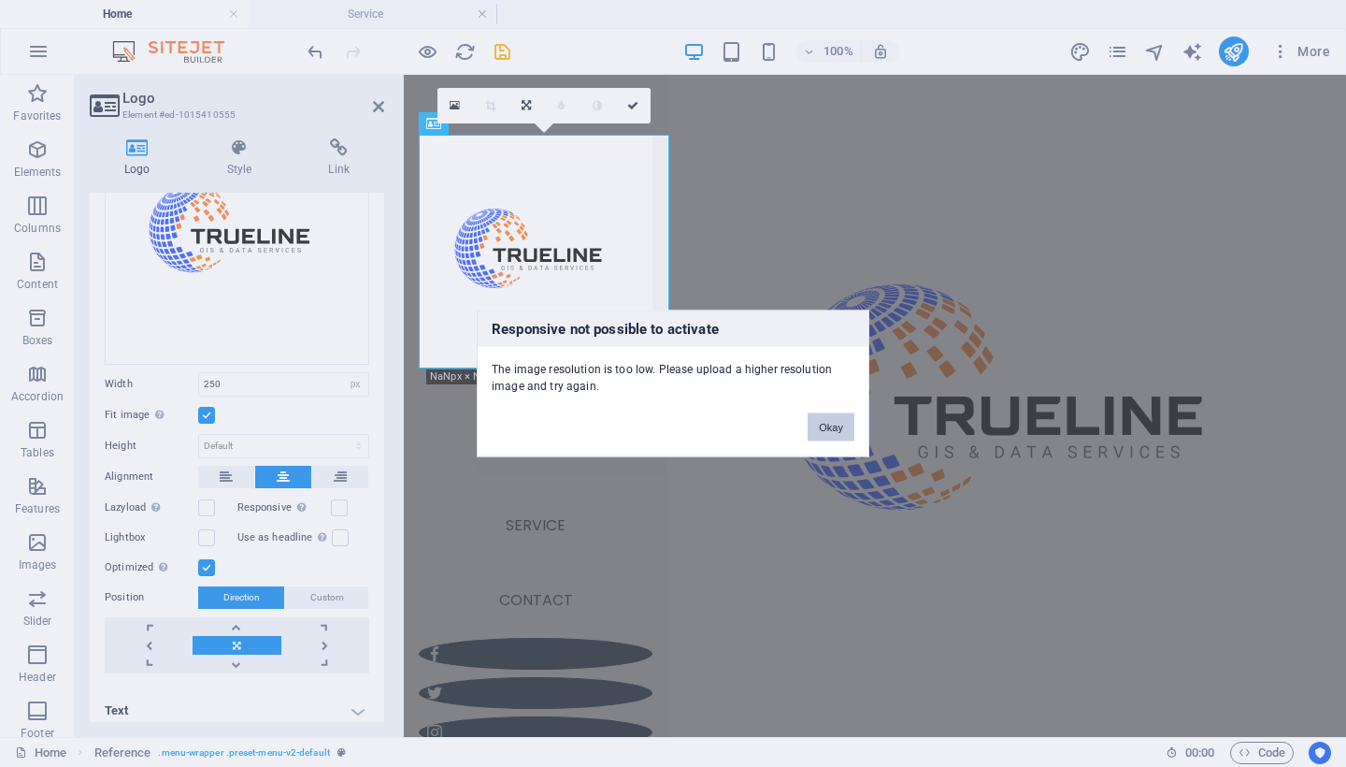
click at [823, 419] on button "Okay" at bounding box center [831, 427] width 47 height 28
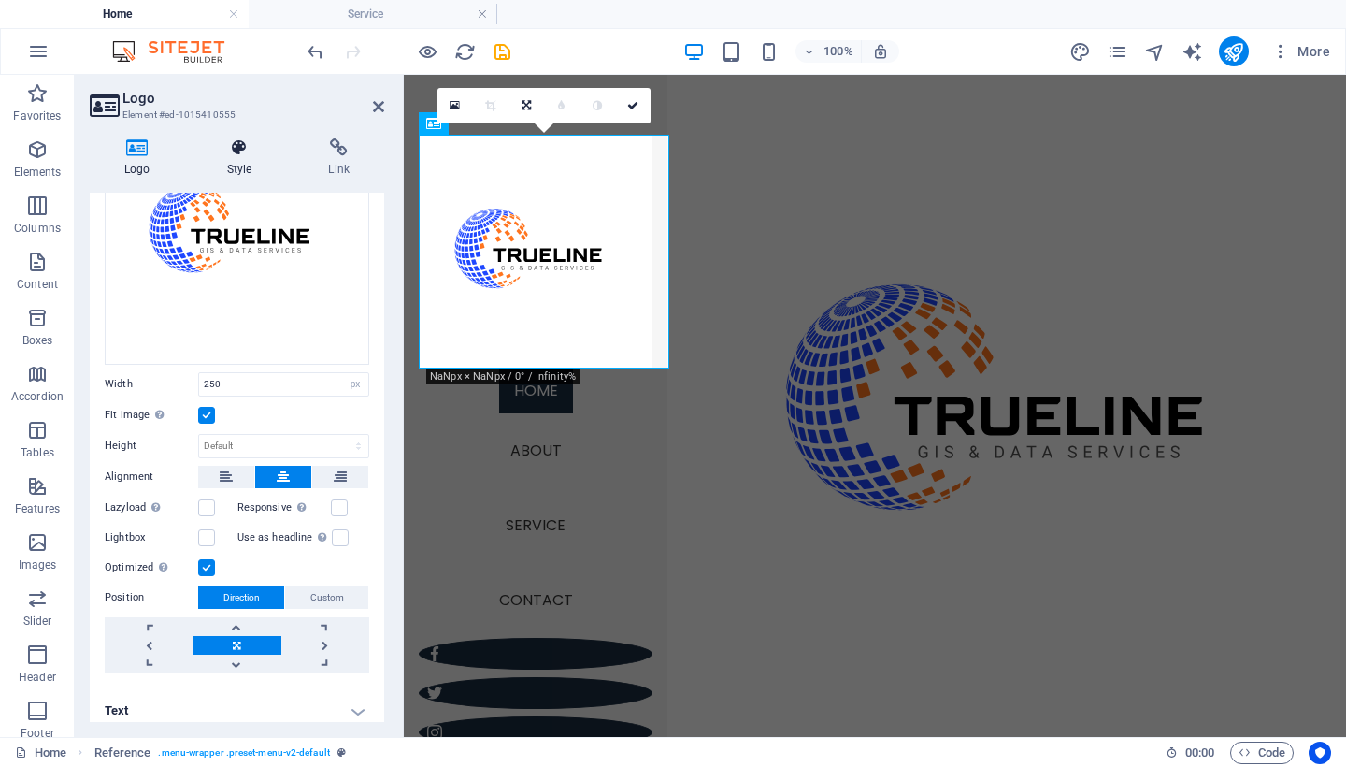
click at [238, 162] on h4 "Style" at bounding box center [244, 157] width 102 height 39
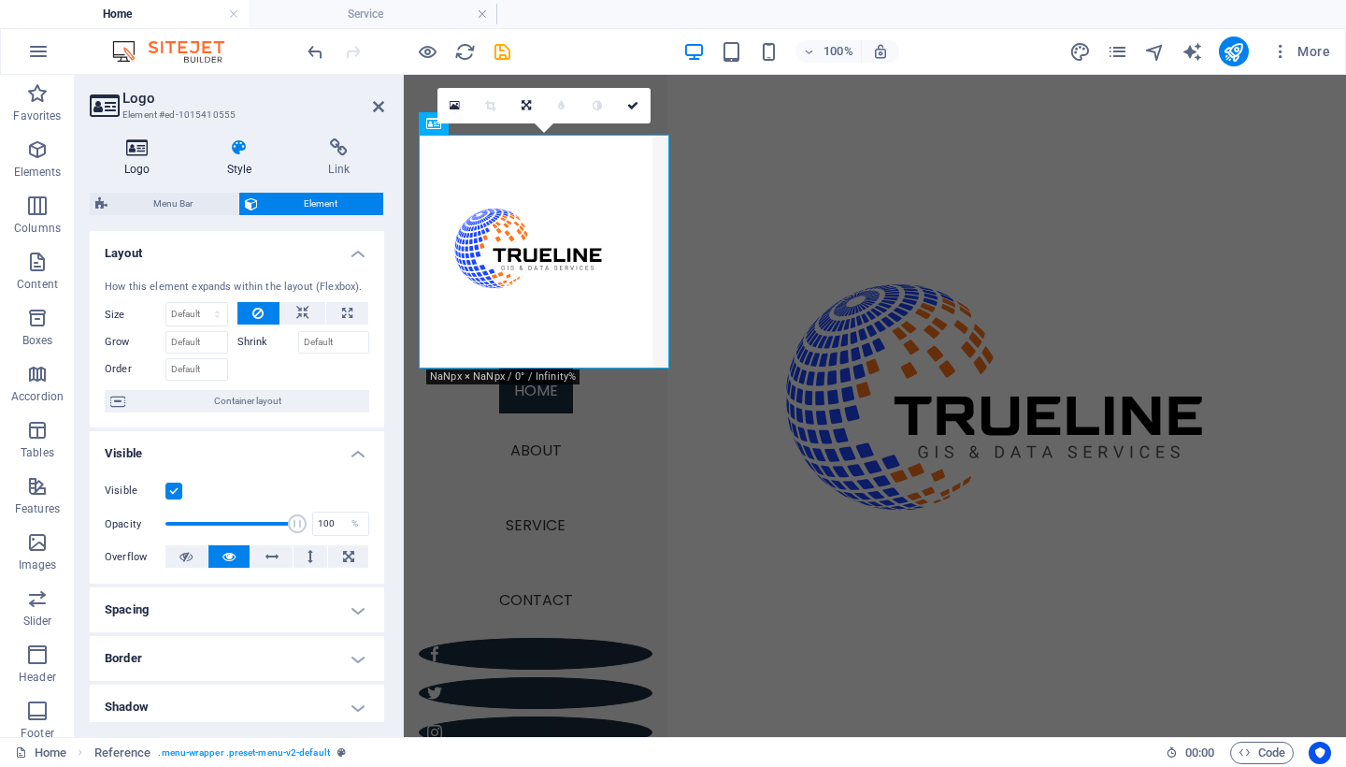
click at [144, 149] on icon at bounding box center [137, 147] width 95 height 19
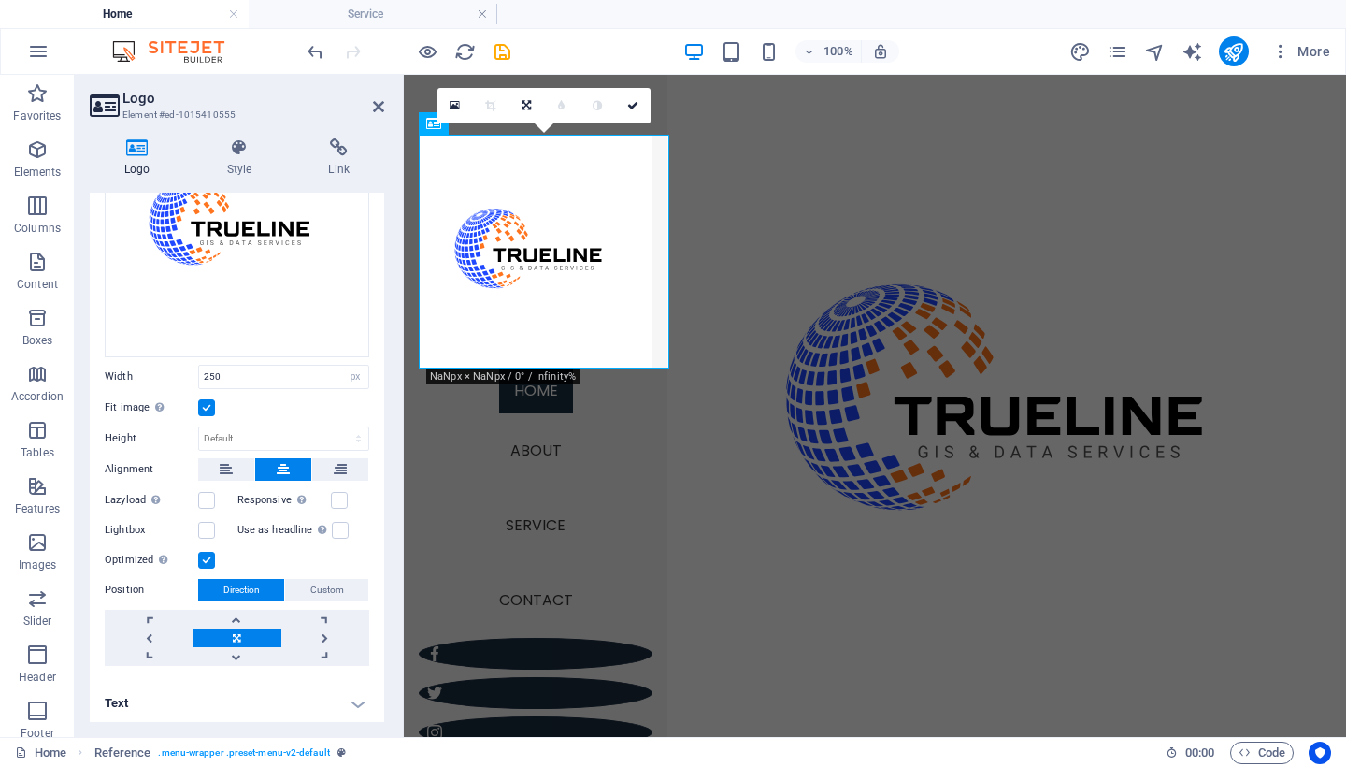
scroll to position [179, 0]
click at [205, 495] on label at bounding box center [206, 501] width 17 height 17
click at [0, 0] on input "Lazyload Loading images after the page loads improves page speed." at bounding box center [0, 0] width 0 height 0
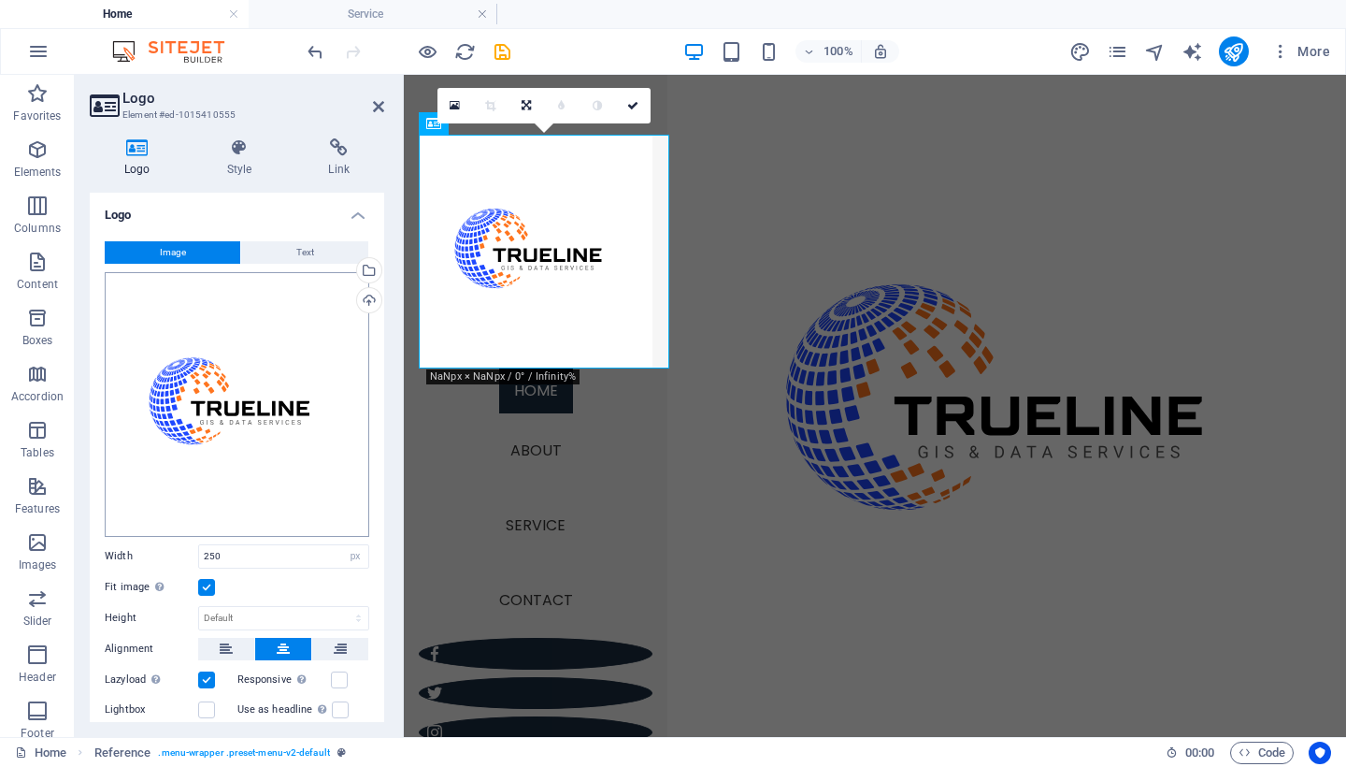
scroll to position [0, 0]
click at [376, 105] on icon at bounding box center [378, 106] width 11 height 15
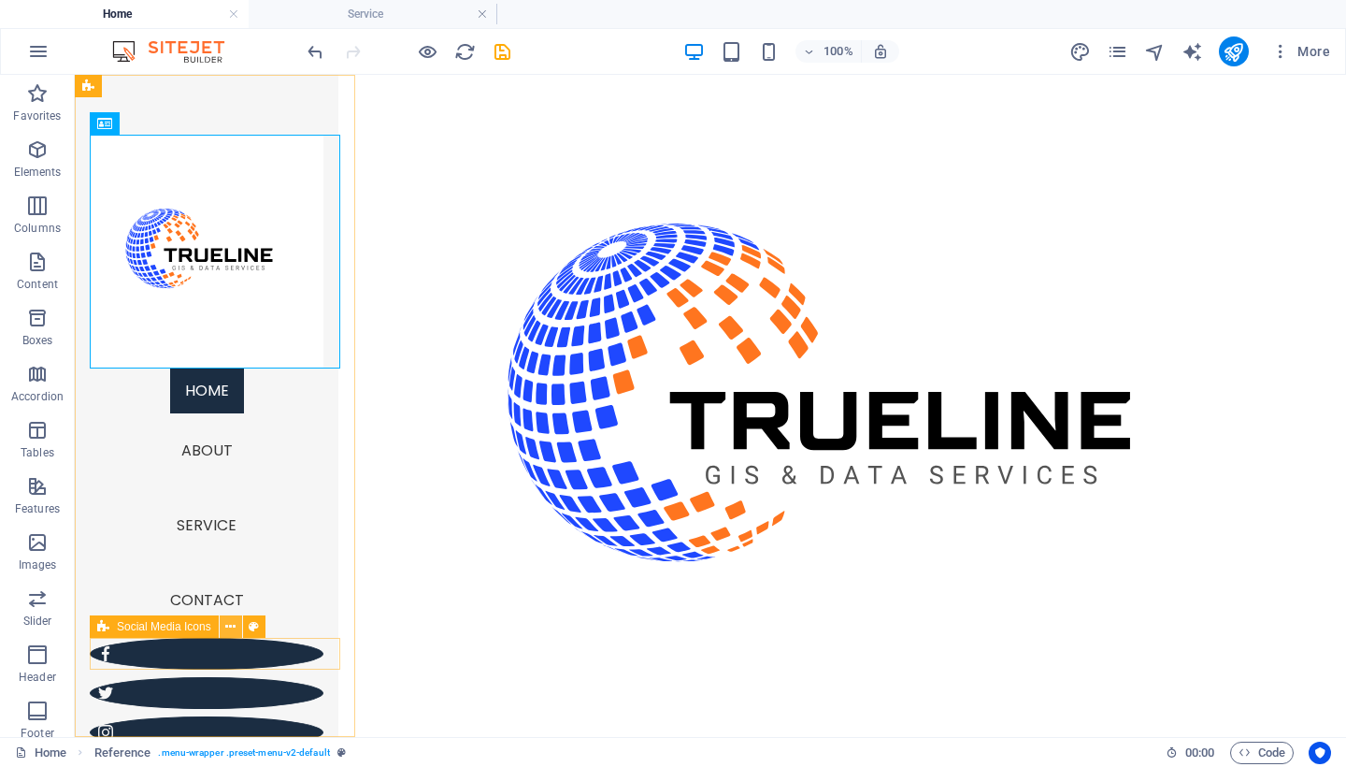
click at [226, 624] on icon at bounding box center [230, 627] width 10 height 20
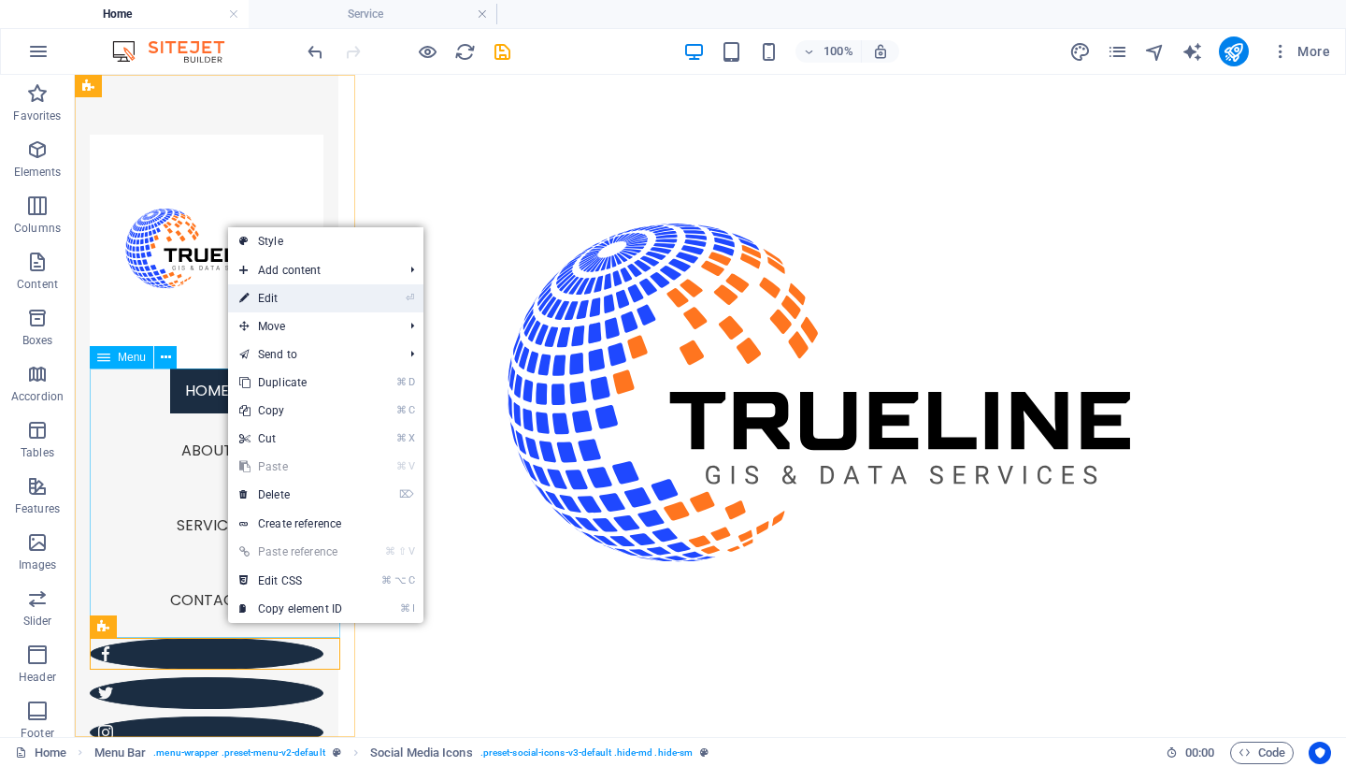
click at [332, 295] on link "⏎ Edit" at bounding box center [290, 298] width 125 height 28
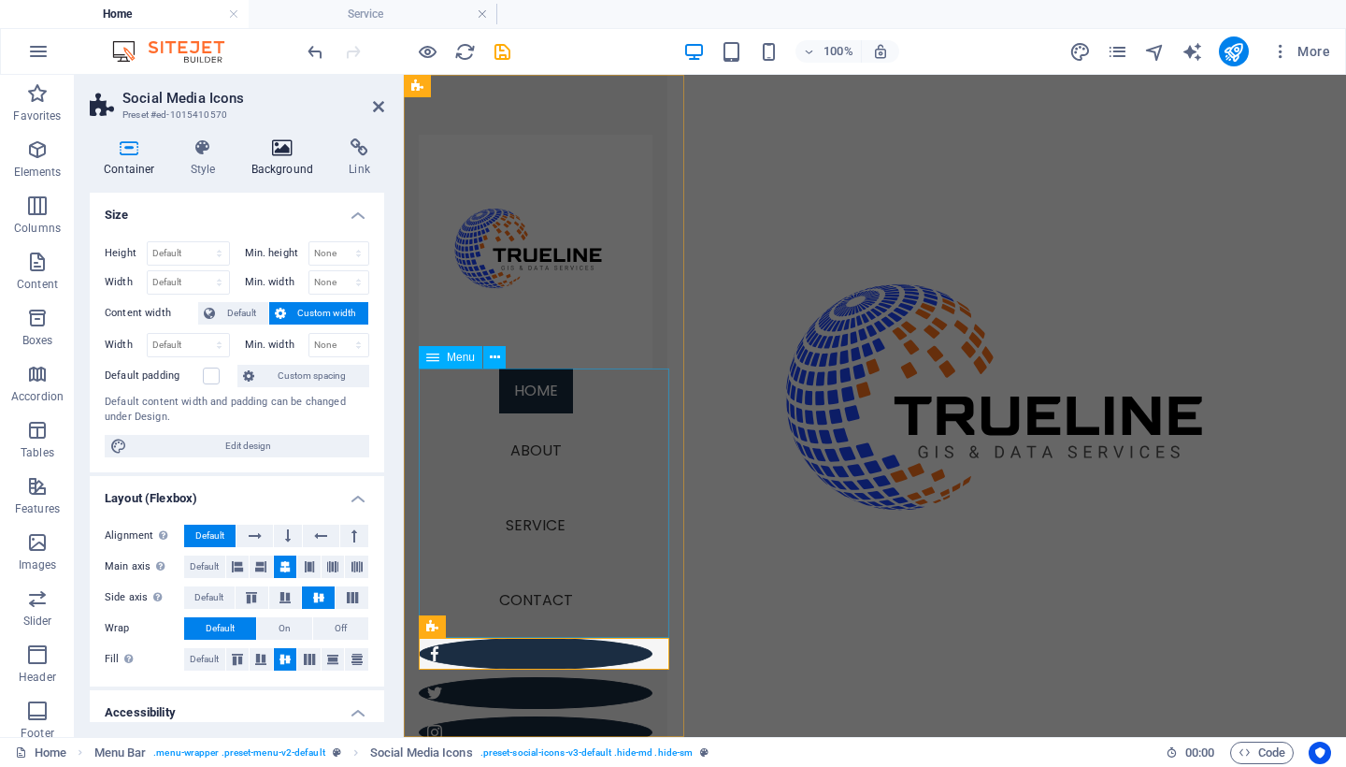
click at [273, 152] on icon at bounding box center [282, 147] width 91 height 19
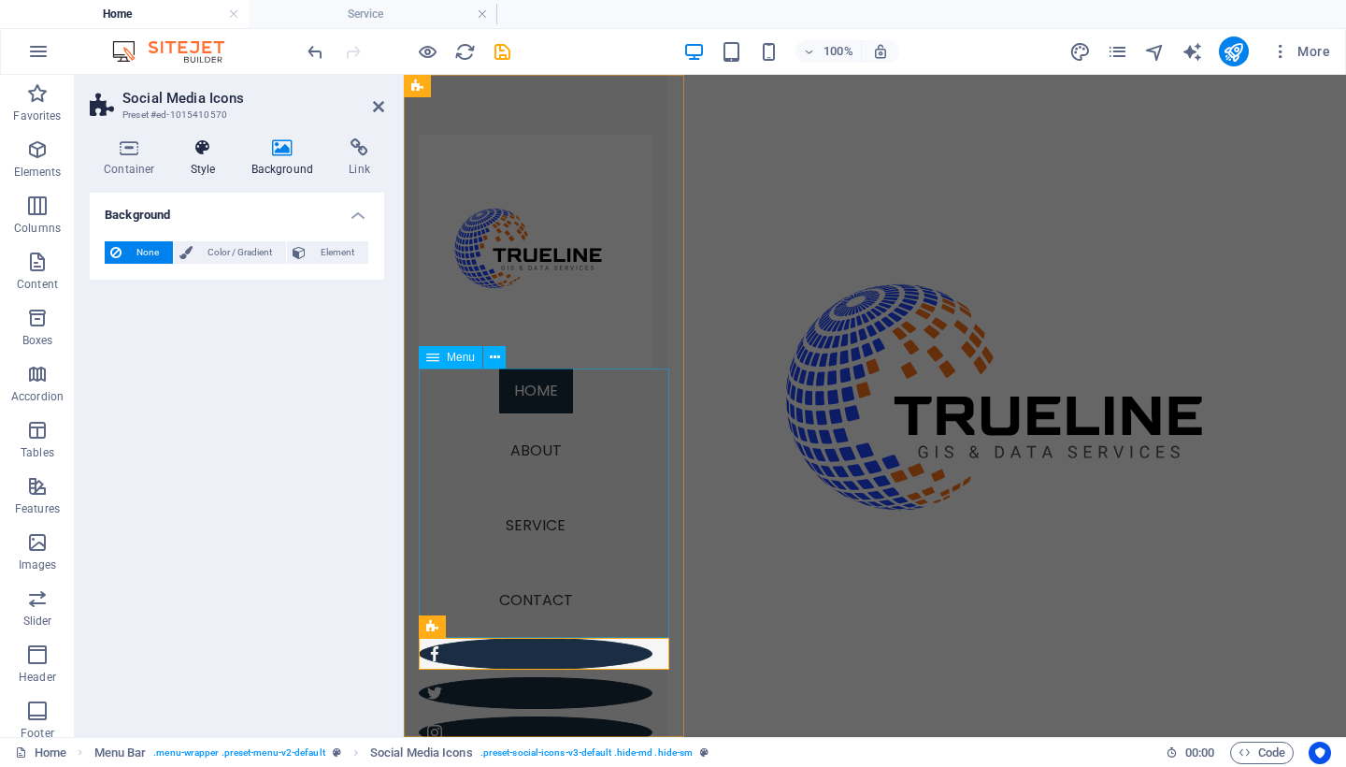
click at [199, 157] on h4 "Style" at bounding box center [207, 157] width 61 height 39
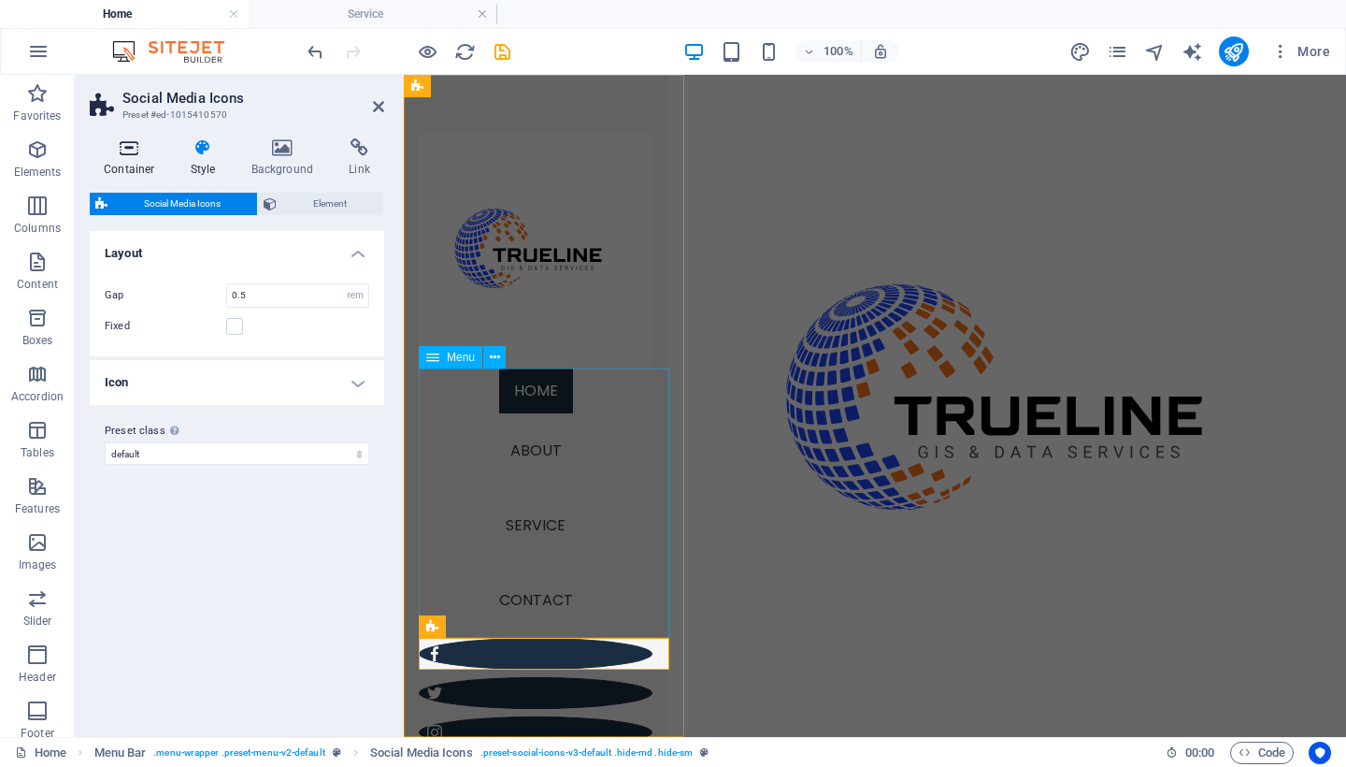
click at [136, 151] on icon at bounding box center [129, 147] width 79 height 19
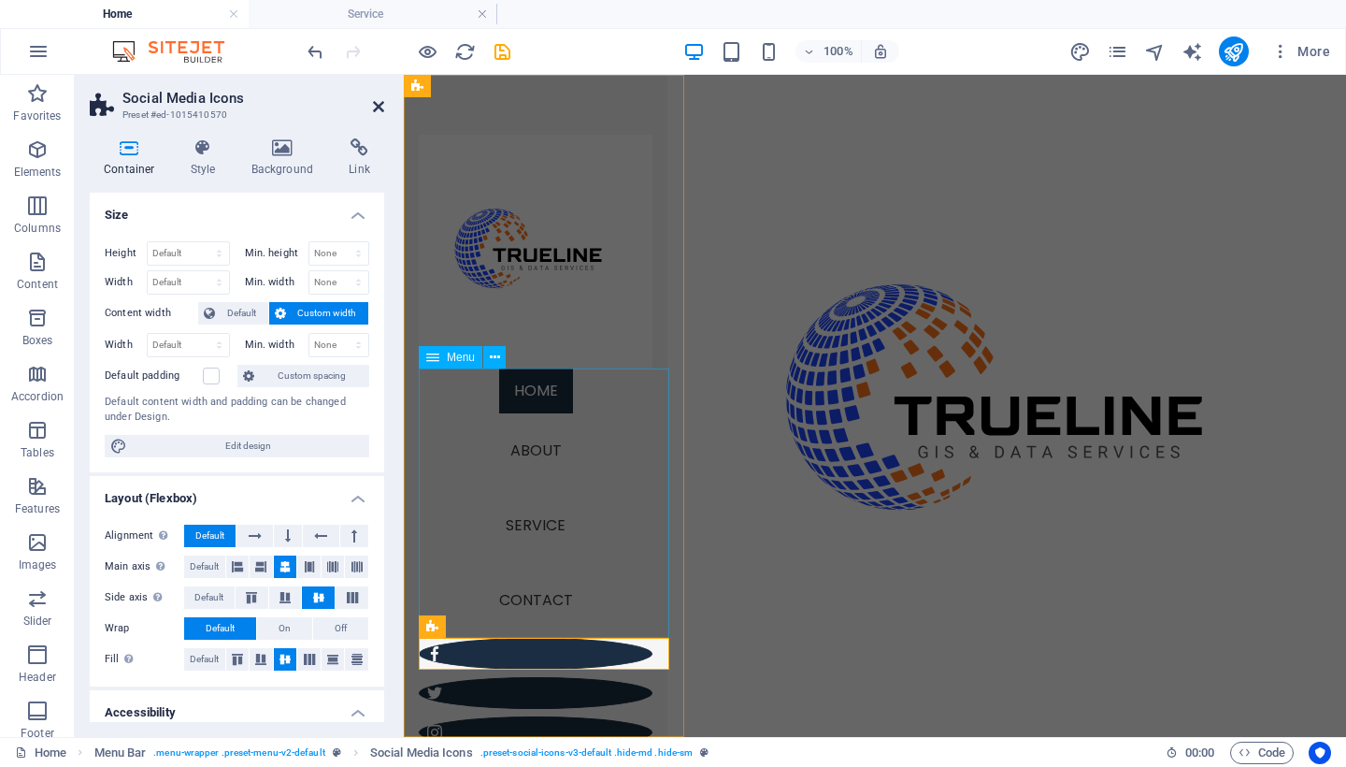
click at [376, 106] on icon at bounding box center [378, 106] width 11 height 15
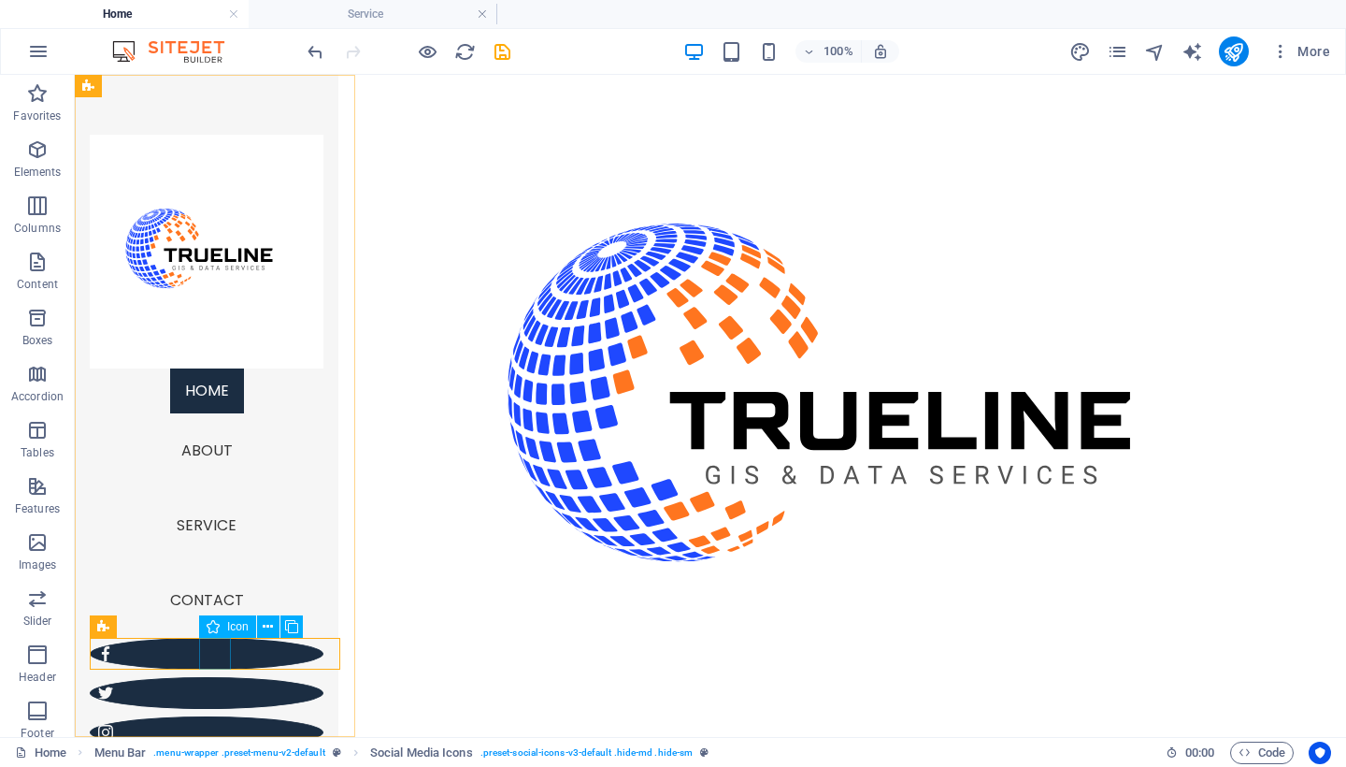
click at [218, 677] on figure at bounding box center [207, 693] width 234 height 32
click at [311, 624] on icon at bounding box center [314, 627] width 10 height 20
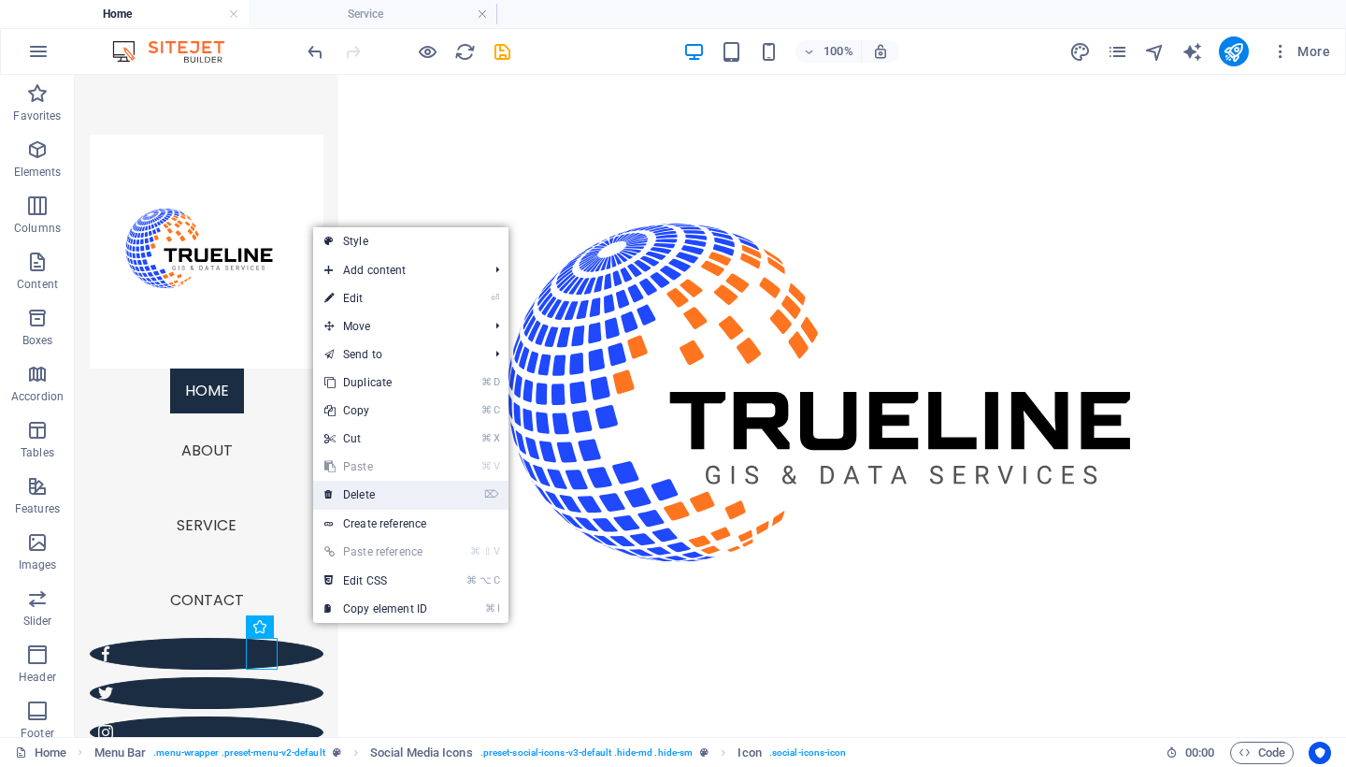
click at [359, 497] on link "⌦ Delete" at bounding box center [375, 495] width 125 height 28
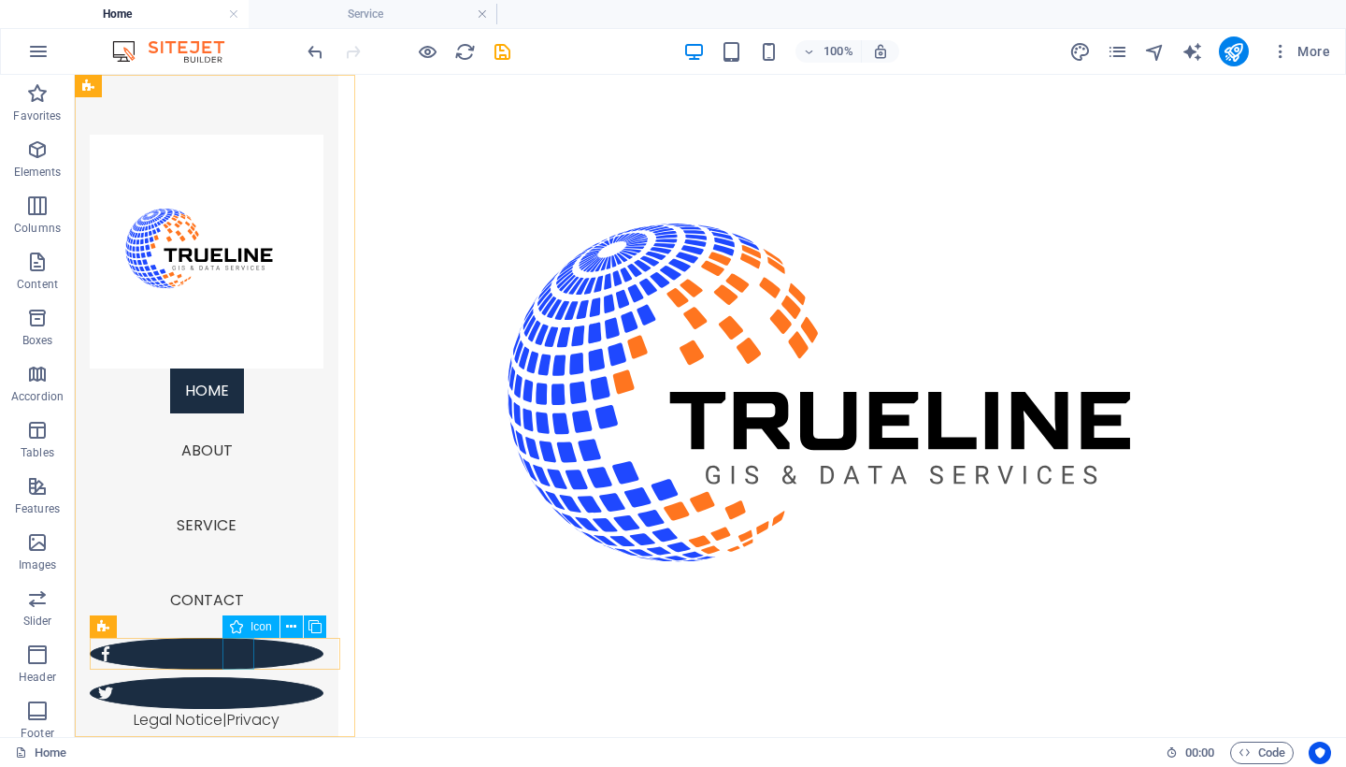
click at [239, 677] on figure at bounding box center [207, 693] width 234 height 32
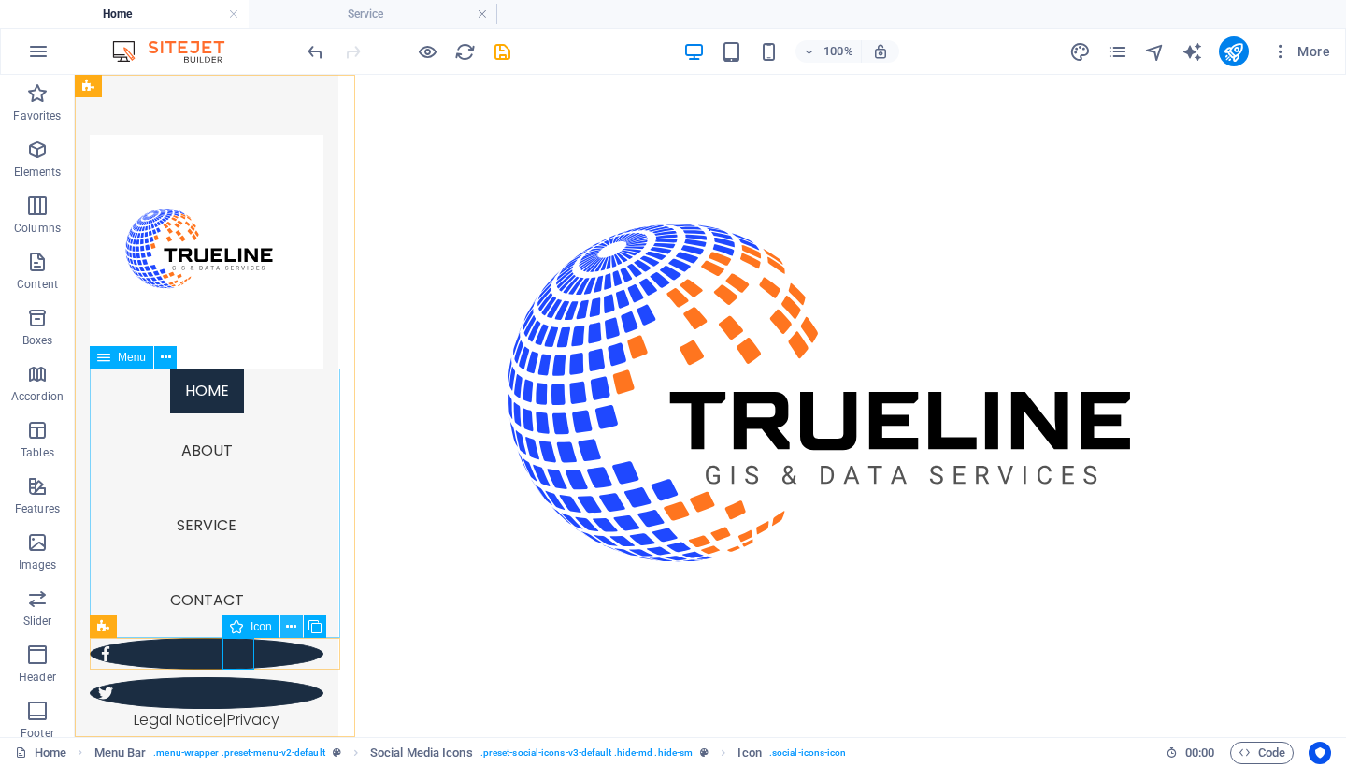
click at [288, 624] on icon at bounding box center [291, 627] width 10 height 20
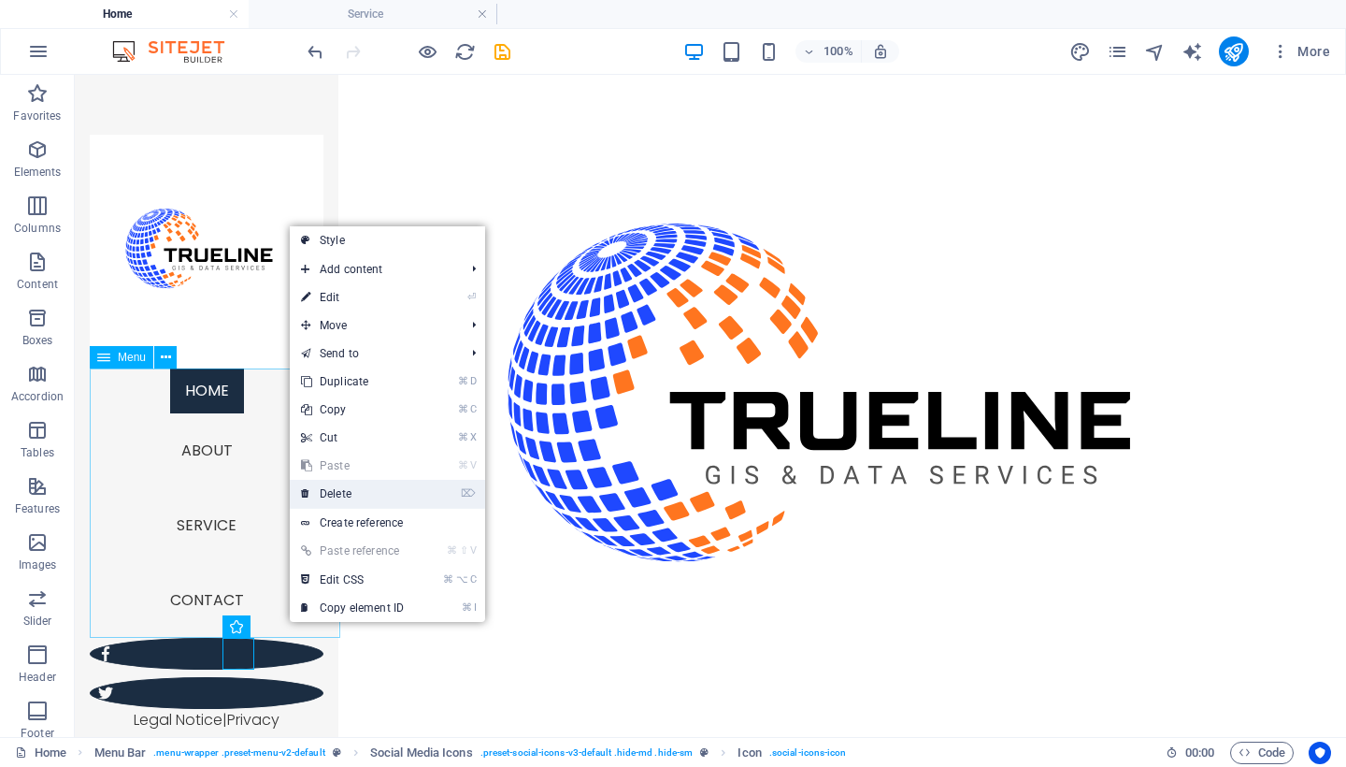
click at [362, 498] on link "⌦ Delete" at bounding box center [352, 494] width 125 height 28
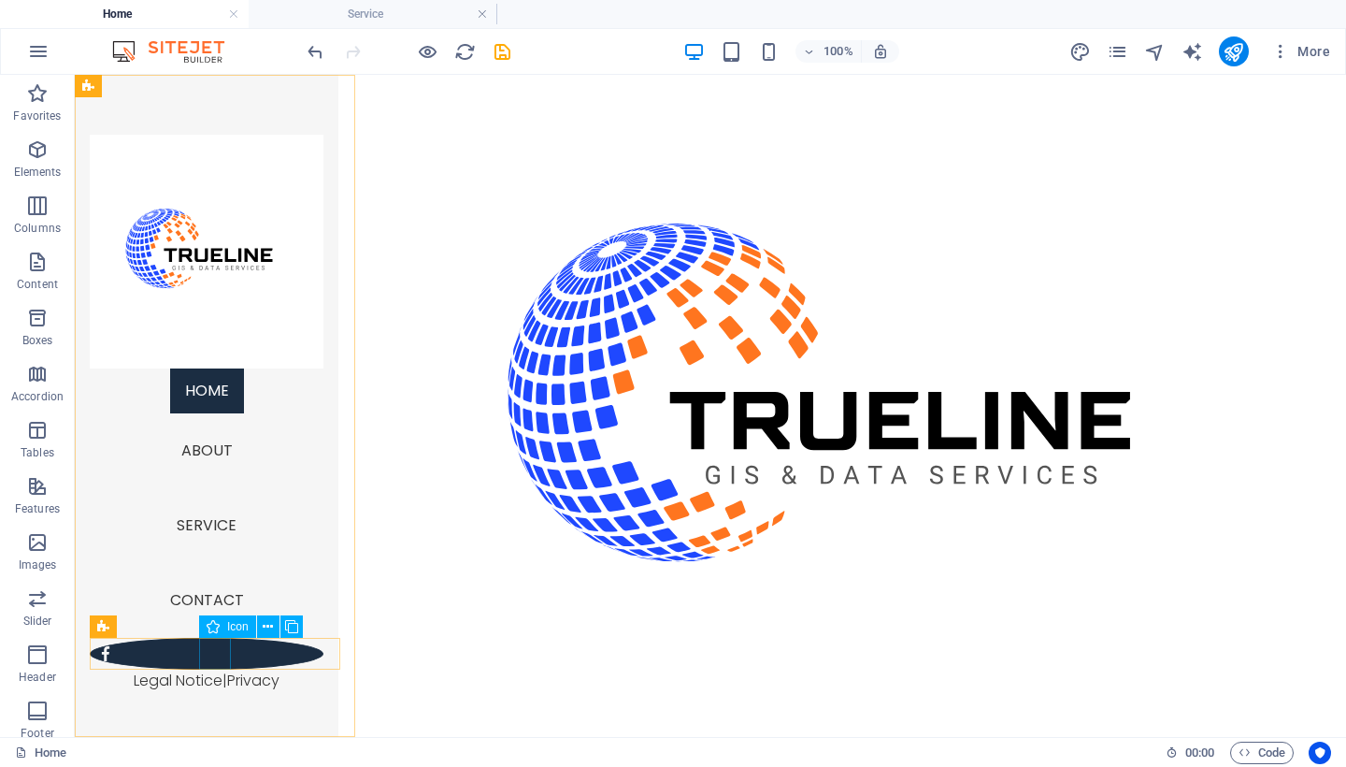
click at [220, 656] on figure at bounding box center [207, 654] width 234 height 32
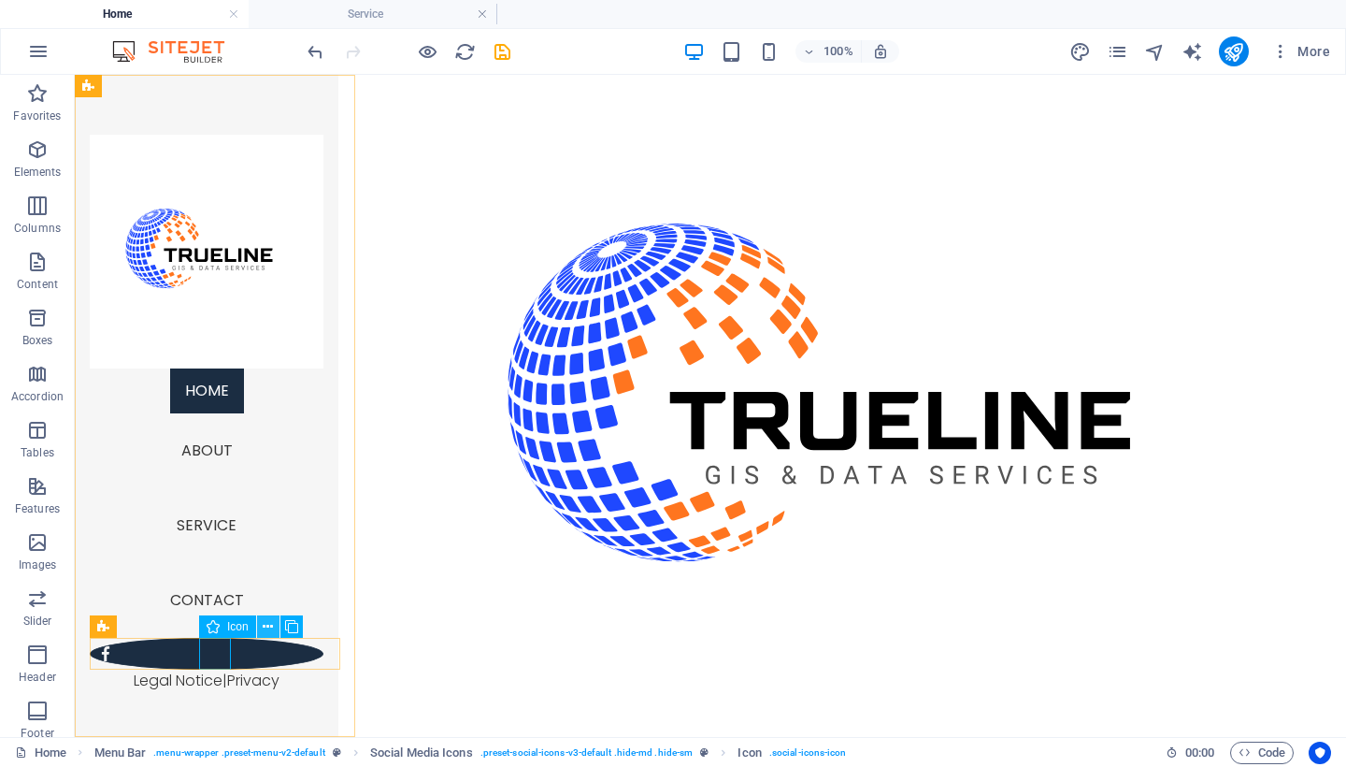
click at [268, 621] on icon at bounding box center [268, 627] width 10 height 20
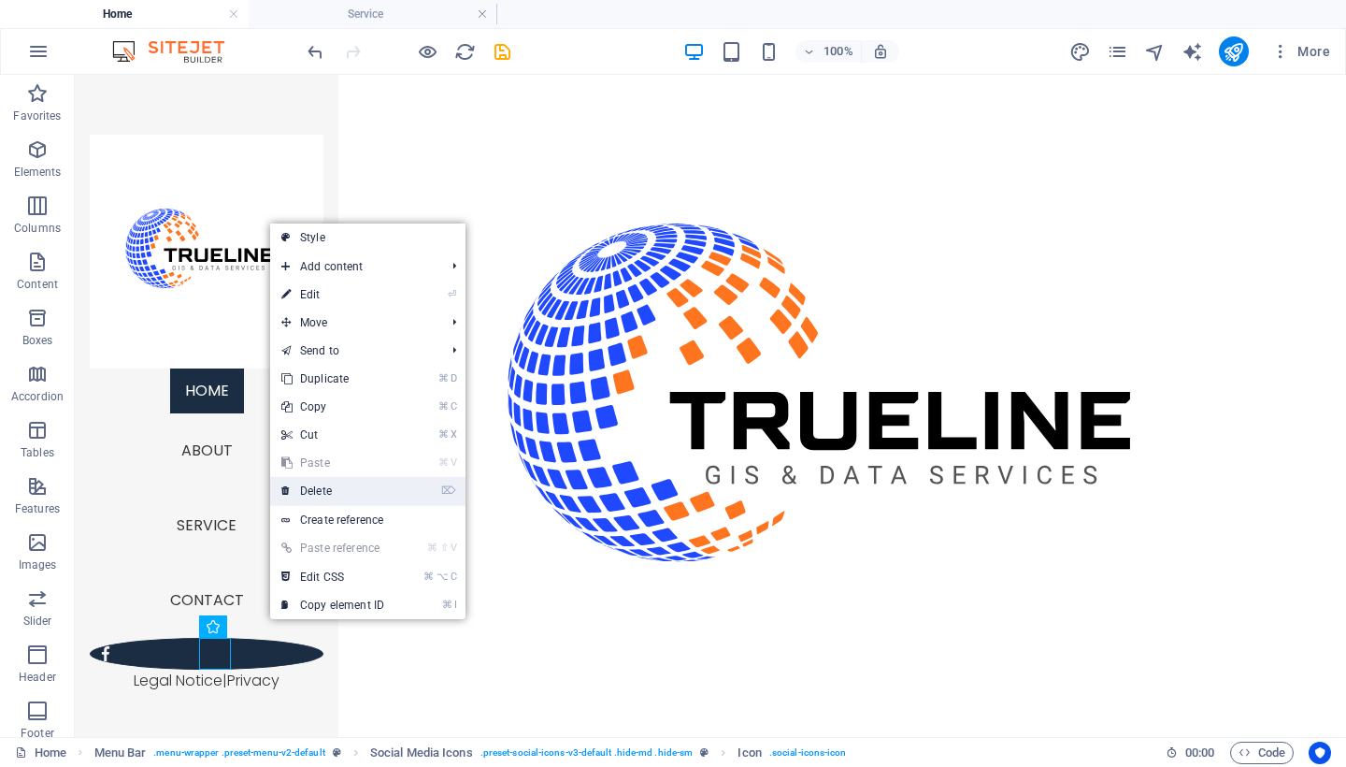
click at [324, 489] on link "⌦ Delete" at bounding box center [332, 491] width 125 height 28
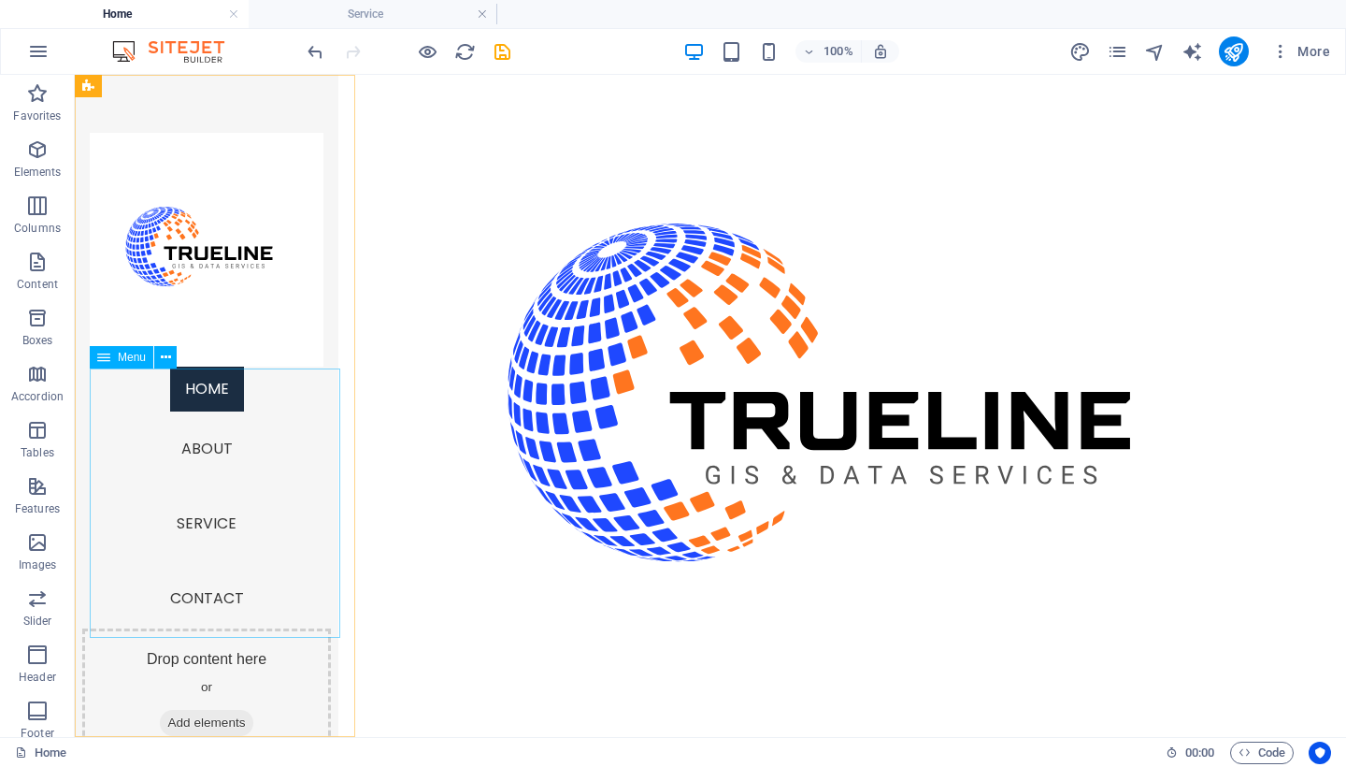
scroll to position [4, 0]
click at [275, 500] on nav "Home About Service Contact" at bounding box center [207, 499] width 234 height 269
